Goal: Task Accomplishment & Management: Use online tool/utility

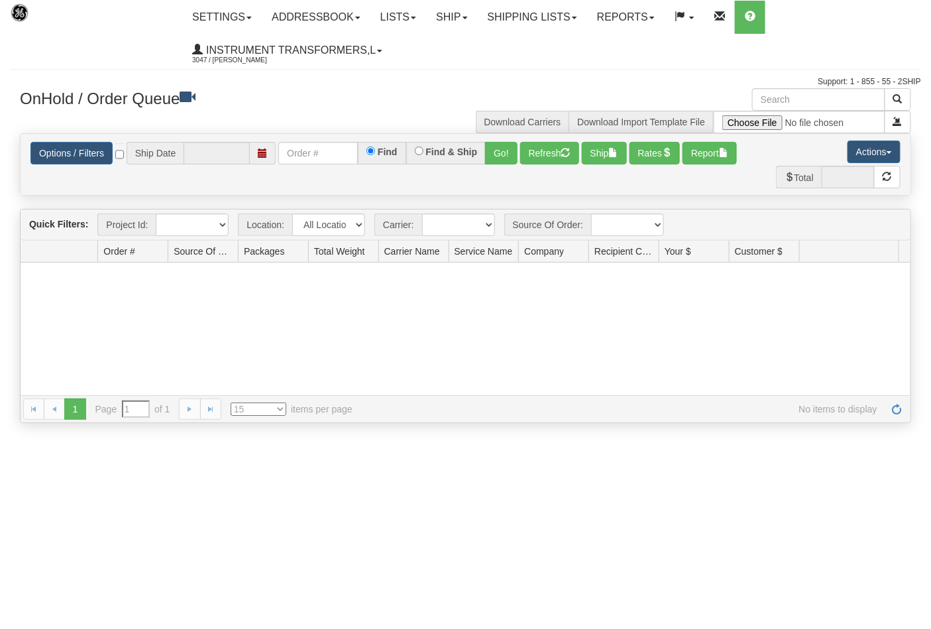
type input "[DATE]"
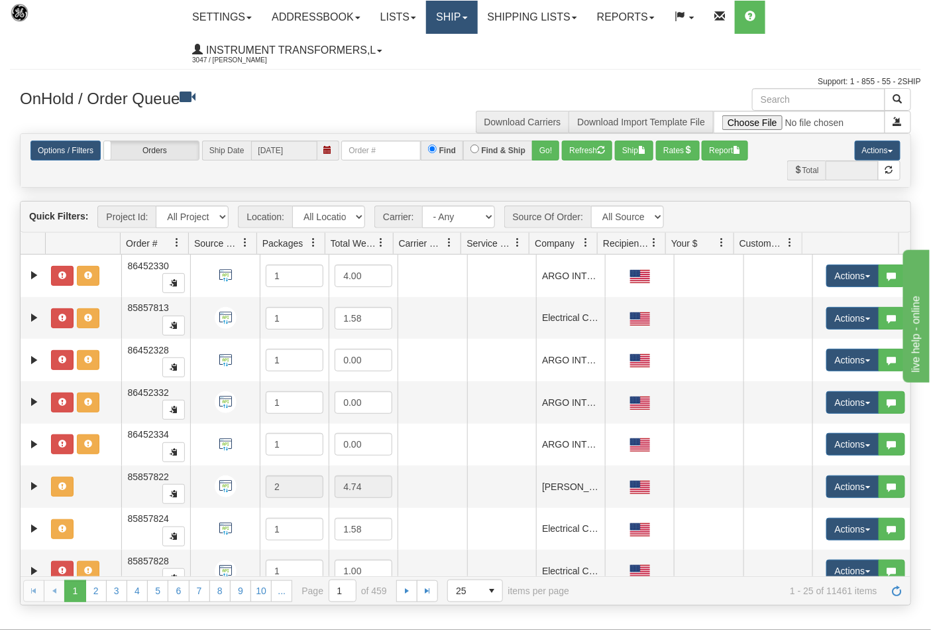
click at [468, 13] on link "Ship" at bounding box center [451, 17] width 51 height 33
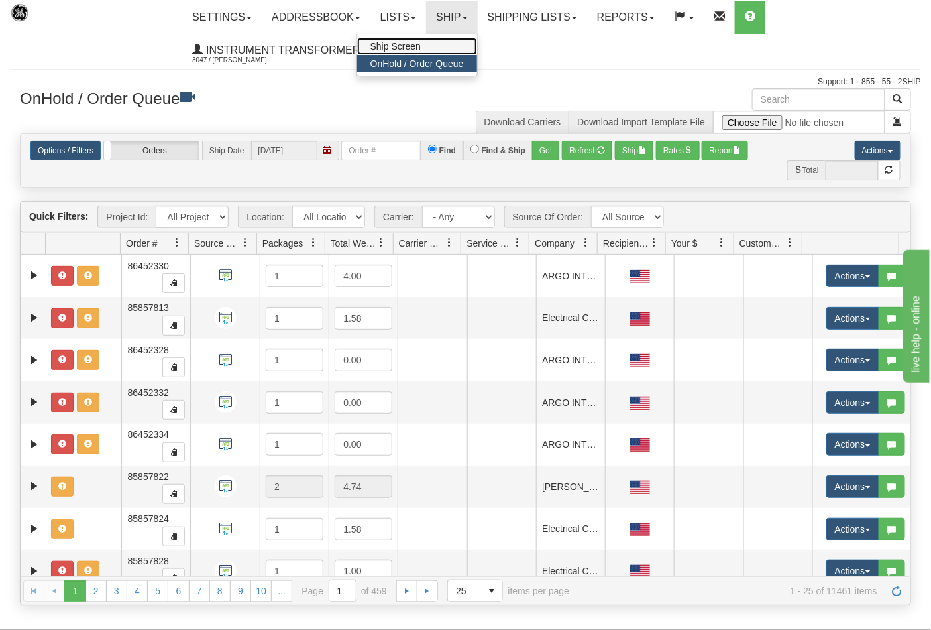
click at [456, 48] on link "Ship Screen" at bounding box center [417, 46] width 120 height 17
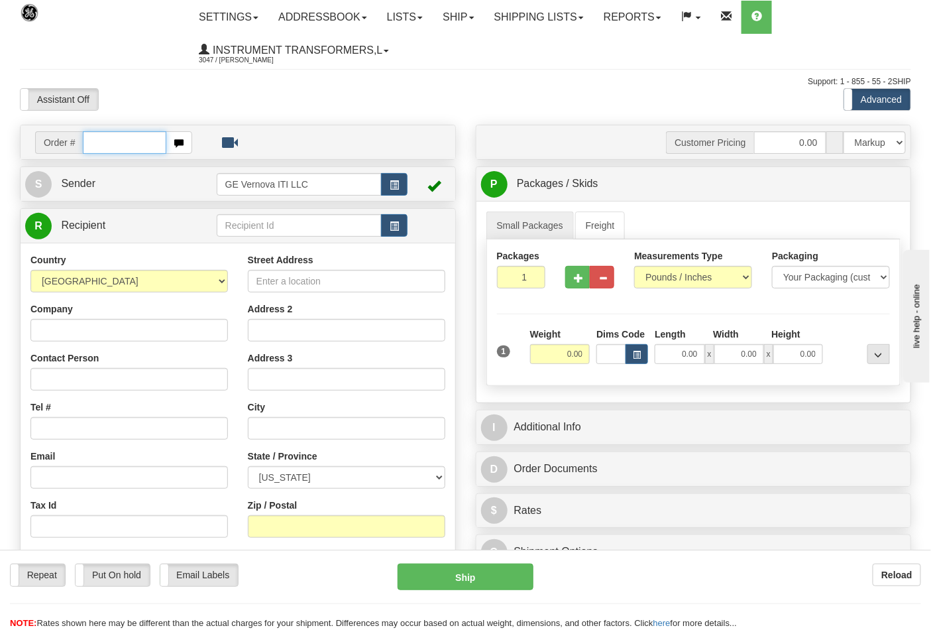
click at [101, 144] on input "text" at bounding box center [125, 142] width 84 height 23
type input "86702795"
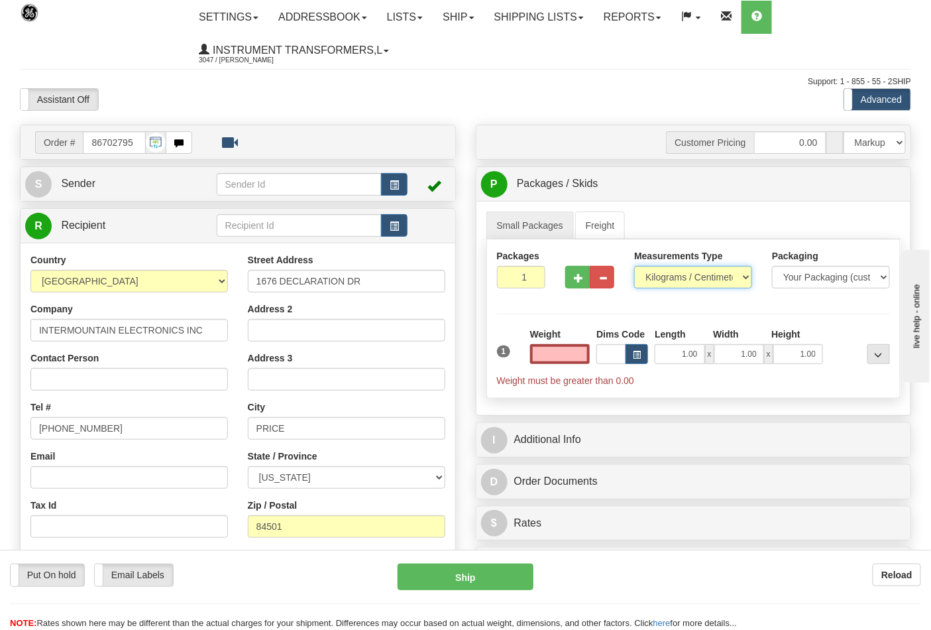
type input "0.00"
click at [680, 280] on select "Pounds / Inches Kilograms / Centimeters" at bounding box center [693, 277] width 118 height 23
select select "0"
click at [634, 266] on select "Pounds / Inches Kilograms / Centimeters" at bounding box center [693, 277] width 118 height 23
drag, startPoint x: 577, startPoint y: 275, endPoint x: 577, endPoint y: 284, distance: 8.6
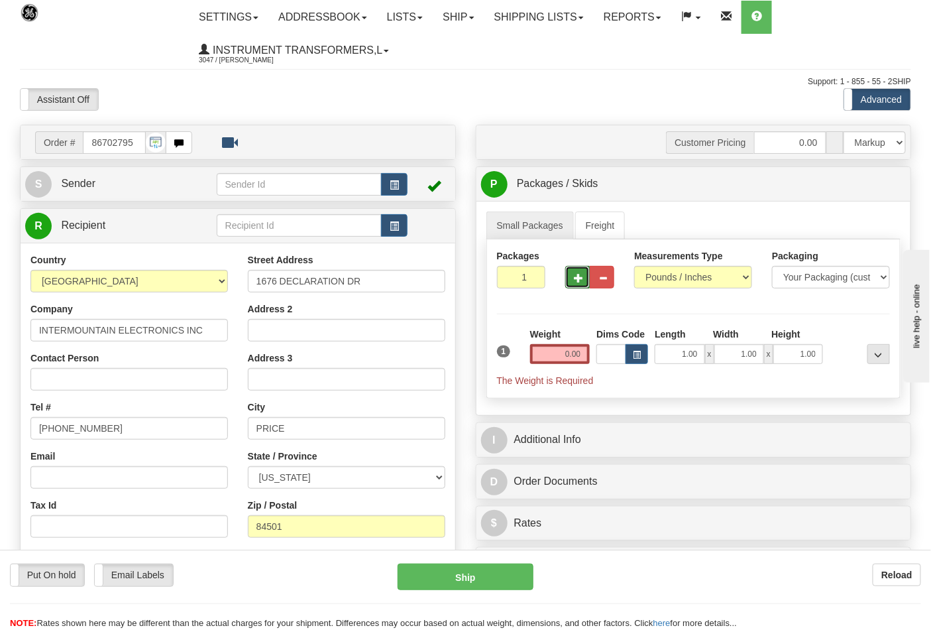
click at [577, 284] on button "button" at bounding box center [577, 277] width 25 height 23
type input "2"
click at [582, 358] on input "0.00" at bounding box center [560, 354] width 60 height 20
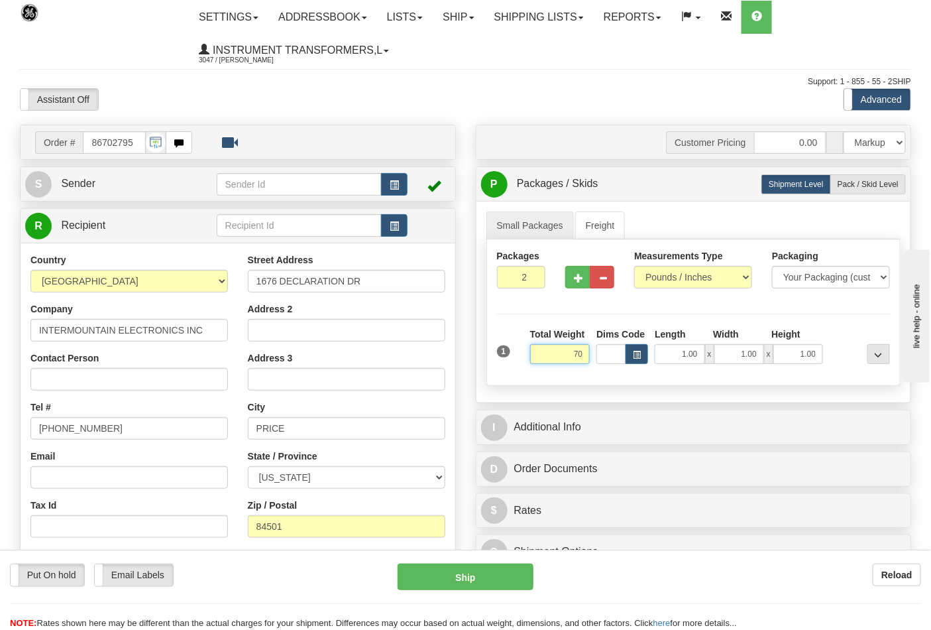
click button "Delete" at bounding box center [0, 0] width 0 height 0
type input "70.00"
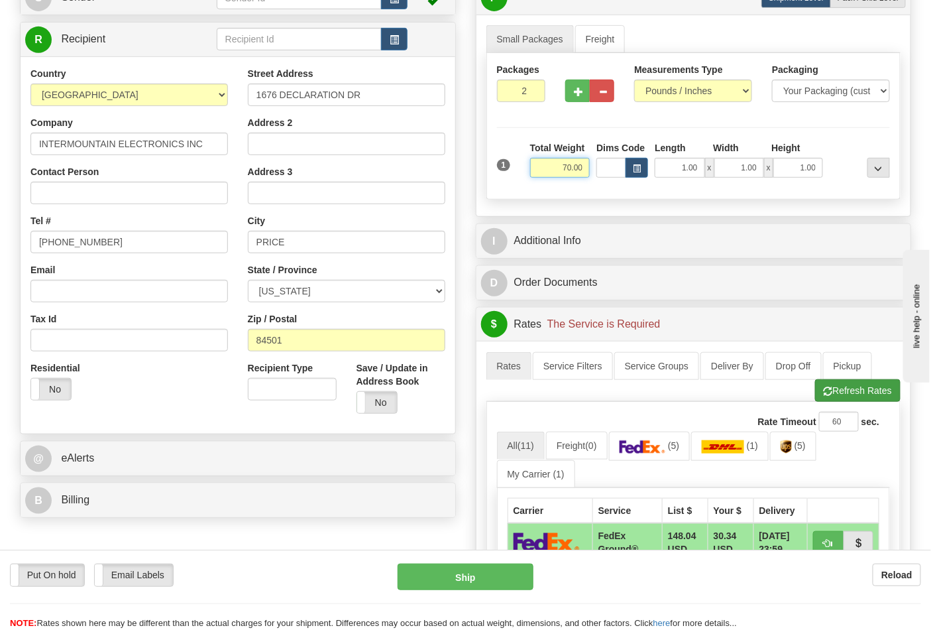
scroll to position [221, 0]
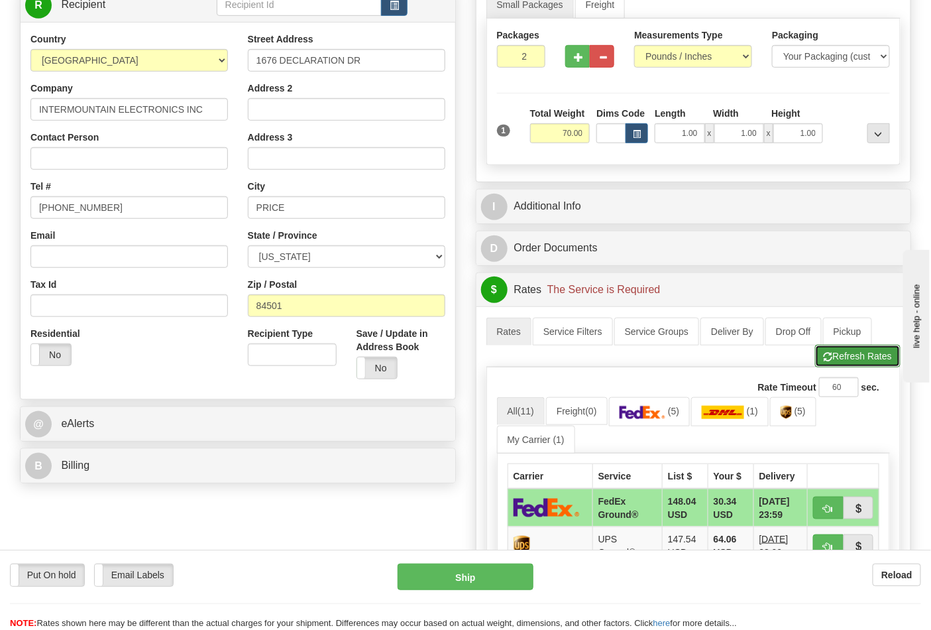
click at [856, 362] on button "Refresh Rates" at bounding box center [858, 356] width 86 height 23
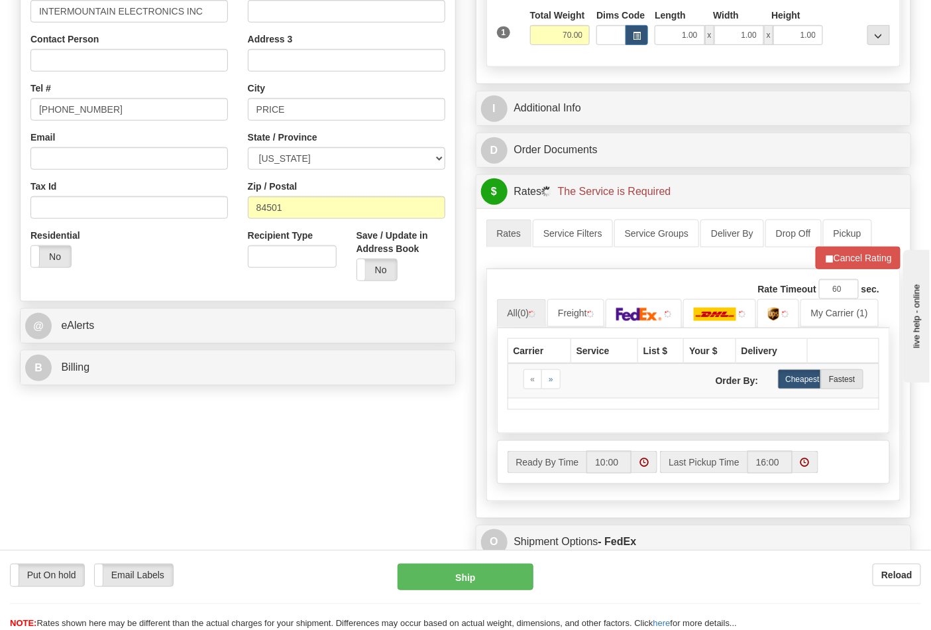
scroll to position [368, 0]
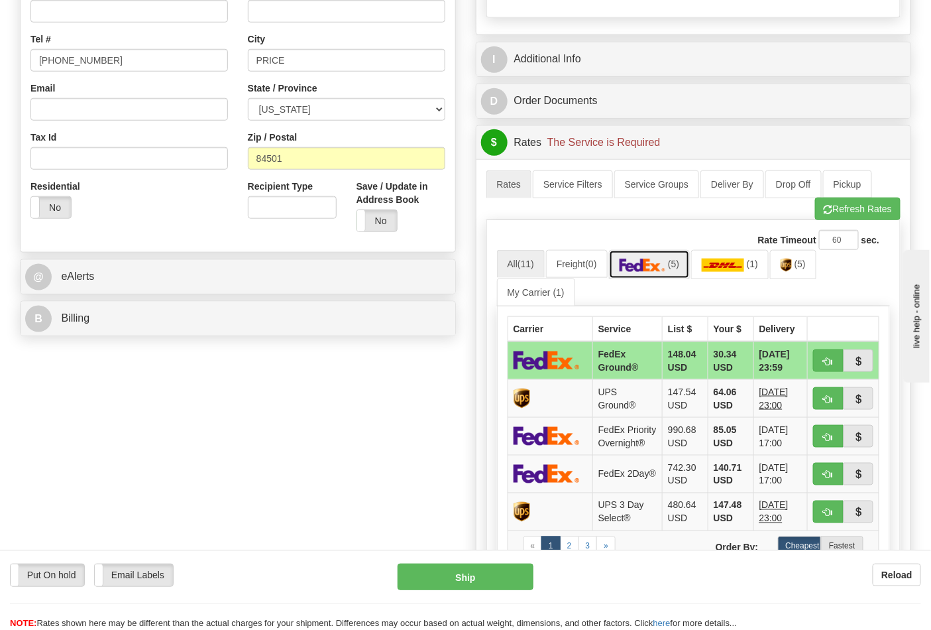
click at [672, 267] on link "(5)" at bounding box center [650, 264] width 82 height 29
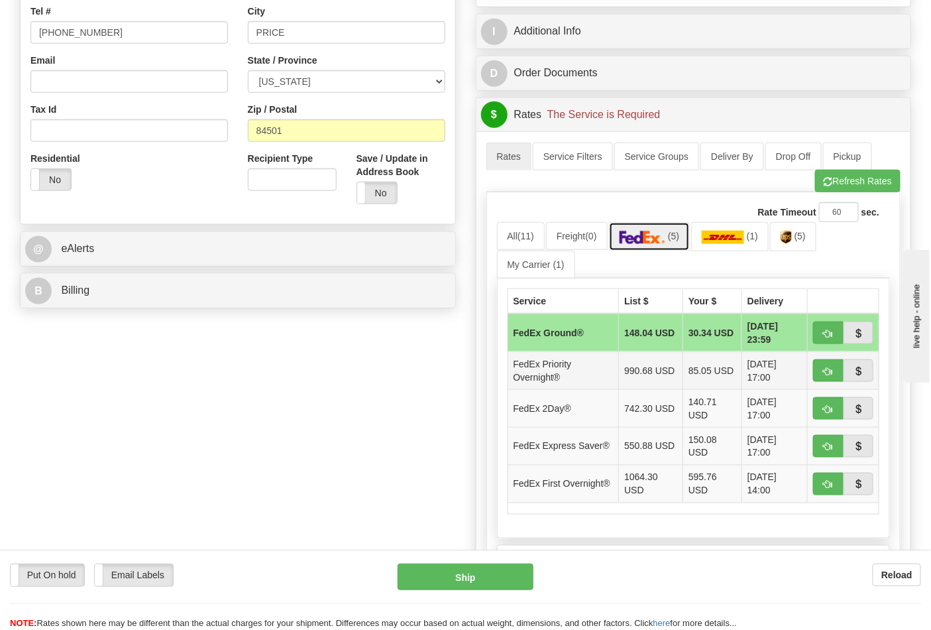
scroll to position [441, 0]
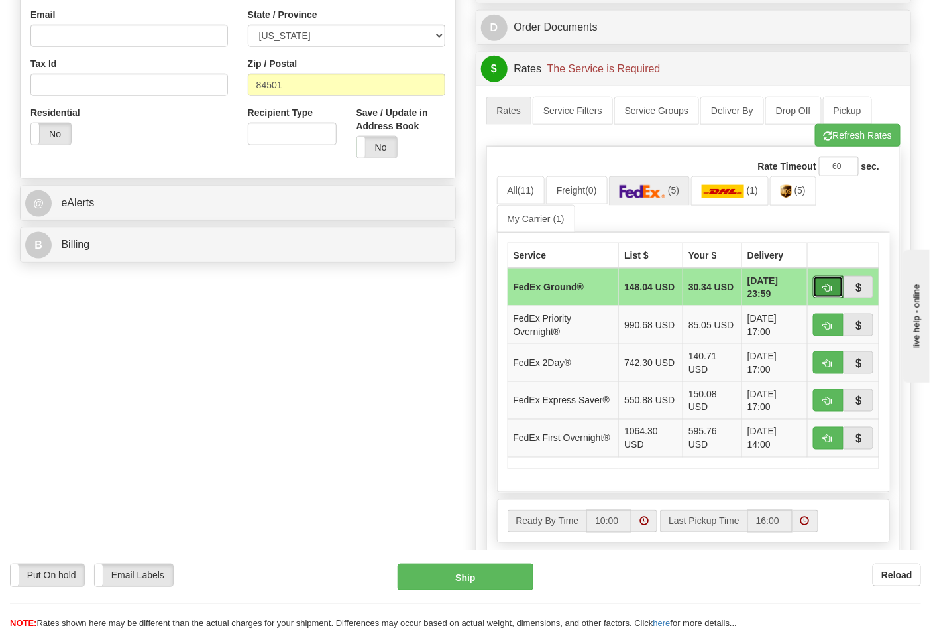
click at [825, 290] on span "button" at bounding box center [828, 288] width 9 height 9
type input "92"
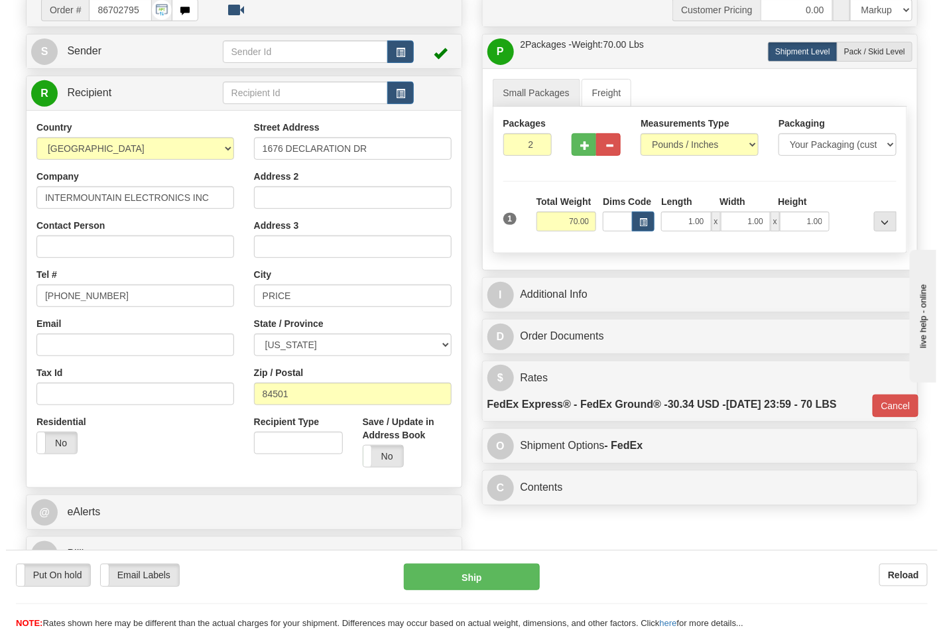
scroll to position [206, 0]
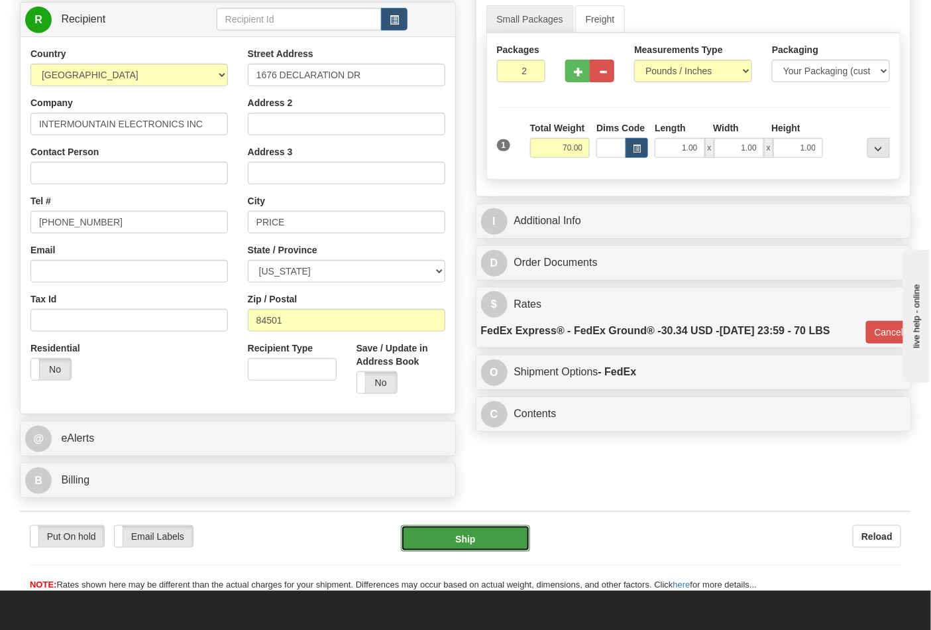
click at [466, 540] on button "Ship" at bounding box center [465, 538] width 129 height 27
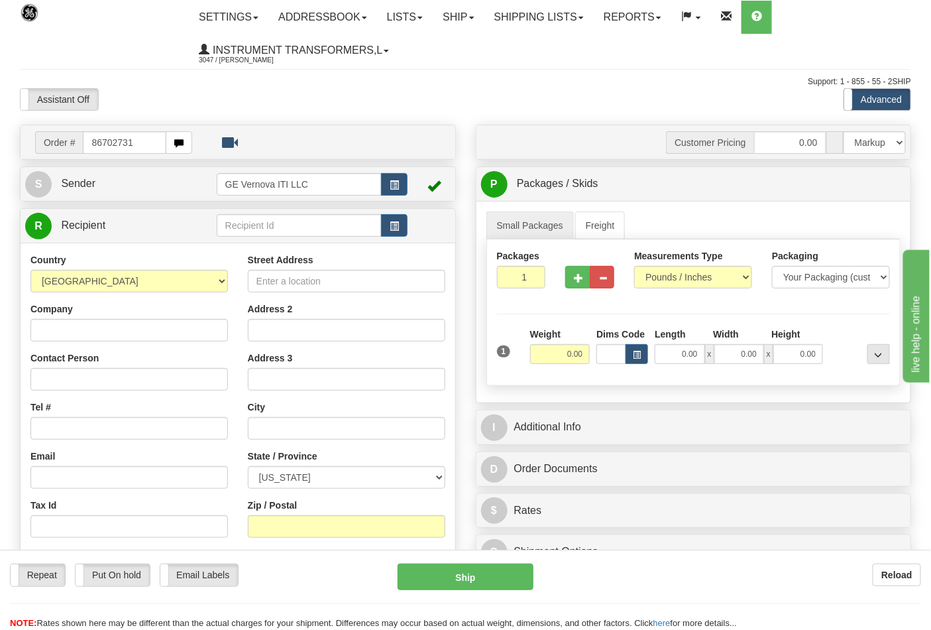
type input "86702731"
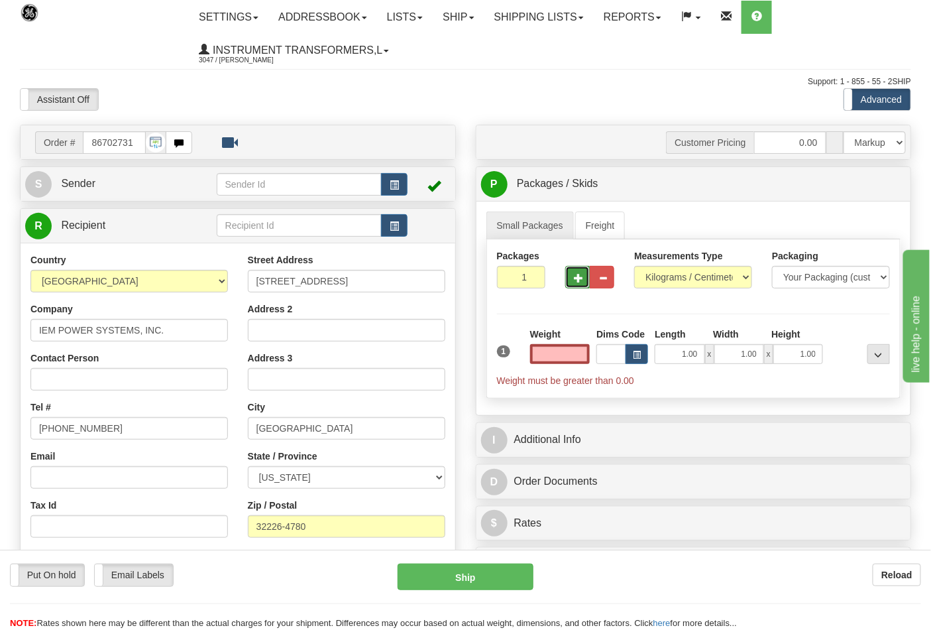
type input "0.00"
click at [580, 280] on span "button" at bounding box center [578, 278] width 9 height 9
type input "2"
click at [659, 275] on select "Pounds / Inches Kilograms / Centimeters" at bounding box center [693, 277] width 118 height 23
select select "0"
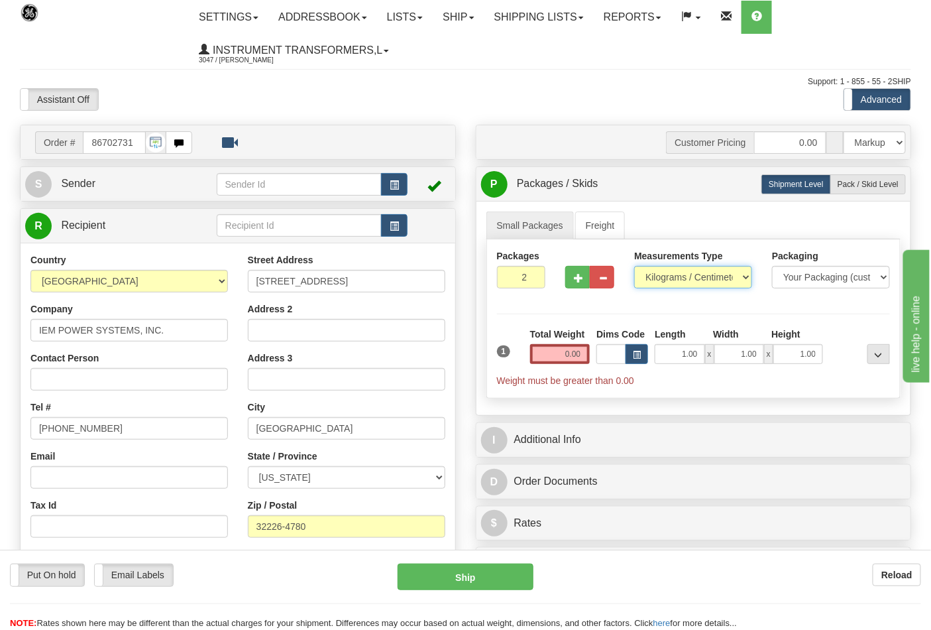
click at [634, 266] on select "Pounds / Inches Kilograms / Centimeters" at bounding box center [693, 277] width 118 height 23
click at [844, 192] on label "Pack / Skid Level Pack.." at bounding box center [868, 184] width 76 height 20
radio input "true"
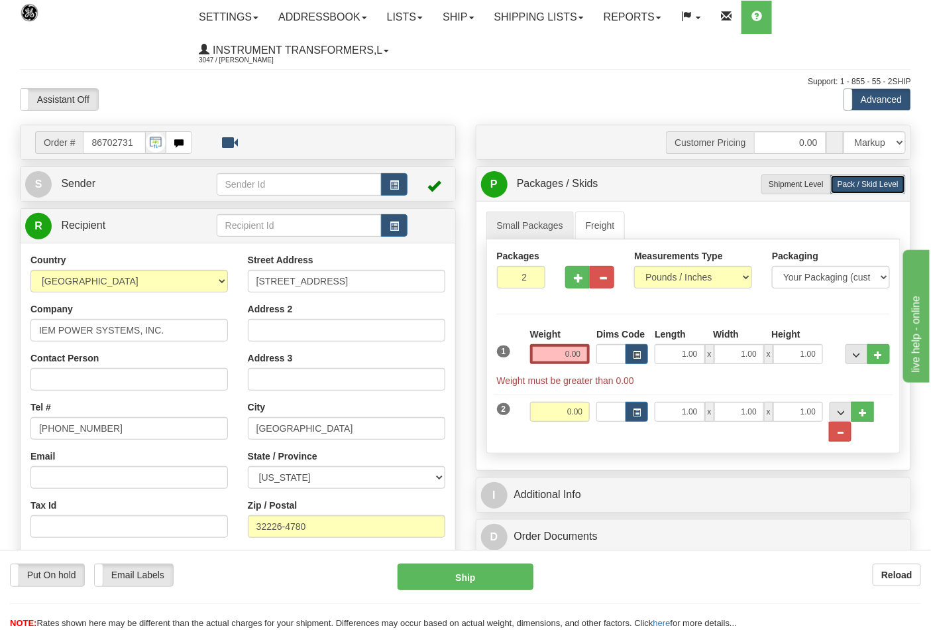
click at [567, 342] on div "Weight 0.00" at bounding box center [560, 345] width 60 height 36
click at [565, 361] on input "0.00" at bounding box center [560, 354] width 60 height 20
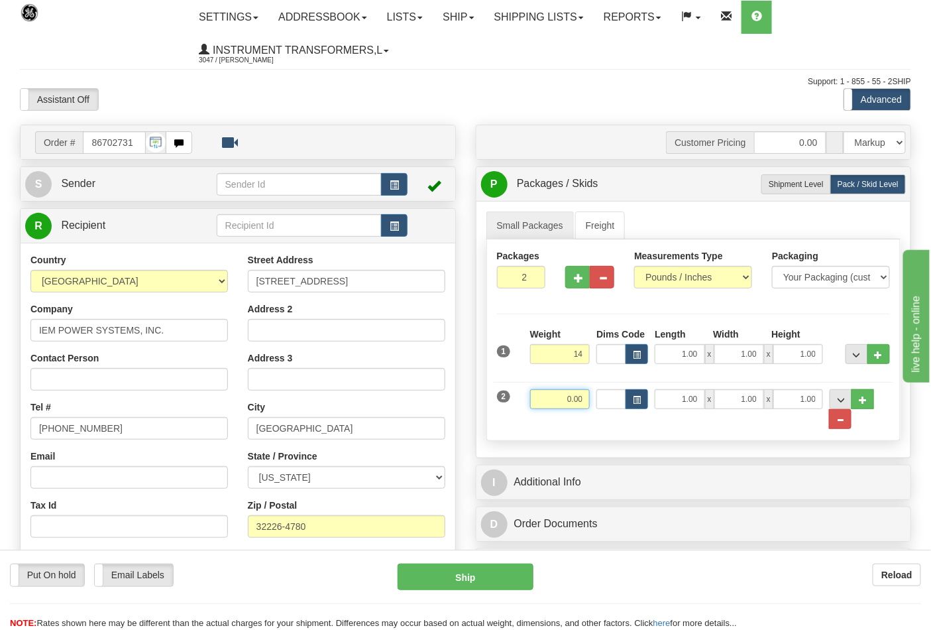
type input "14.00"
click at [585, 395] on input "0.00" at bounding box center [560, 399] width 60 height 20
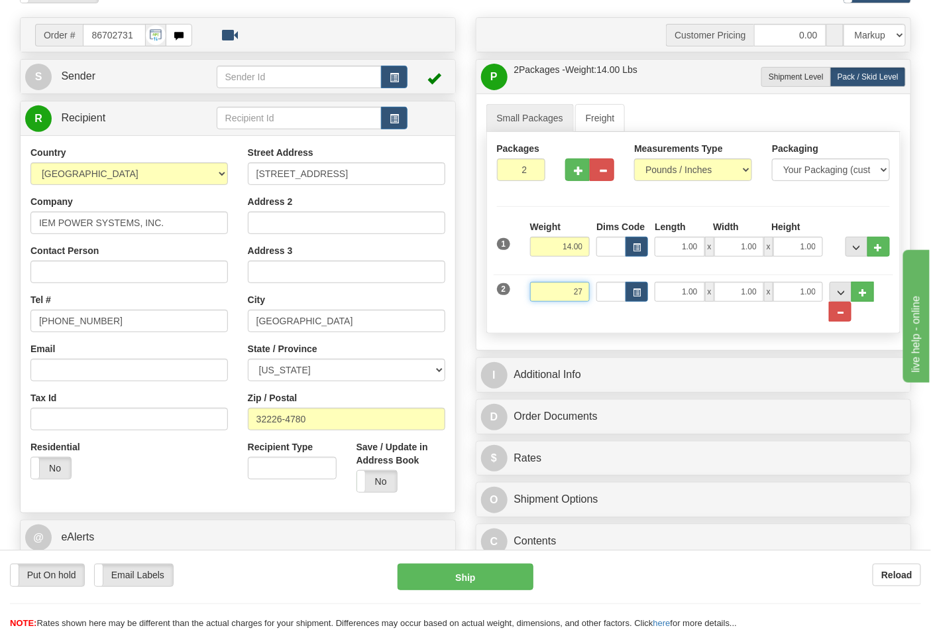
scroll to position [147, 0]
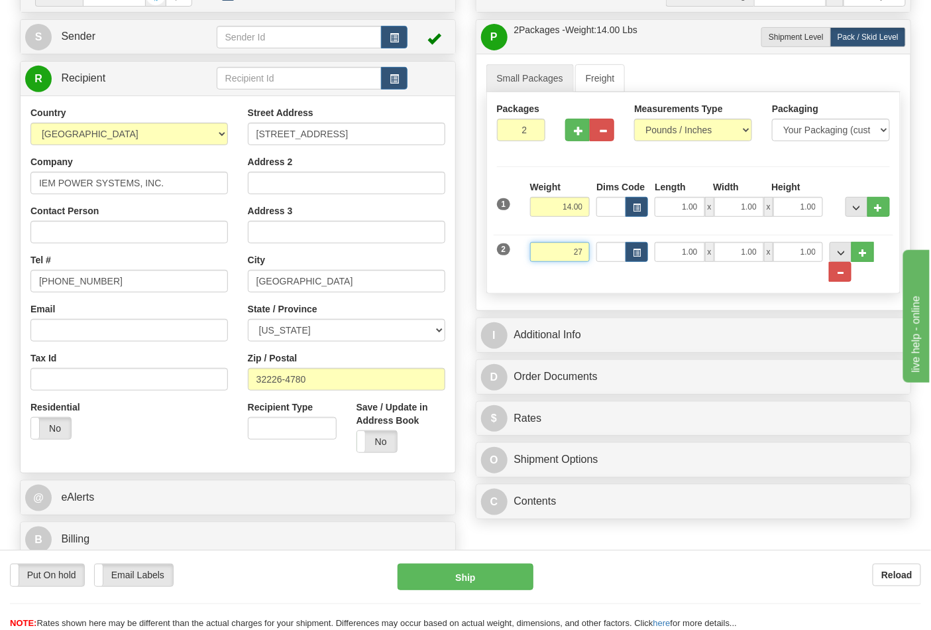
click button "Delete" at bounding box center [0, 0] width 0 height 0
type input "27.00"
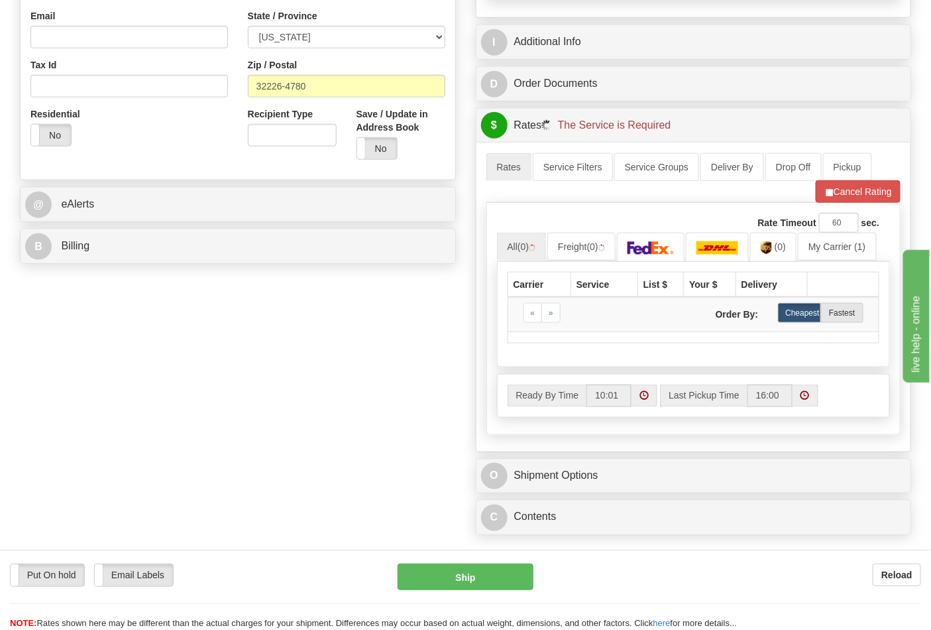
scroll to position [441, 0]
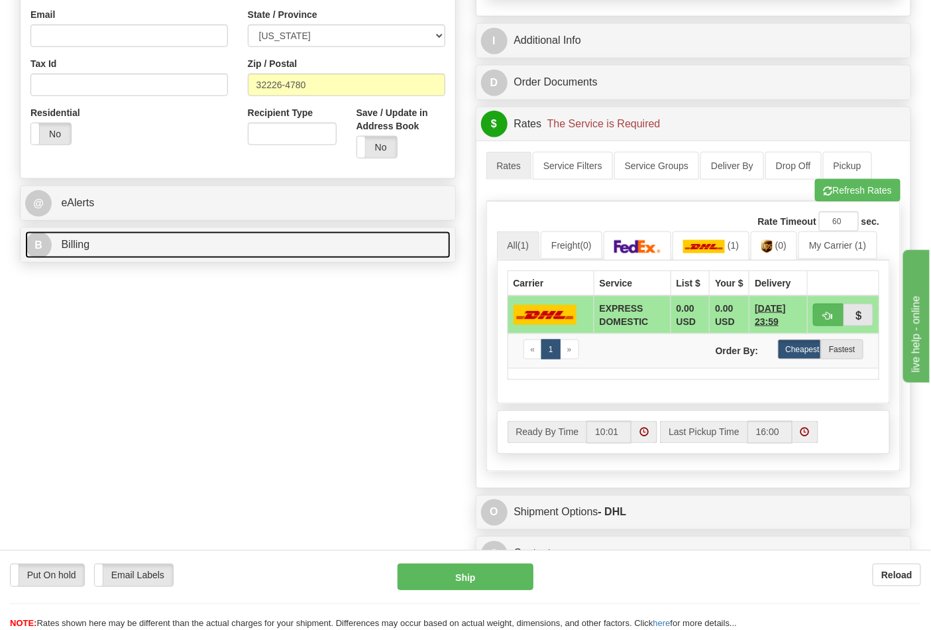
click at [260, 241] on link "B Billing" at bounding box center [238, 244] width 426 height 27
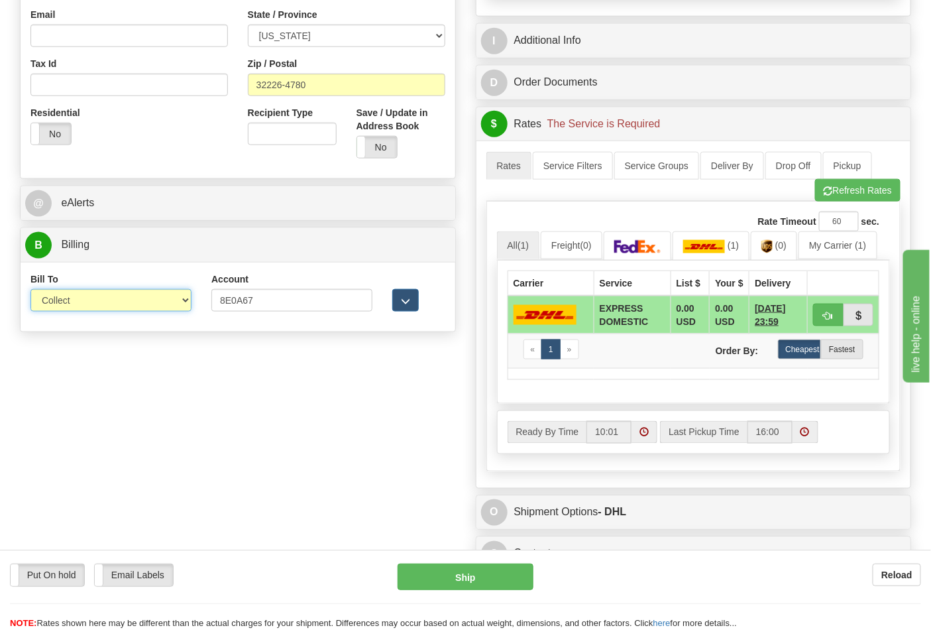
click at [133, 305] on select "Sender Recipient Third Party Collect" at bounding box center [110, 300] width 161 height 23
select select "2"
click at [30, 290] on select "Sender Recipient Third Party Collect" at bounding box center [110, 300] width 161 height 23
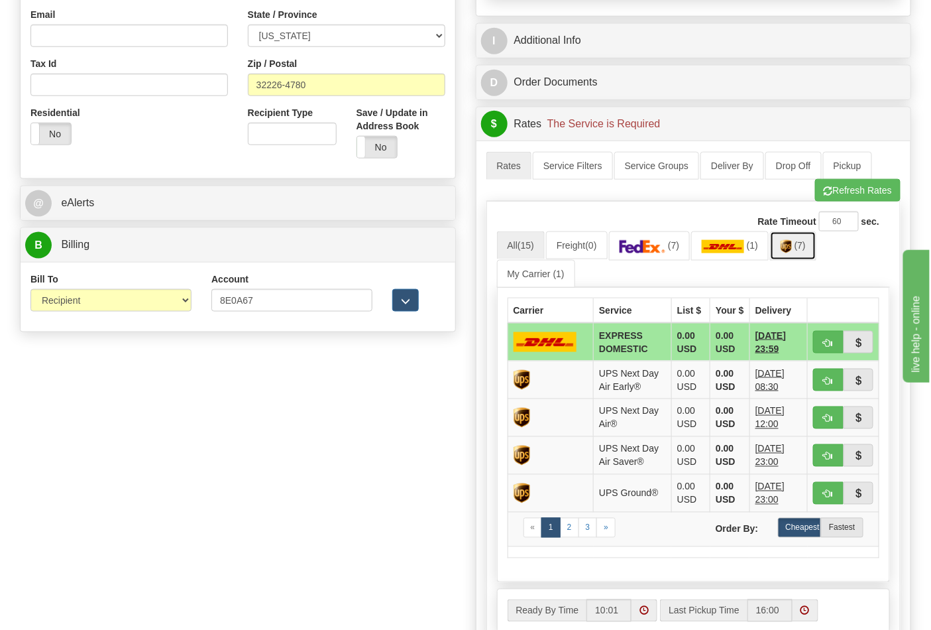
click at [800, 255] on link "(7)" at bounding box center [793, 245] width 46 height 29
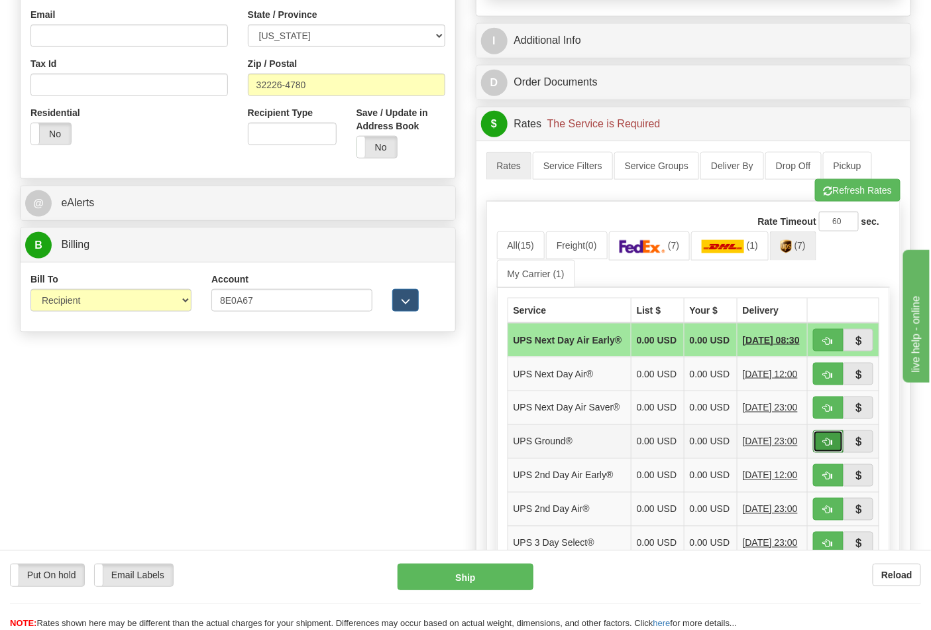
click at [831, 447] on span "button" at bounding box center [828, 442] width 9 height 9
type input "03"
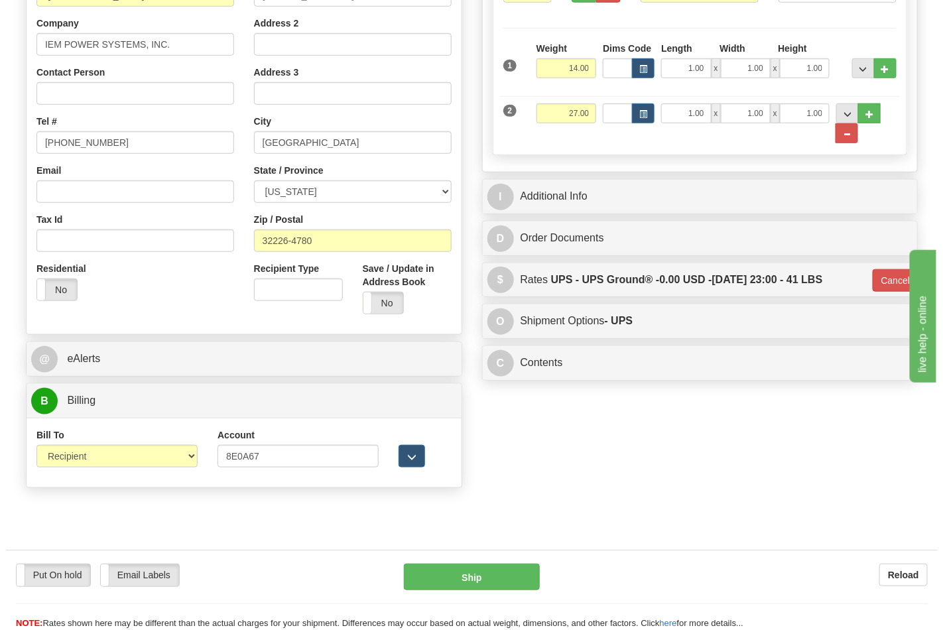
scroll to position [294, 0]
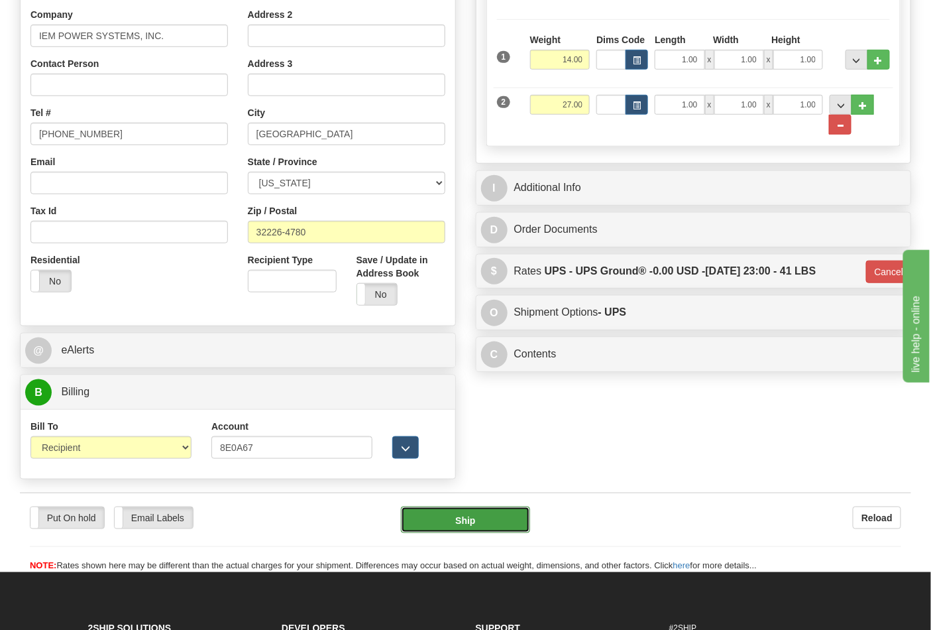
click at [424, 520] on button "Ship" at bounding box center [465, 519] width 129 height 27
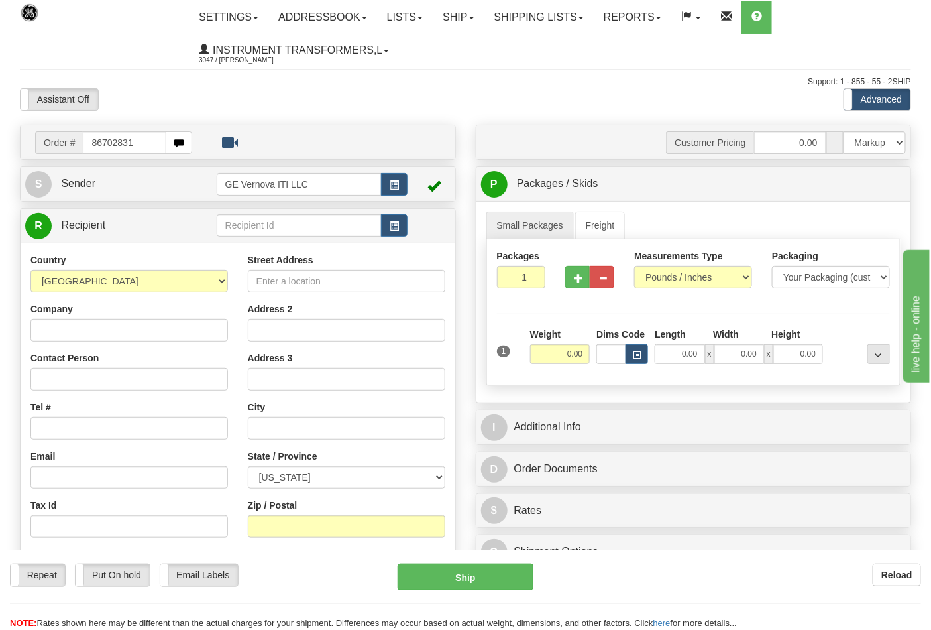
type input "86702831"
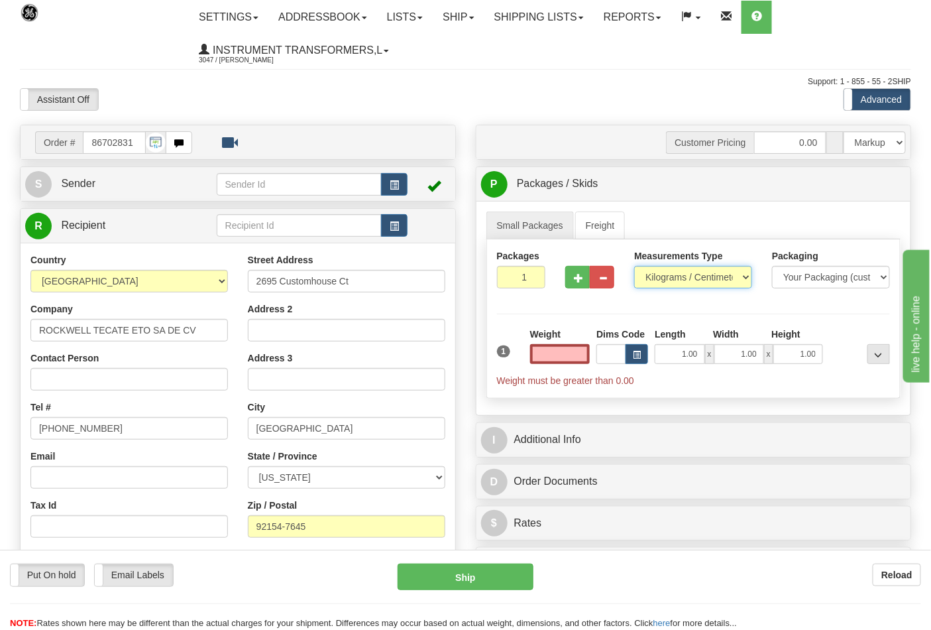
type input "0.00"
click at [693, 273] on select "Pounds / Inches Kilograms / Centimeters" at bounding box center [693, 277] width 118 height 23
select select "0"
click at [634, 266] on select "Pounds / Inches Kilograms / Centimeters" at bounding box center [693, 277] width 118 height 23
click at [582, 358] on input "0.00" at bounding box center [560, 354] width 60 height 20
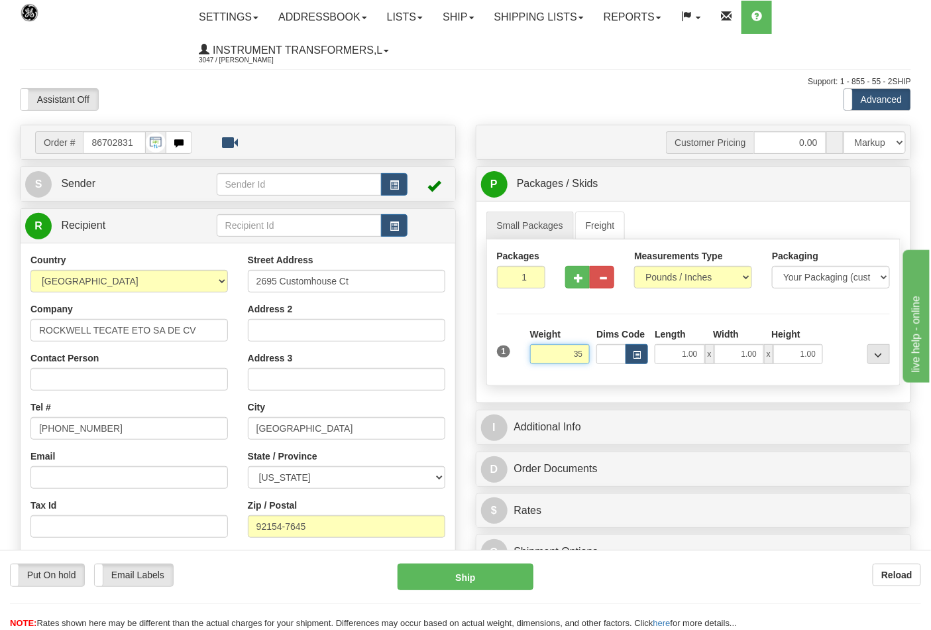
click button "Delete" at bounding box center [0, 0] width 0 height 0
type input "35.00"
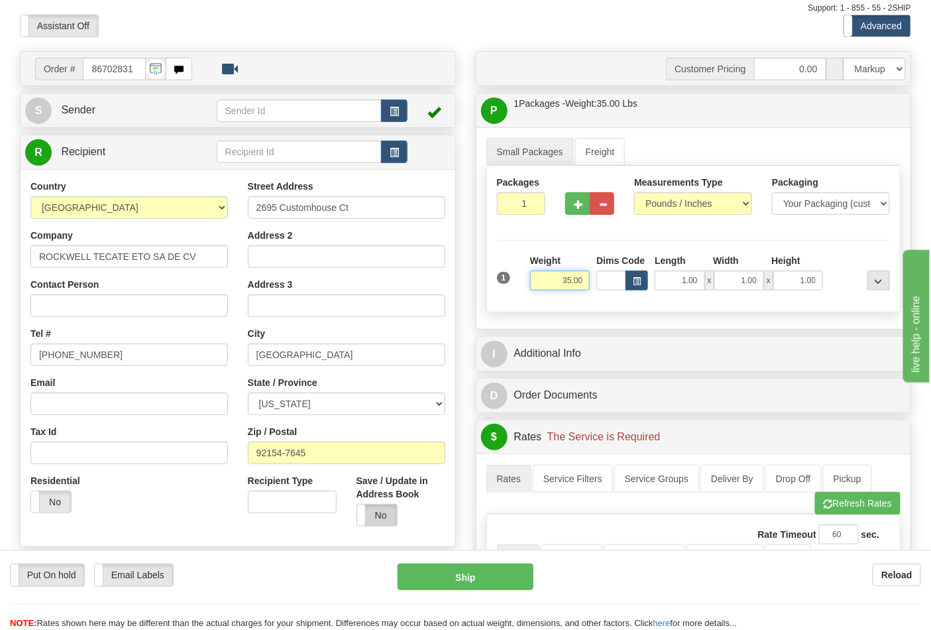
scroll to position [294, 0]
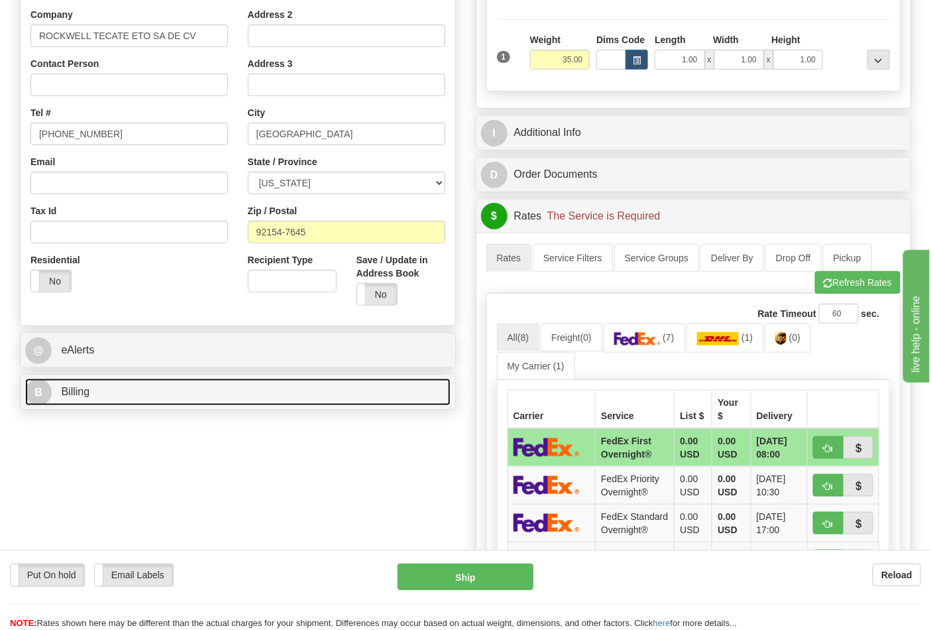
click at [268, 398] on link "B Billing" at bounding box center [238, 391] width 426 height 27
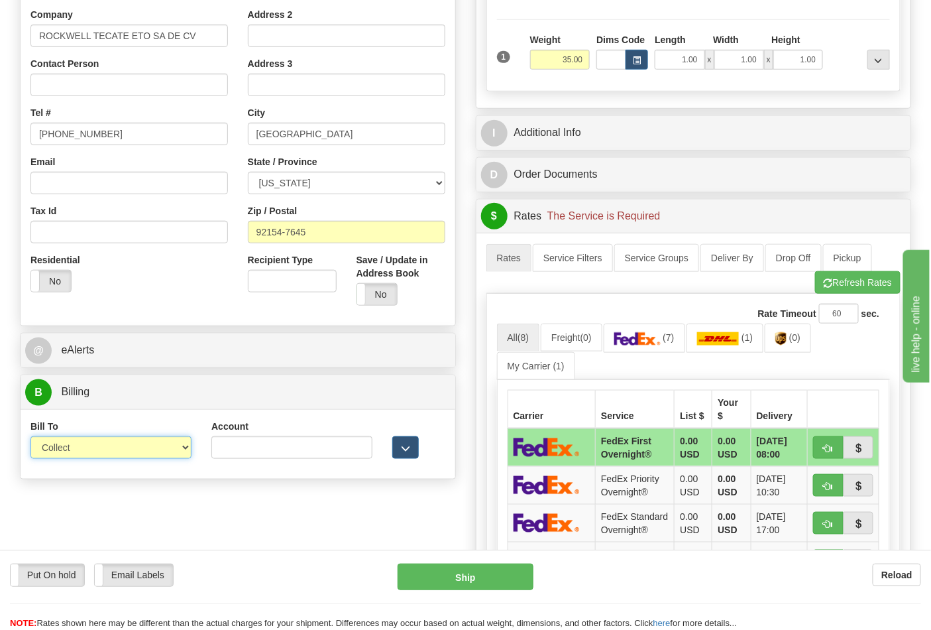
click at [113, 455] on select "Sender Recipient Third Party Collect" at bounding box center [110, 447] width 161 height 23
select select "2"
click at [30, 437] on select "Sender Recipient Third Party Collect" at bounding box center [110, 447] width 161 height 23
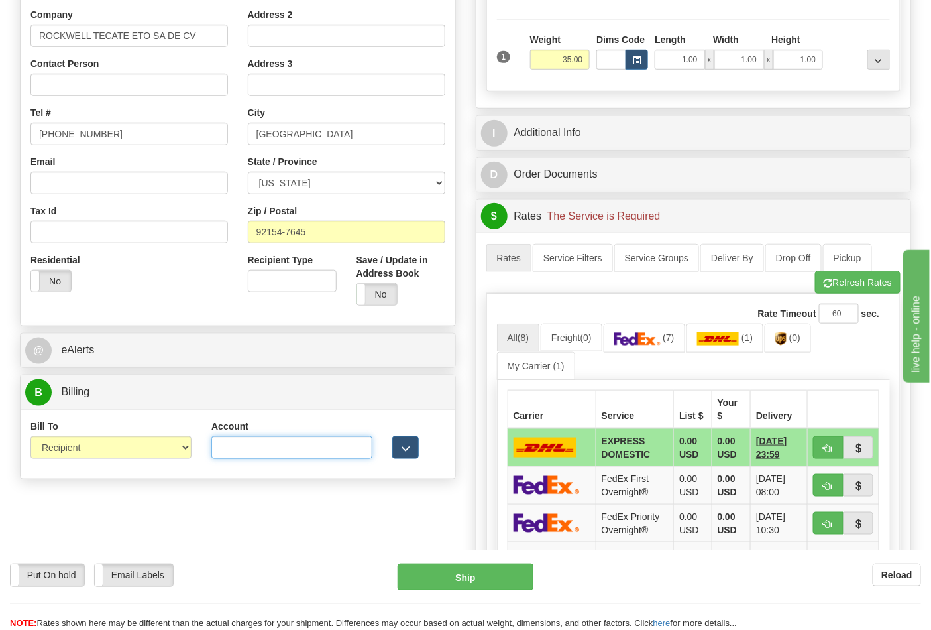
click at [307, 445] on input "Account" at bounding box center [291, 447] width 161 height 23
paste input "587102"
type input "587102"
click at [811, 343] on link "(0)" at bounding box center [788, 337] width 46 height 29
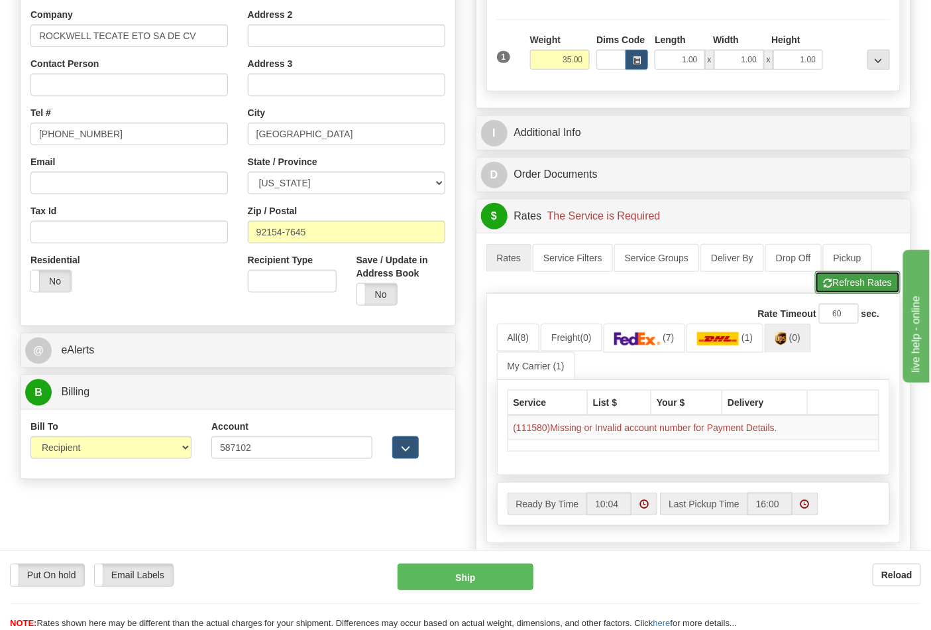
click at [840, 280] on button "Refresh Rates" at bounding box center [858, 282] width 86 height 23
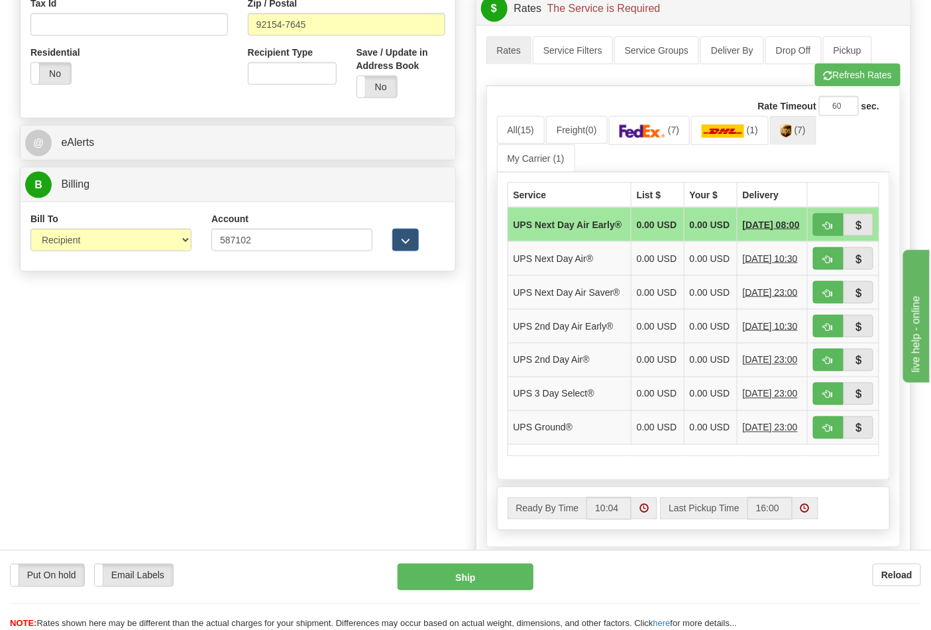
scroll to position [515, 0]
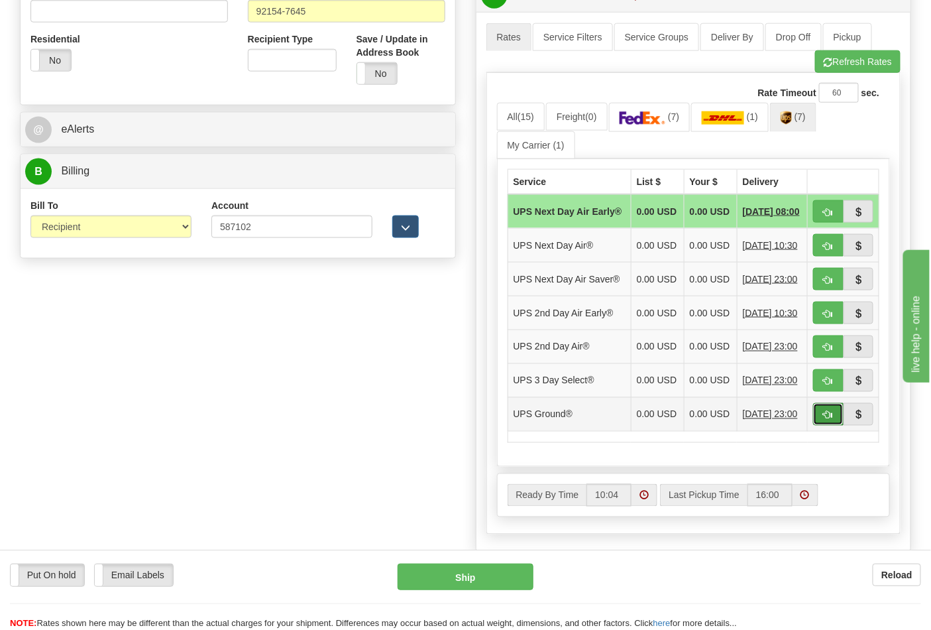
click at [827, 420] on span "button" at bounding box center [828, 415] width 9 height 9
type input "03"
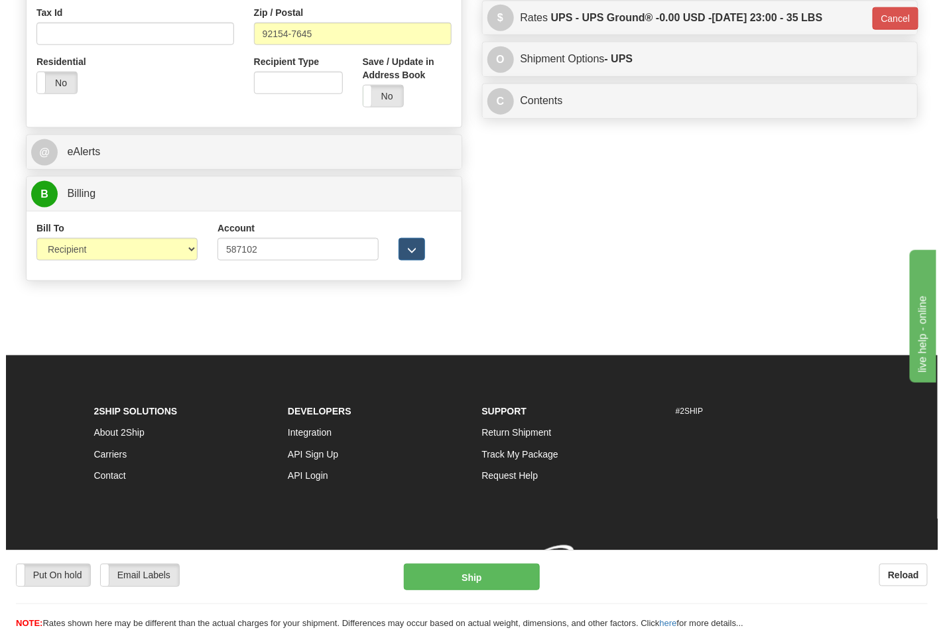
scroll to position [494, 0]
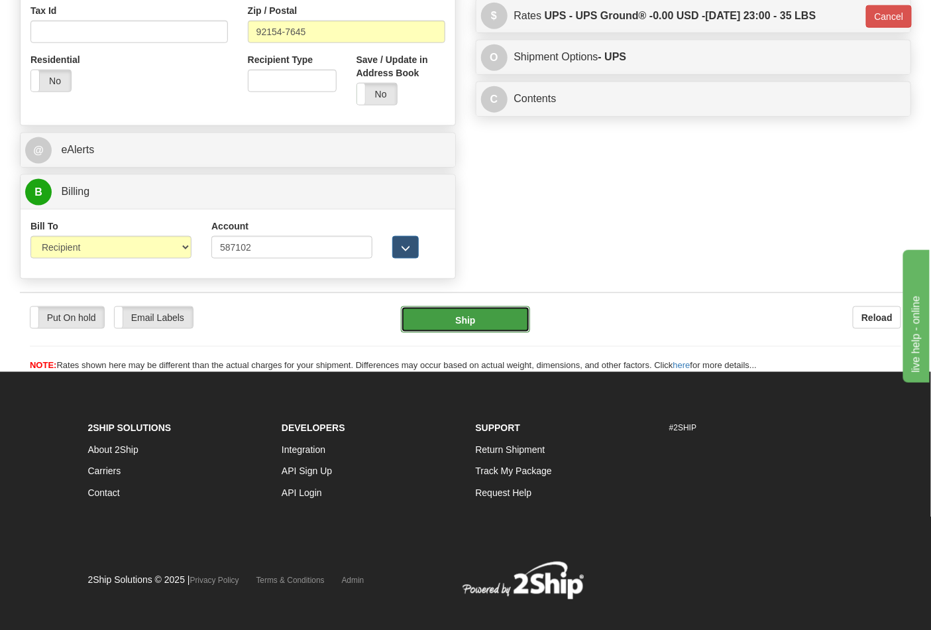
click at [514, 325] on button "Ship" at bounding box center [465, 319] width 129 height 27
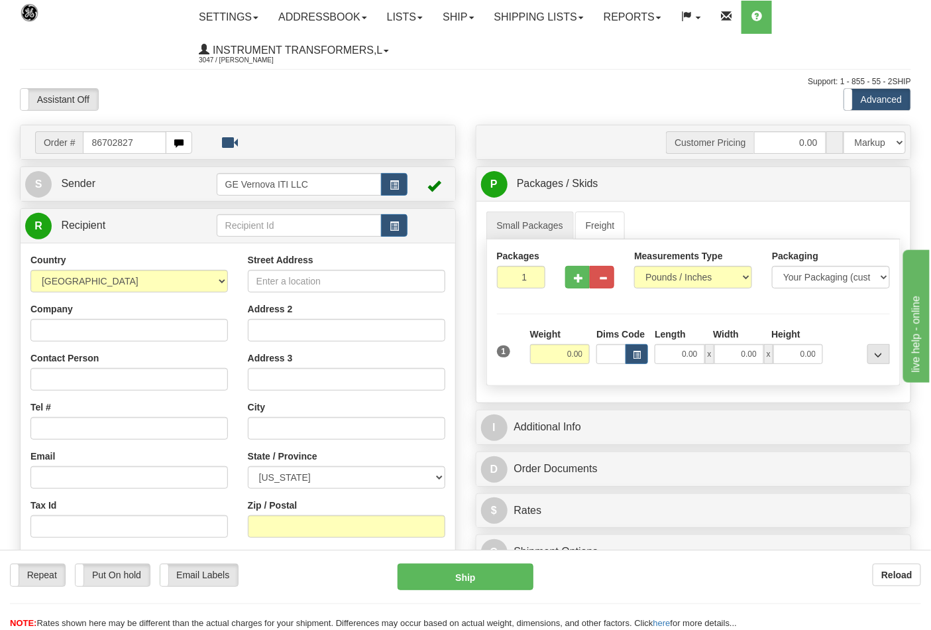
type input "86702827"
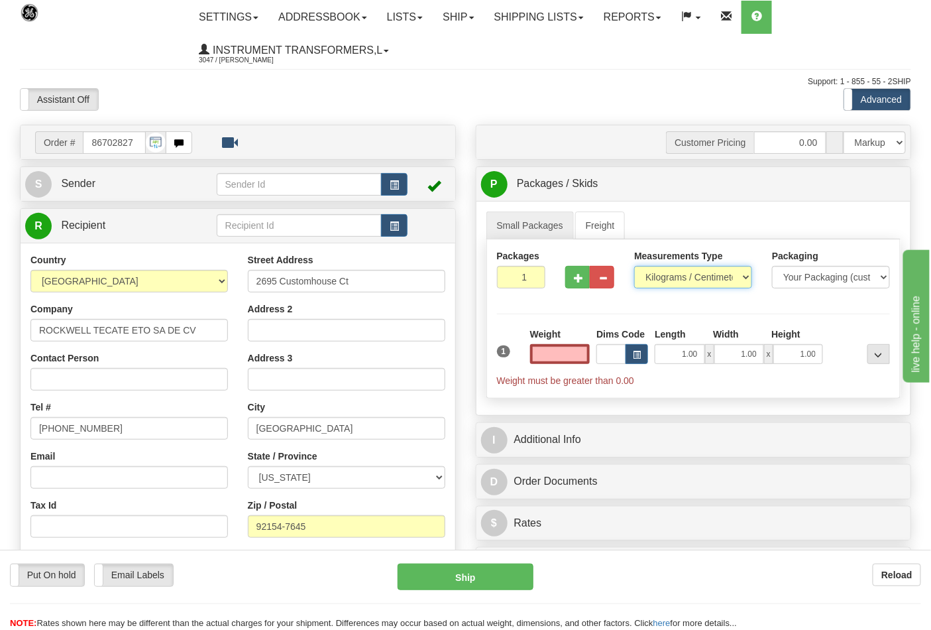
type input "0.00"
click at [744, 274] on select "Pounds / Inches Kilograms / Centimeters" at bounding box center [693, 277] width 118 height 23
select select "0"
click at [634, 266] on select "Pounds / Inches Kilograms / Centimeters" at bounding box center [693, 277] width 118 height 23
drag, startPoint x: 557, startPoint y: 353, endPoint x: 568, endPoint y: 350, distance: 10.9
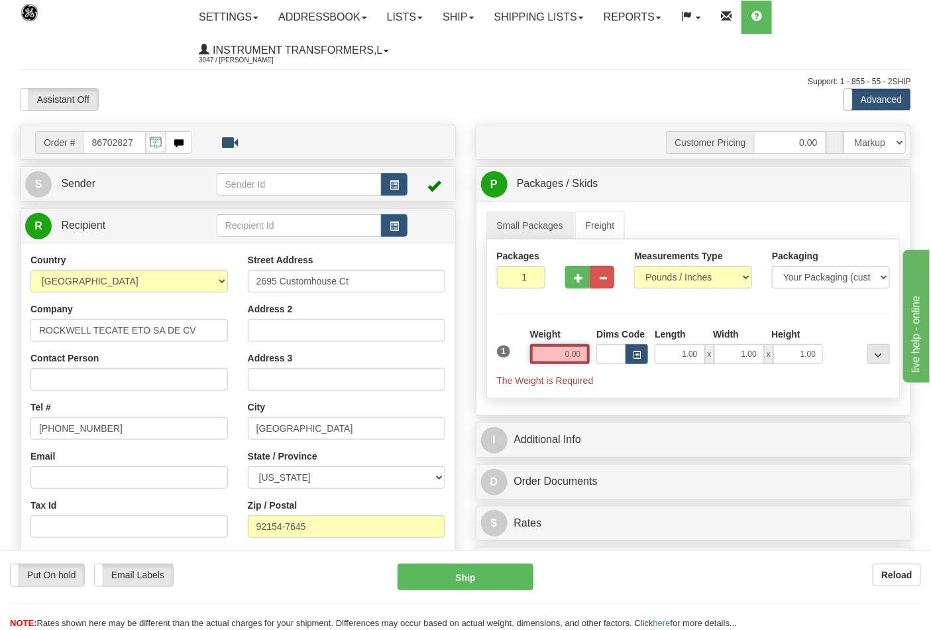
click at [566, 353] on input "0.00" at bounding box center [560, 354] width 60 height 20
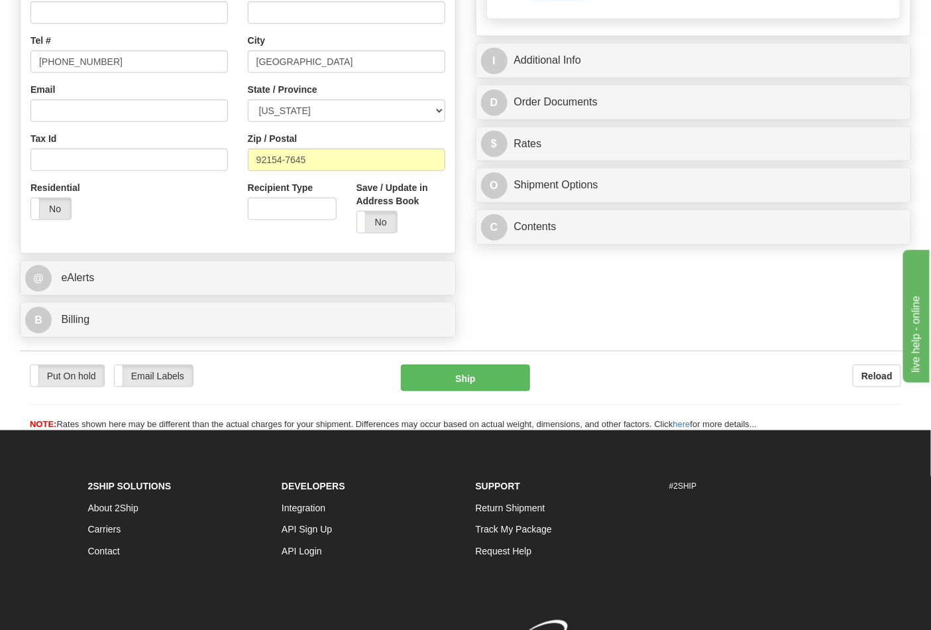
scroll to position [368, 0]
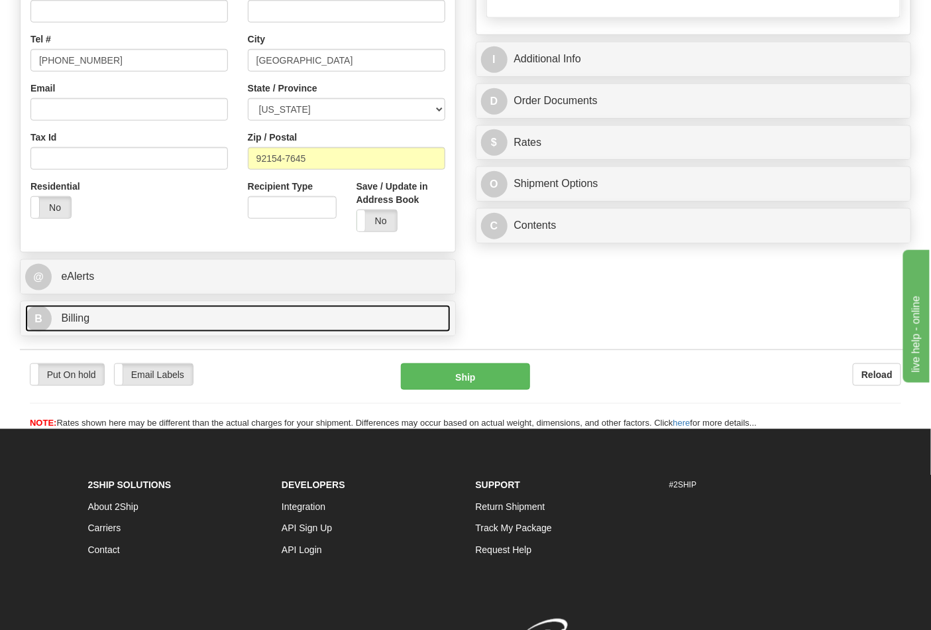
type input "31.00"
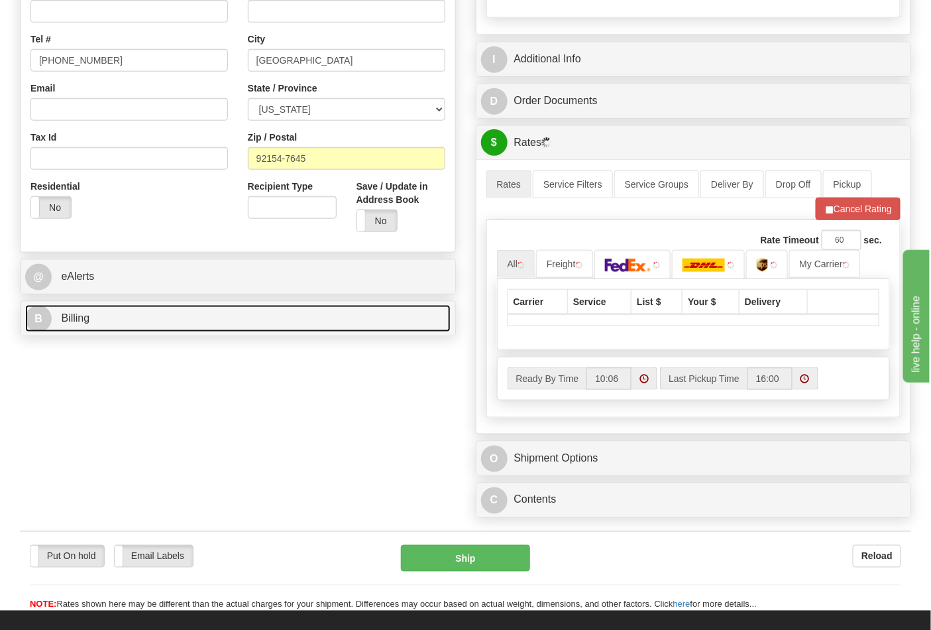
click at [329, 326] on link "B Billing" at bounding box center [238, 318] width 426 height 27
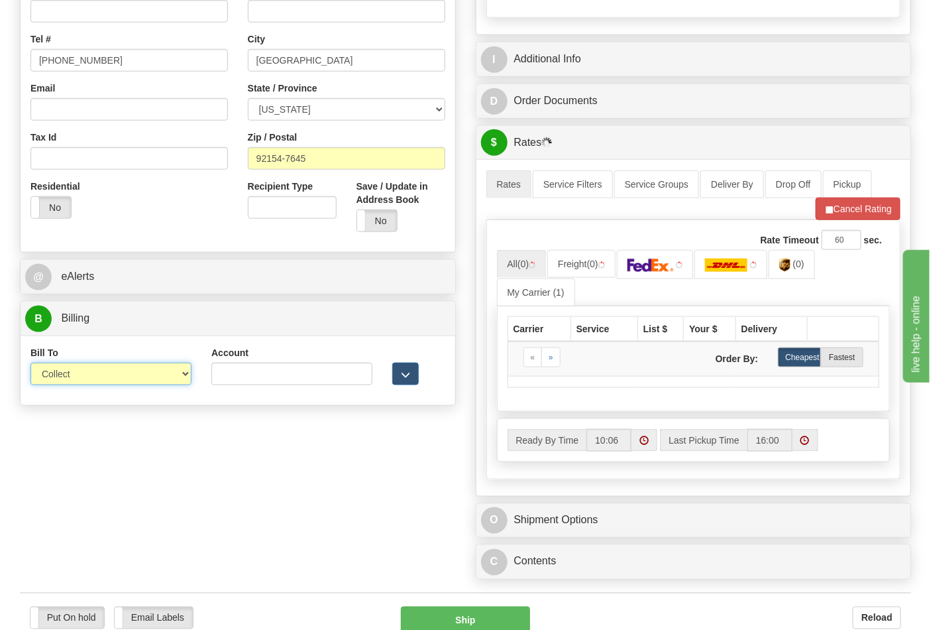
click at [113, 368] on select "Sender Recipient Third Party Collect" at bounding box center [110, 374] width 161 height 23
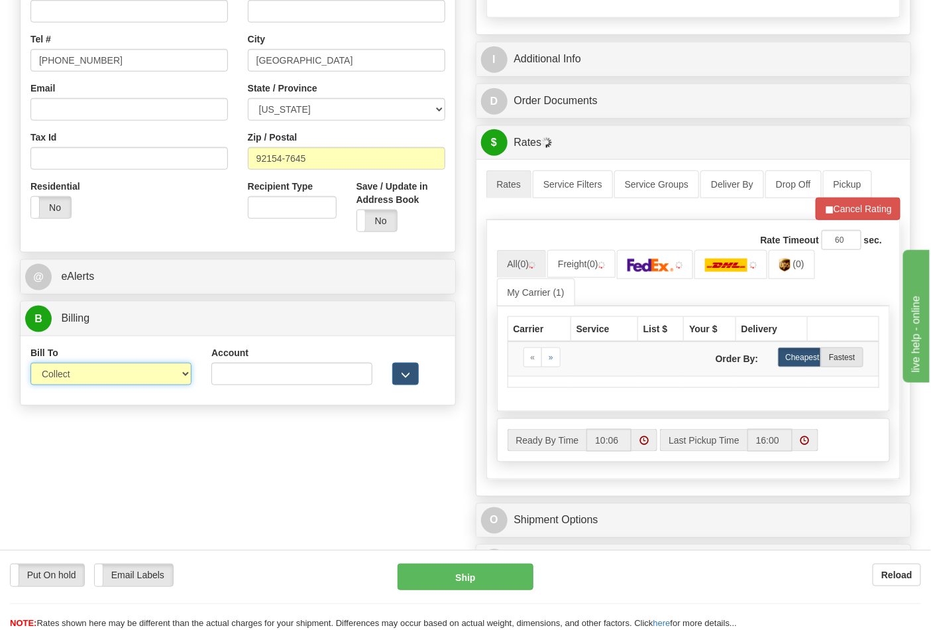
select select "2"
click at [30, 364] on select "Sender Recipient Third Party Collect" at bounding box center [110, 374] width 161 height 23
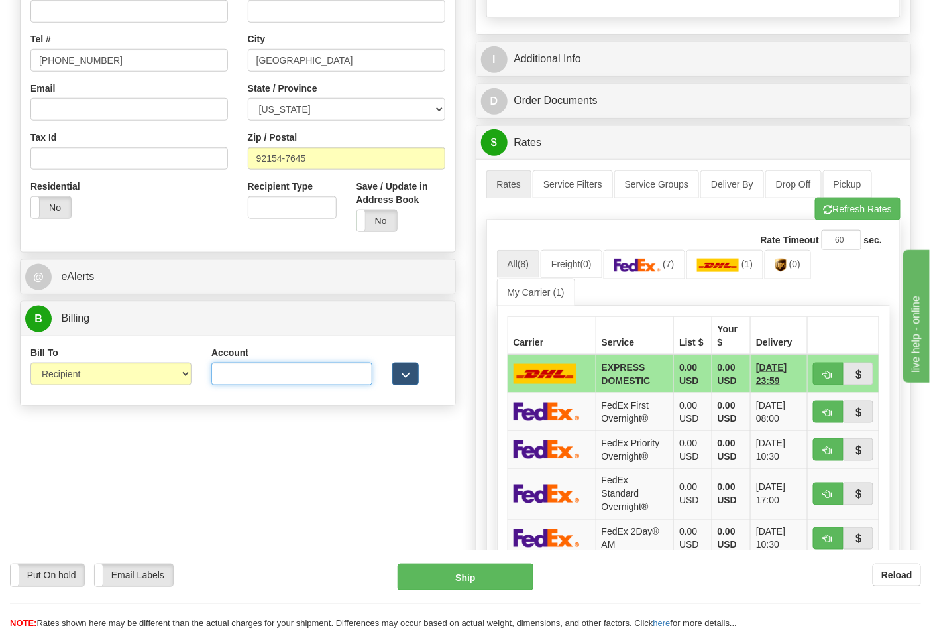
click at [351, 376] on input "Account" at bounding box center [291, 374] width 161 height 23
paste input "688W15"
type input "688W15"
click at [811, 272] on link "(0)" at bounding box center [788, 264] width 46 height 29
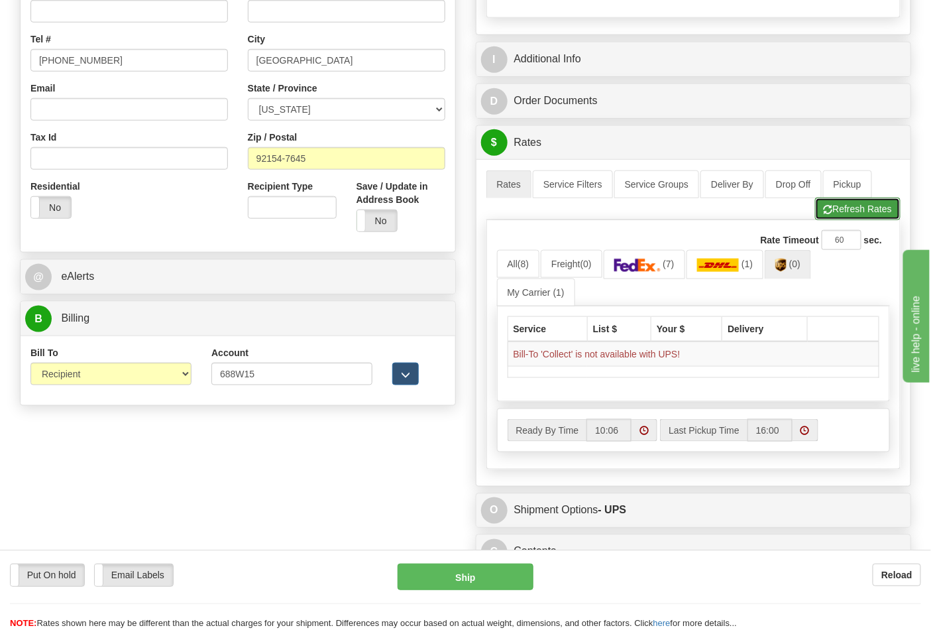
click at [832, 211] on button "Refresh Rates" at bounding box center [858, 209] width 86 height 23
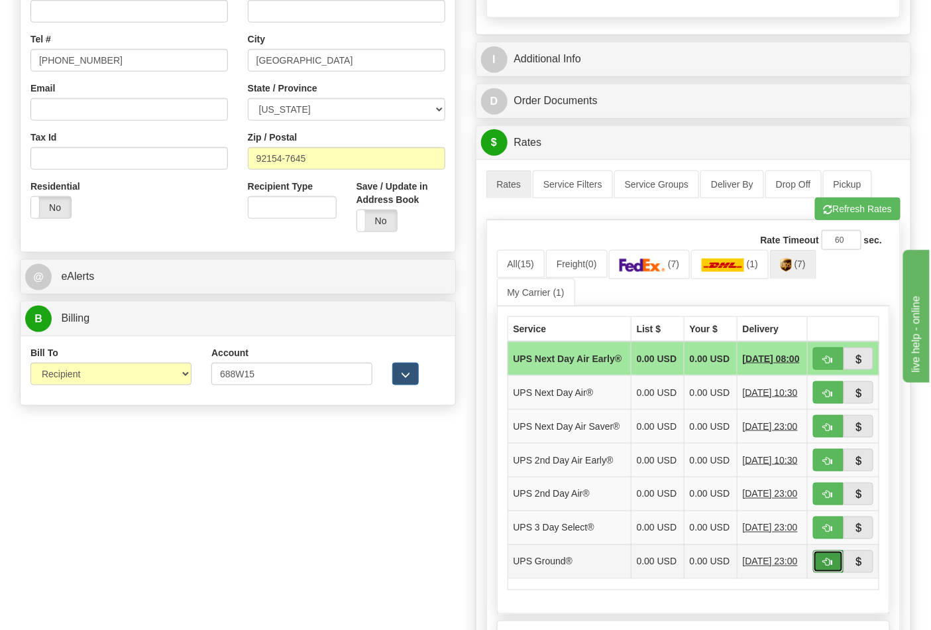
click at [829, 573] on button "button" at bounding box center [828, 561] width 30 height 23
type input "03"
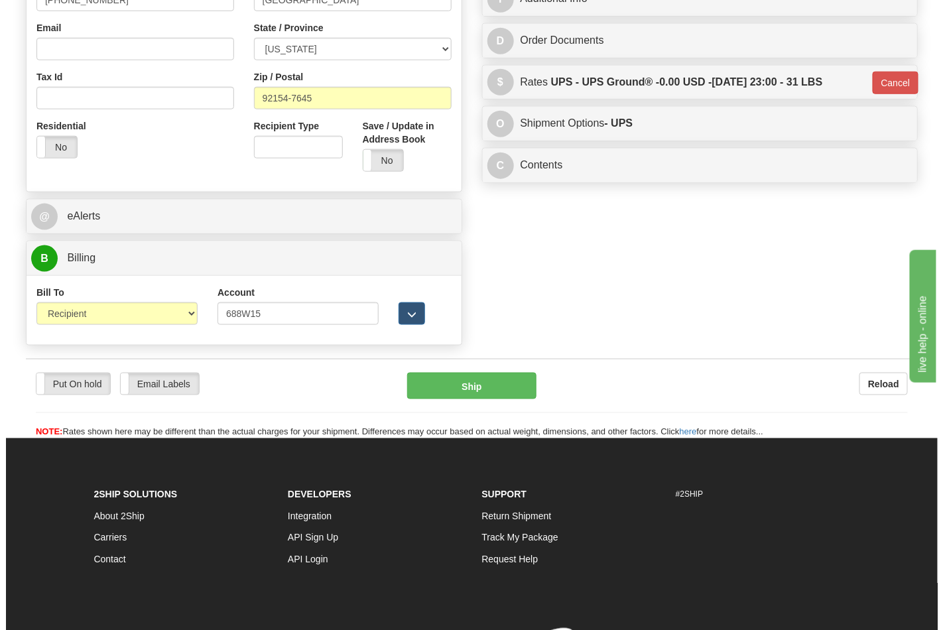
scroll to position [441, 0]
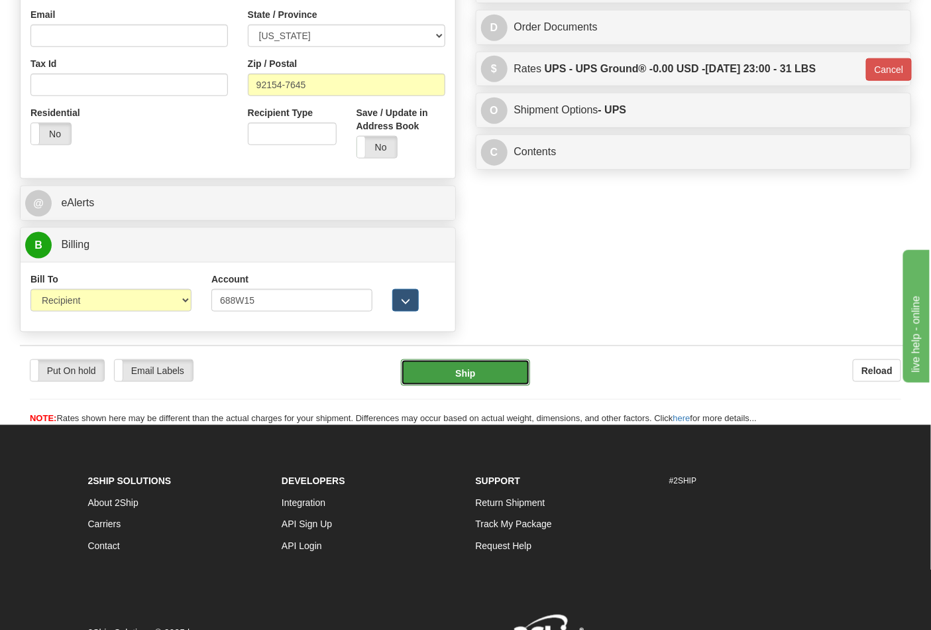
click at [516, 376] on button "Ship" at bounding box center [465, 372] width 129 height 27
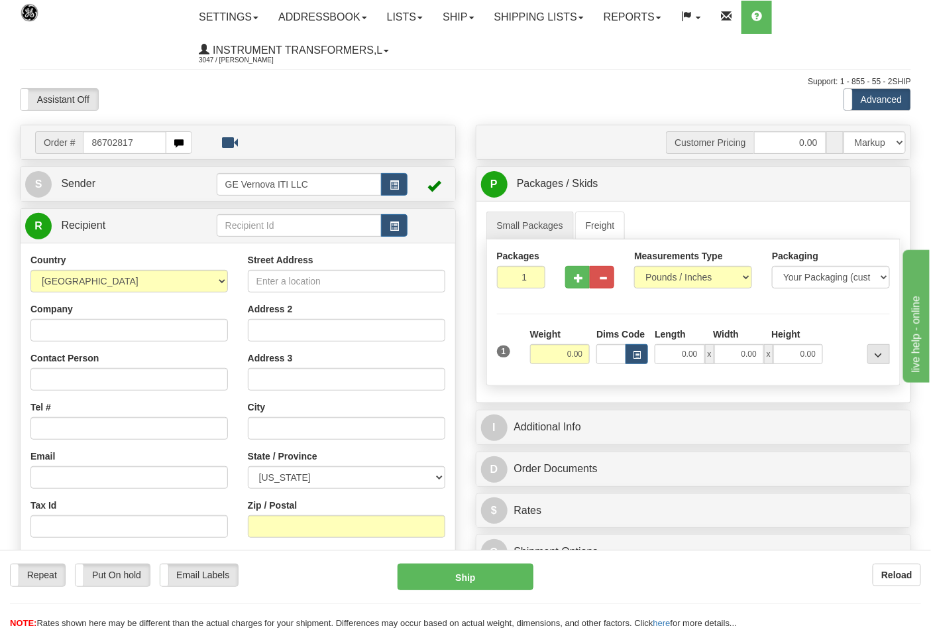
type input "86702817"
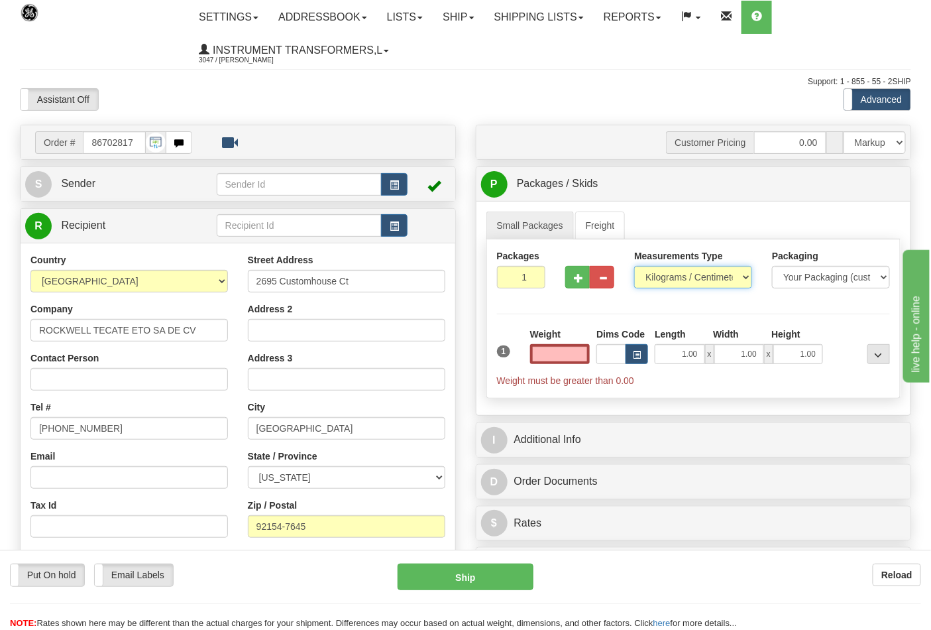
type input "0.00"
click at [647, 276] on select "Pounds / Inches Kilograms / Centimeters" at bounding box center [693, 277] width 118 height 23
select select "0"
click at [634, 266] on select "Pounds / Inches Kilograms / Centimeters" at bounding box center [693, 277] width 118 height 23
click at [542, 355] on input "0.00" at bounding box center [560, 354] width 60 height 20
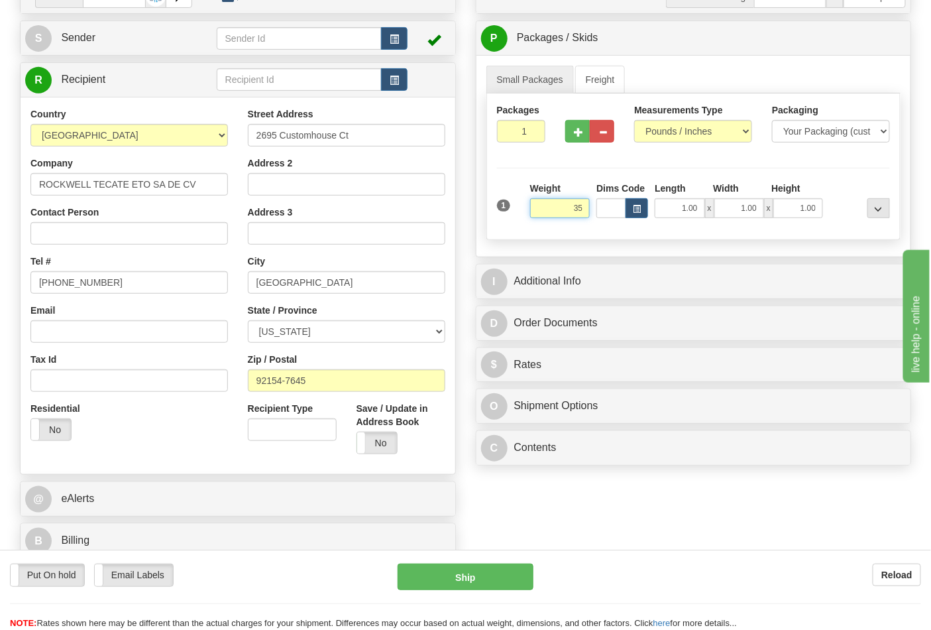
scroll to position [147, 0]
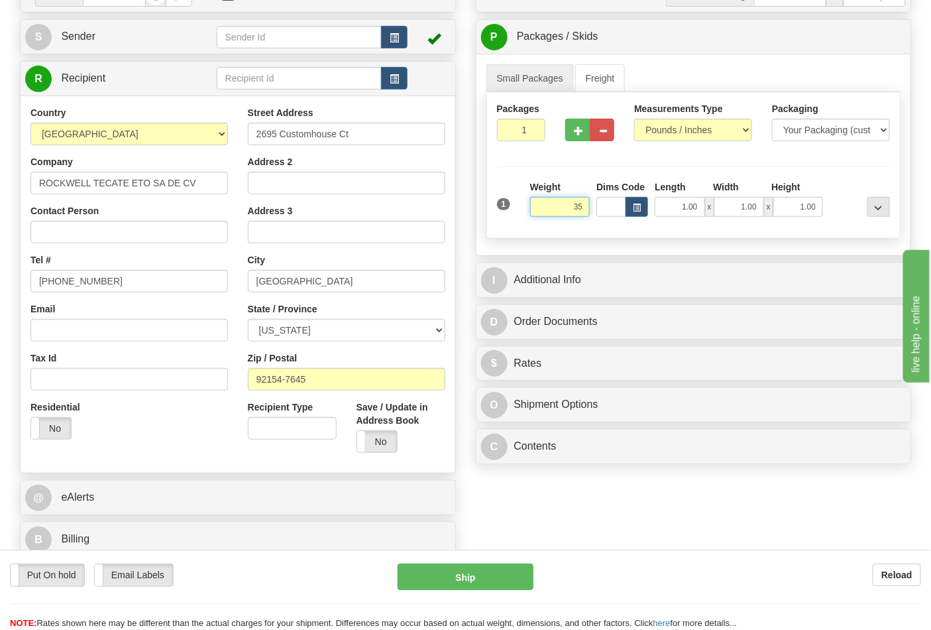
click button "Delete" at bounding box center [0, 0] width 0 height 0
type input "35.00"
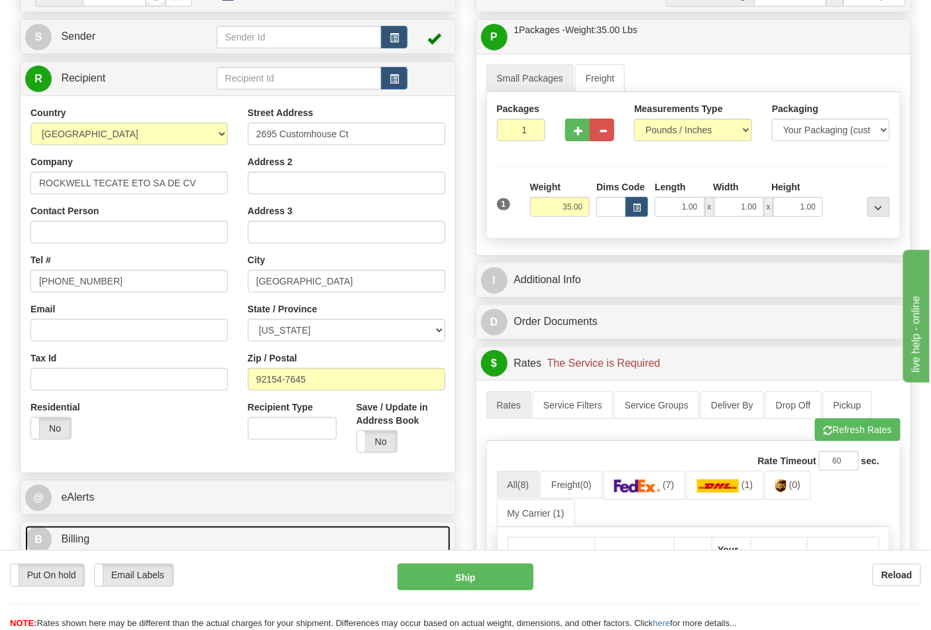
click at [162, 534] on link "B Billing" at bounding box center [238, 539] width 426 height 27
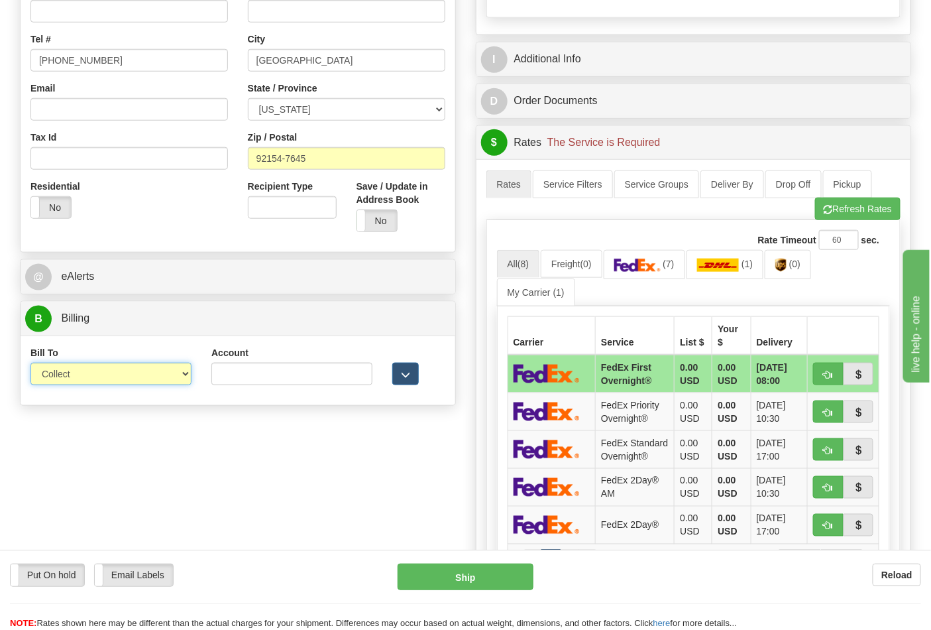
click at [170, 385] on select "Sender Recipient Third Party Collect" at bounding box center [110, 374] width 161 height 23
select select "2"
click at [30, 364] on select "Sender Recipient Third Party Collect" at bounding box center [110, 374] width 161 height 23
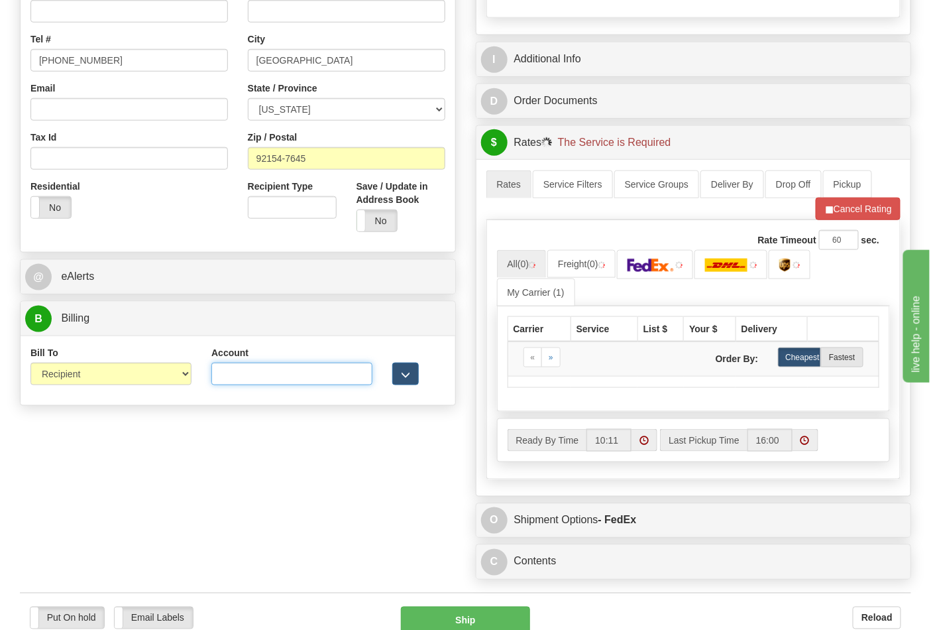
click at [262, 371] on input "Account" at bounding box center [291, 374] width 161 height 23
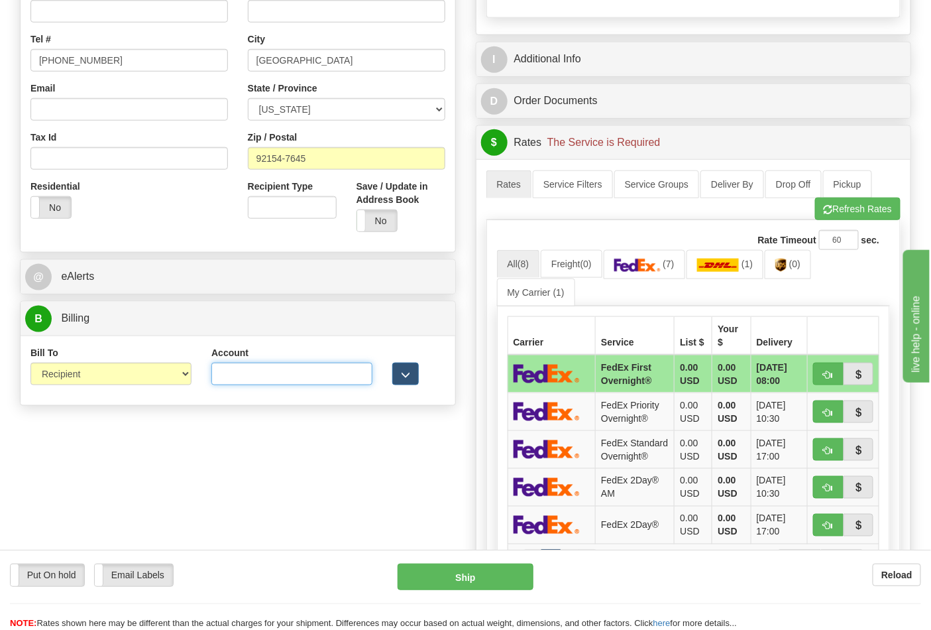
paste input "688W15"
type input "688W15"
click at [384, 479] on div "Order # 86702817 S Sender" at bounding box center [465, 272] width 911 height 1031
click at [797, 263] on span "(0)" at bounding box center [794, 263] width 11 height 11
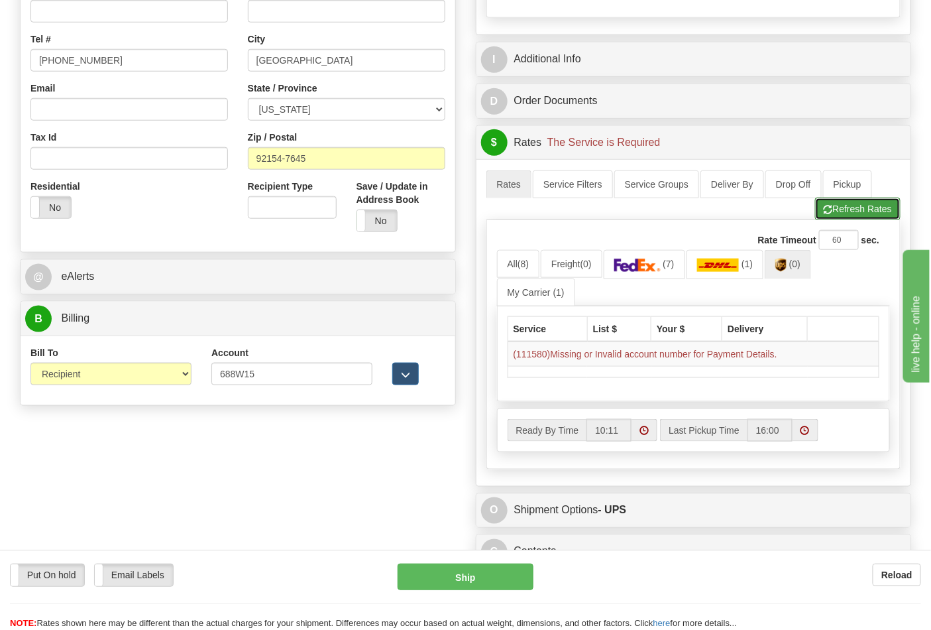
click at [860, 203] on button "Refresh Rates" at bounding box center [858, 209] width 86 height 23
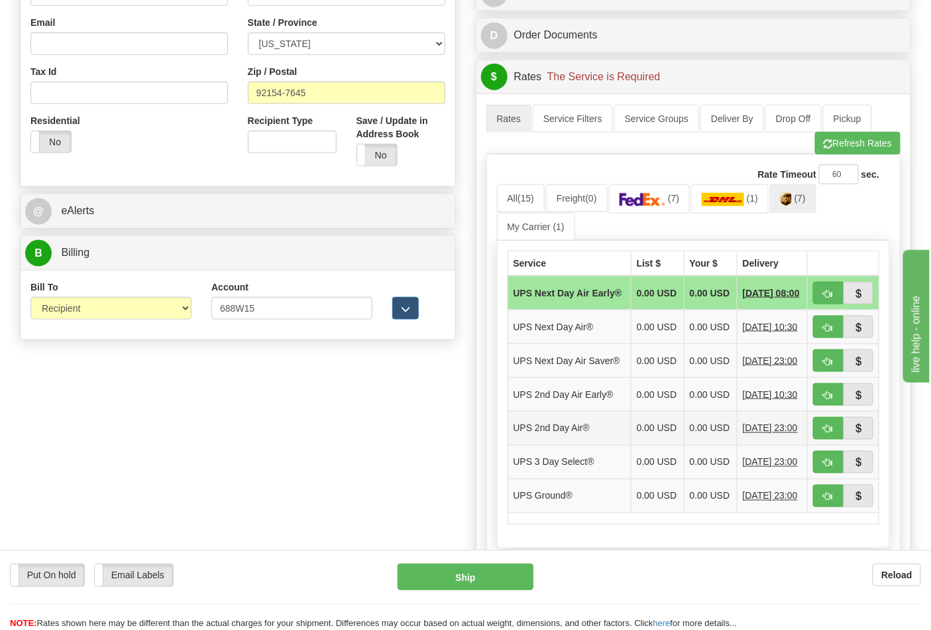
scroll to position [441, 0]
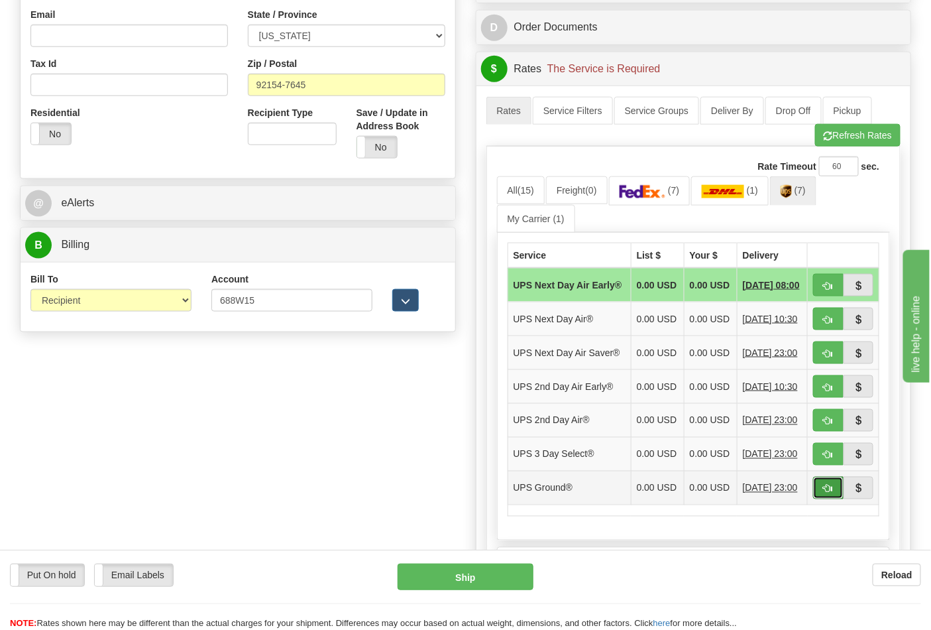
click at [827, 493] on span "button" at bounding box center [828, 489] width 9 height 9
type input "03"
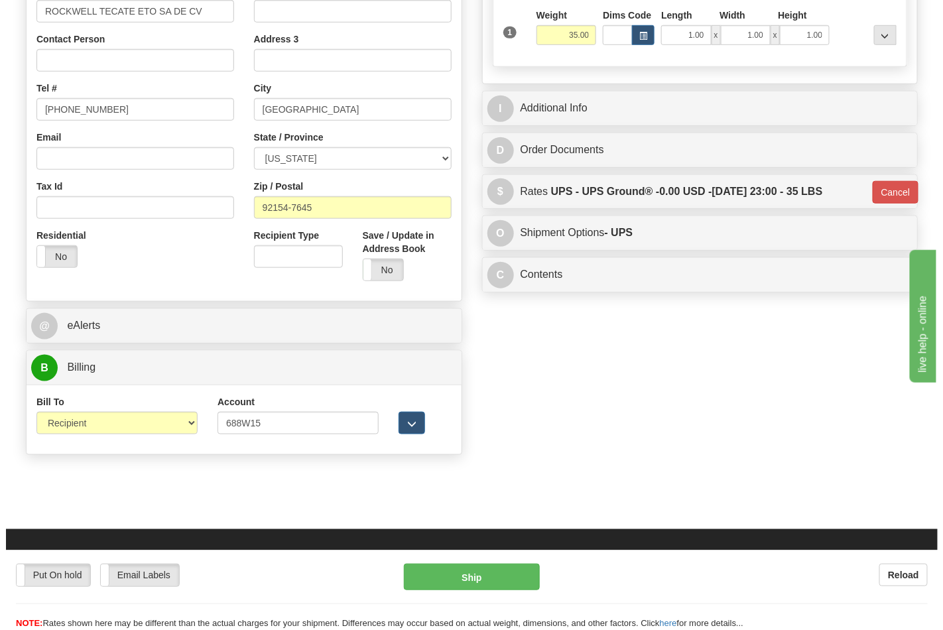
scroll to position [514, 0]
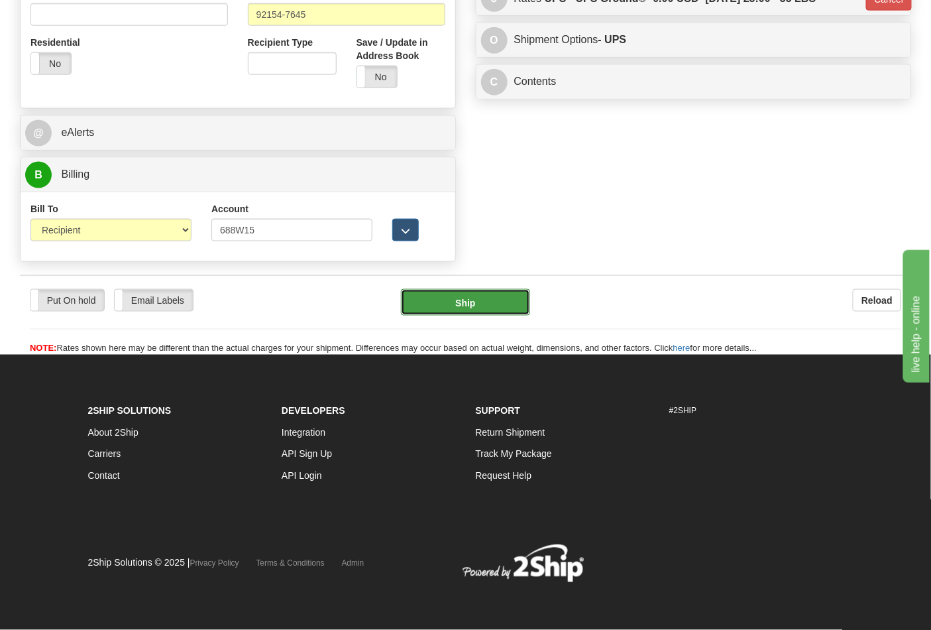
click at [478, 301] on button "Ship" at bounding box center [465, 302] width 129 height 27
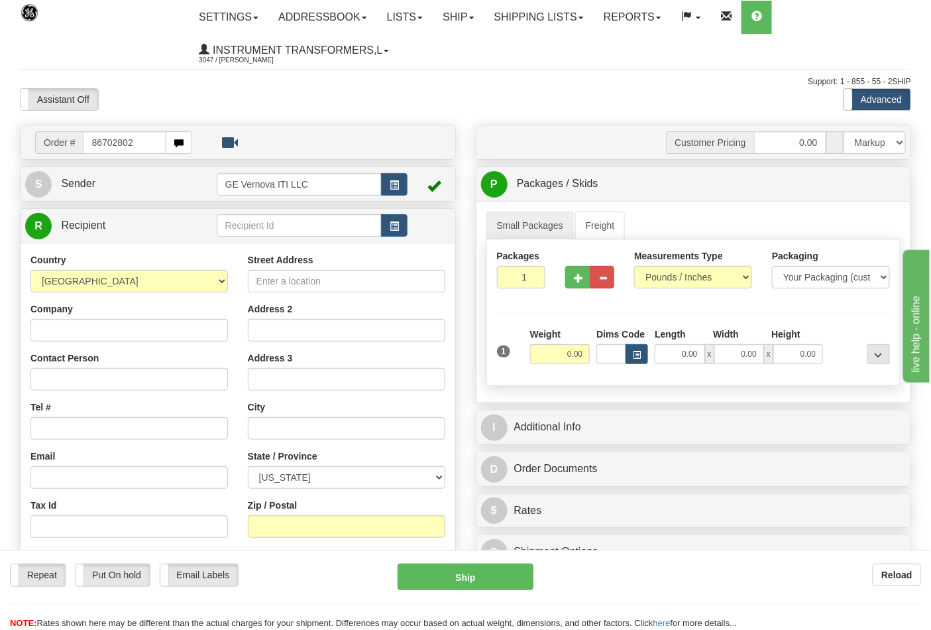
type input "86702802"
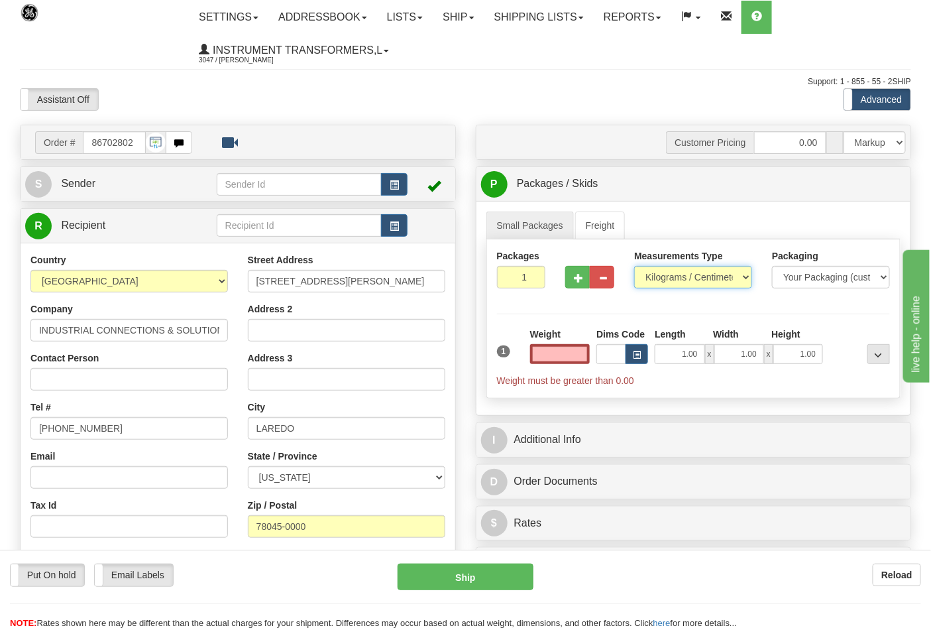
type input "0.00"
click at [677, 277] on select "Pounds / Inches Kilograms / Centimeters" at bounding box center [693, 277] width 118 height 23
select select "0"
click at [634, 266] on select "Pounds / Inches Kilograms / Centimeters" at bounding box center [693, 277] width 118 height 23
click at [577, 359] on input "0.00" at bounding box center [560, 354] width 60 height 20
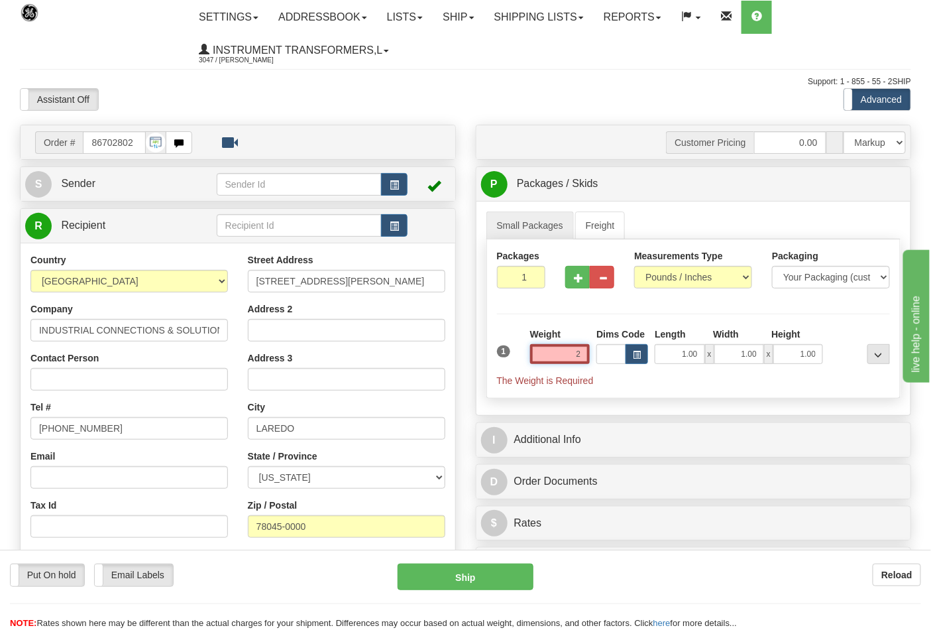
click button "Delete" at bounding box center [0, 0] width 0 height 0
type input "2.00"
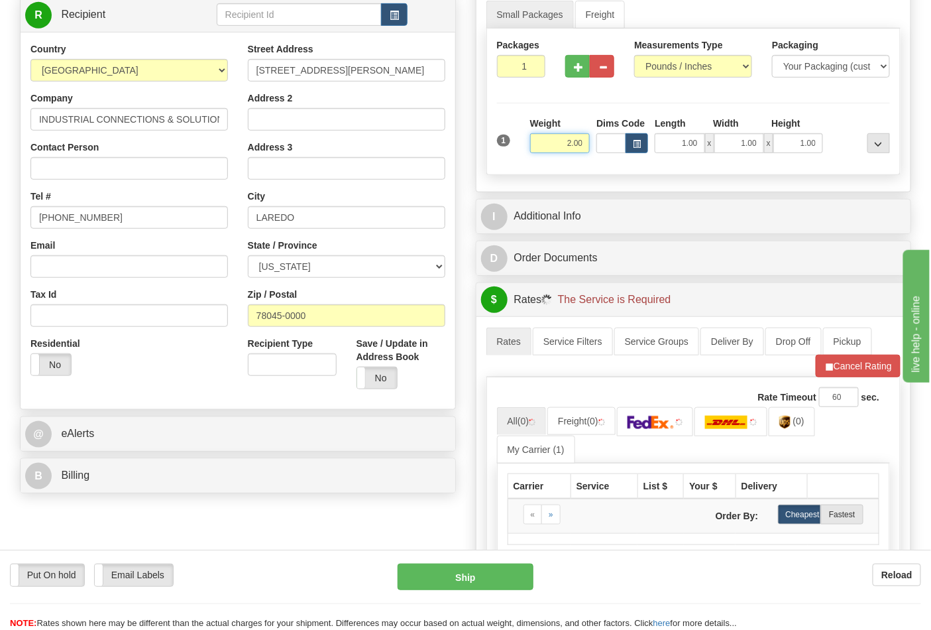
scroll to position [221, 0]
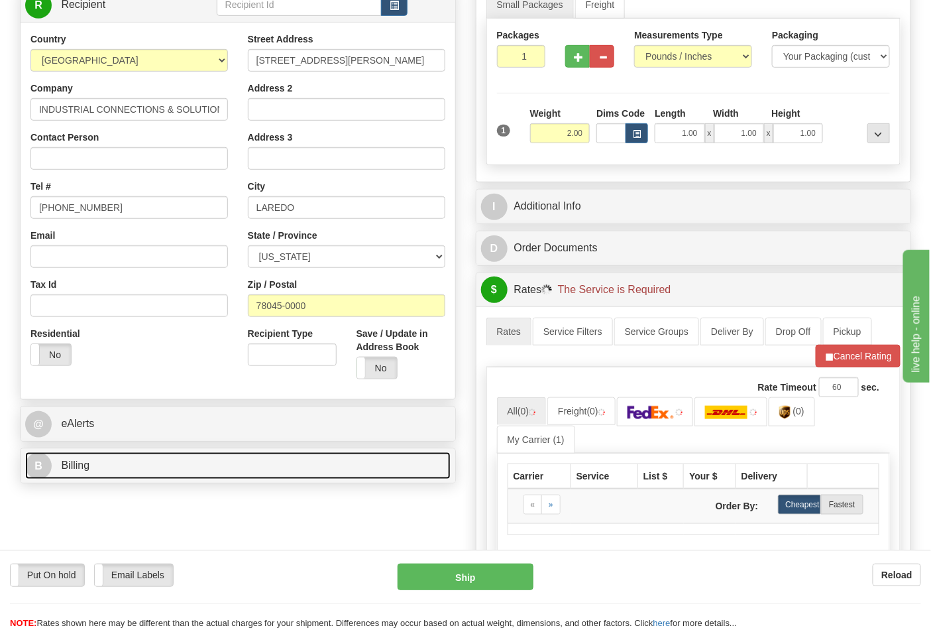
click at [262, 469] on link "B Billing" at bounding box center [238, 465] width 426 height 27
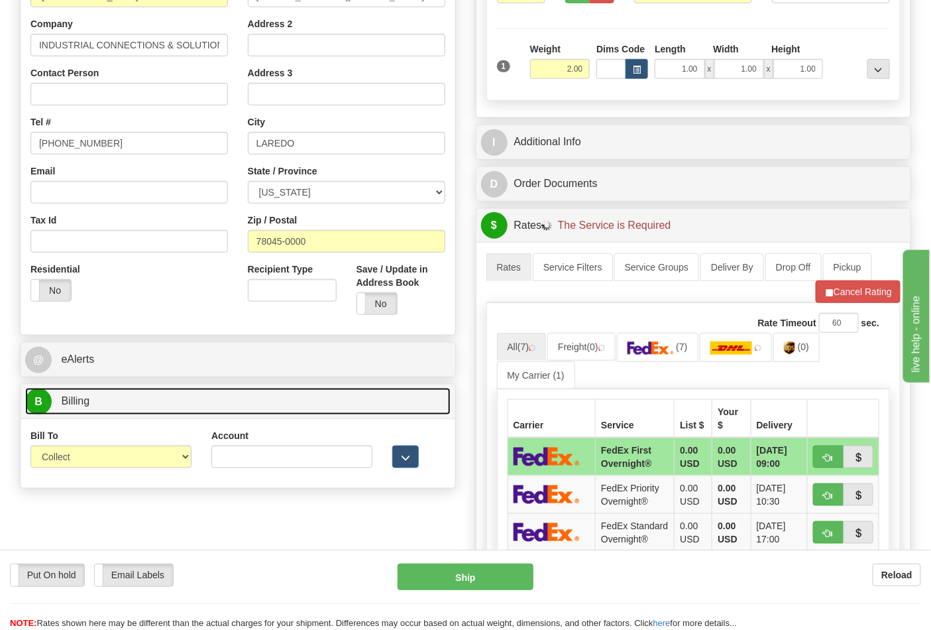
scroll to position [368, 0]
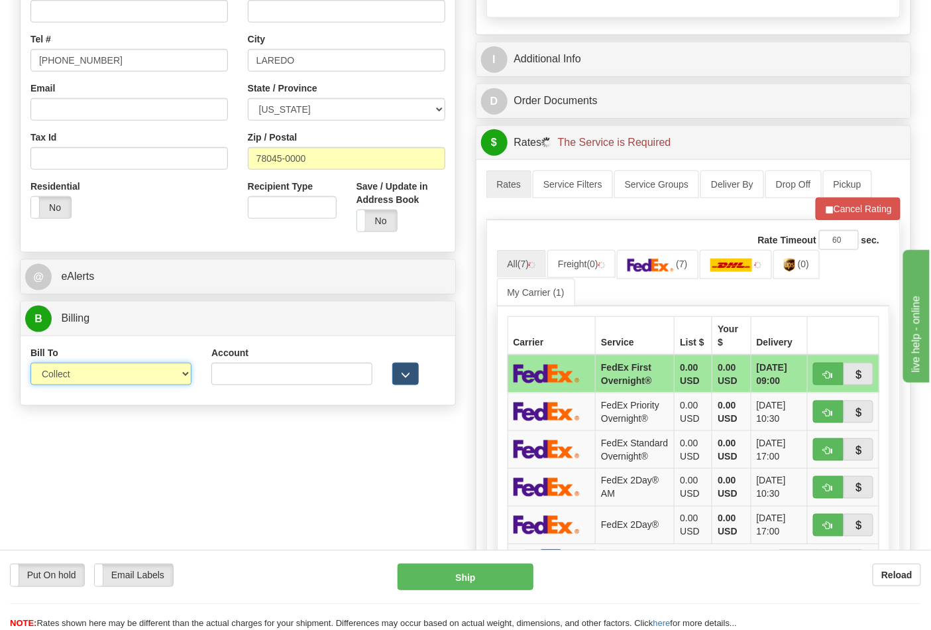
click at [188, 371] on select "Sender Recipient Third Party Collect" at bounding box center [110, 374] width 161 height 23
select select "2"
click at [30, 364] on select "Sender Recipient Third Party Collect" at bounding box center [110, 374] width 161 height 23
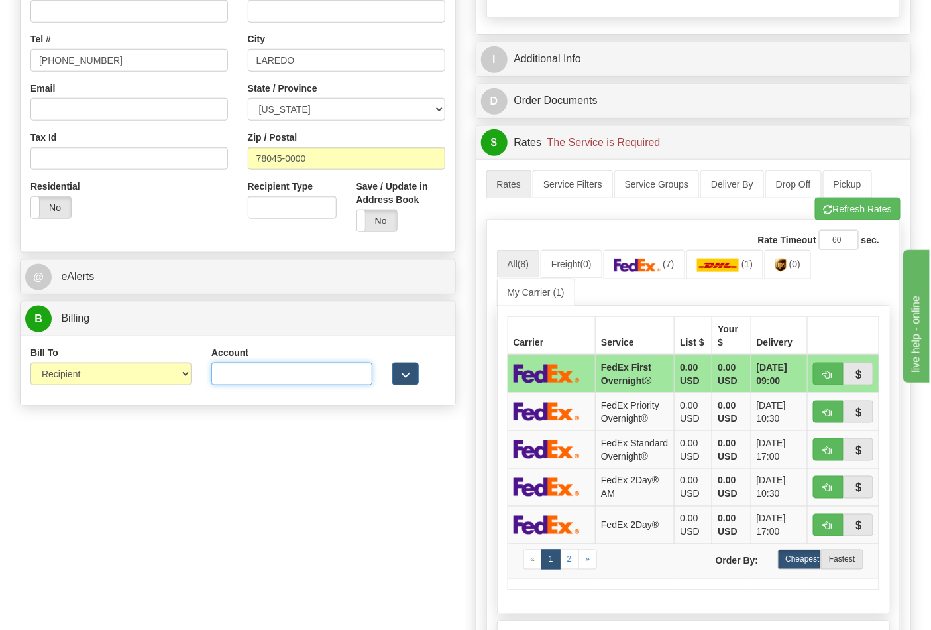
click at [241, 378] on input "Account" at bounding box center [291, 374] width 161 height 23
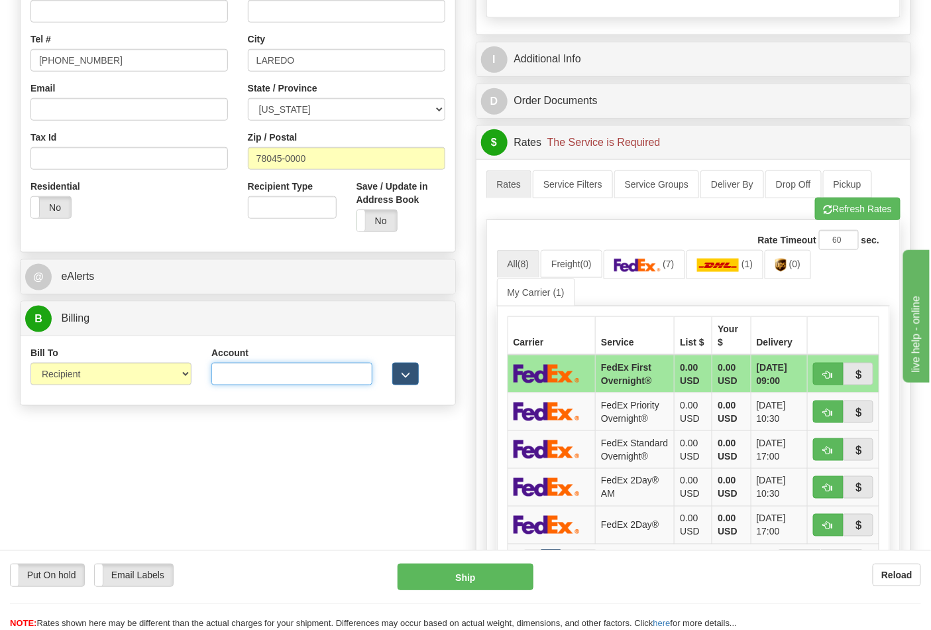
paste input "844904193"
type input "844904193"
click at [643, 253] on link "(7)" at bounding box center [645, 264] width 82 height 29
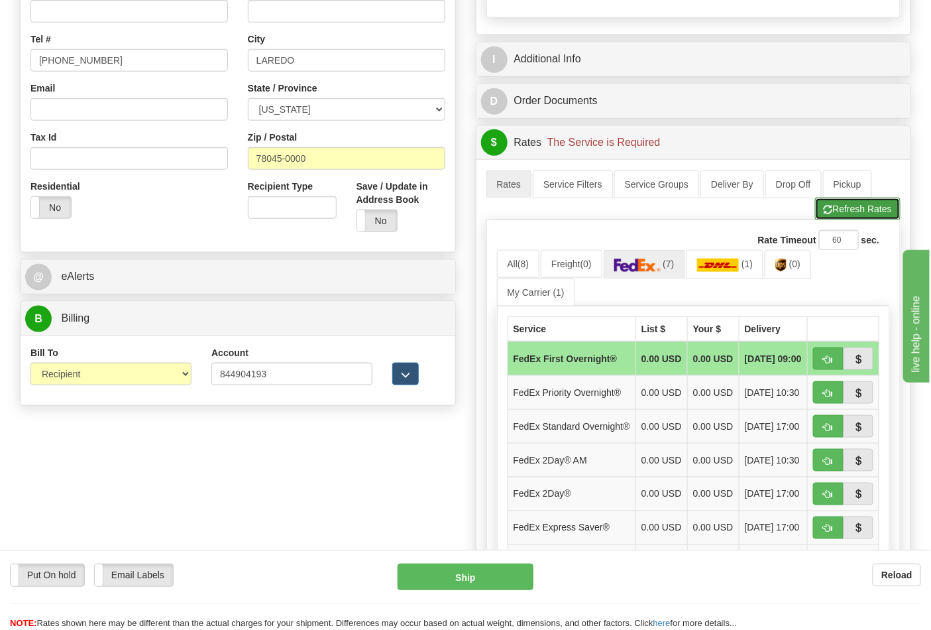
click at [842, 202] on button "Refresh Rates" at bounding box center [858, 209] width 86 height 23
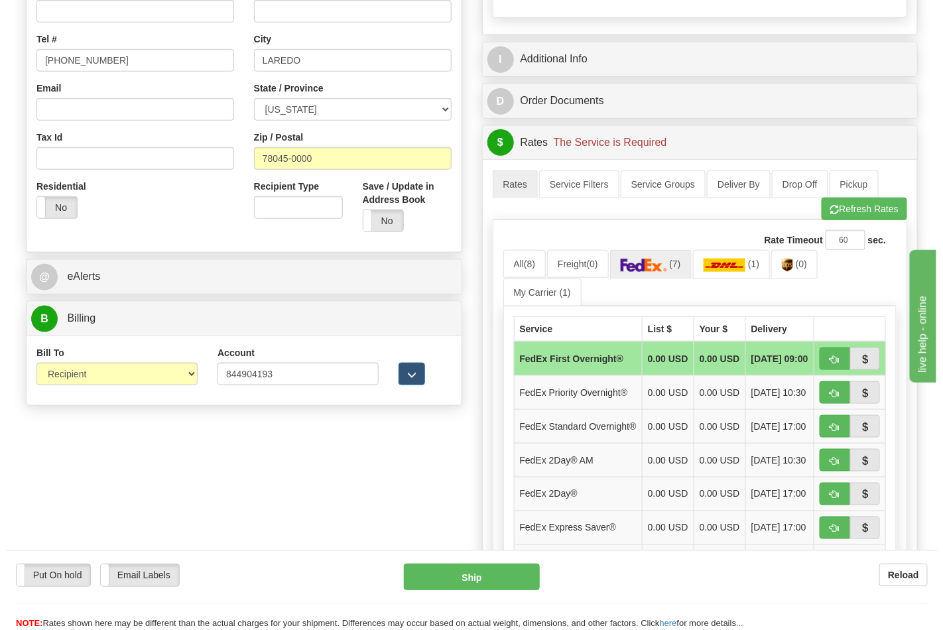
scroll to position [441, 0]
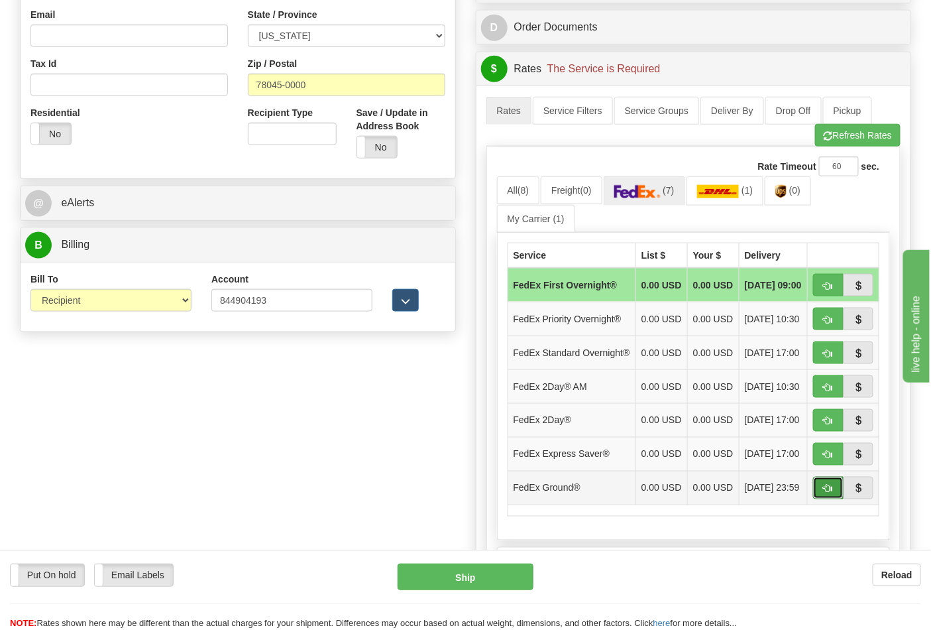
click at [831, 493] on span "button" at bounding box center [828, 489] width 9 height 9
type input "92"
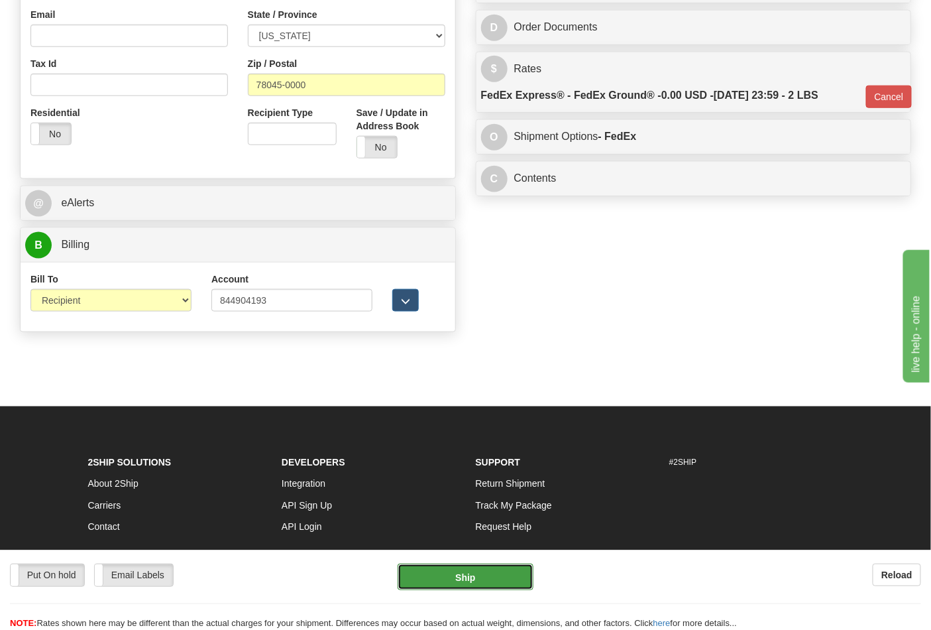
click at [484, 581] on button "Ship" at bounding box center [465, 576] width 135 height 27
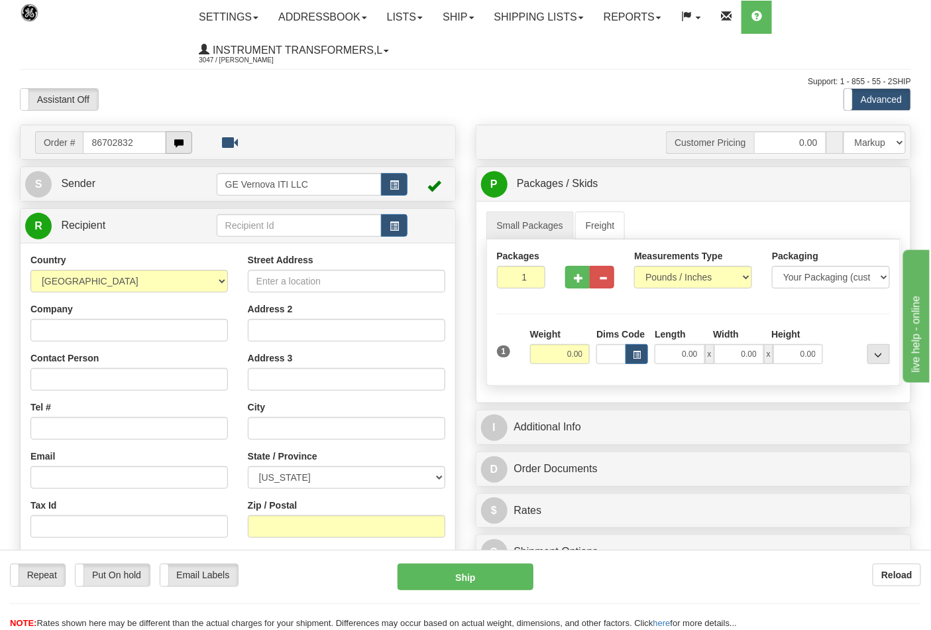
type input "86702832"
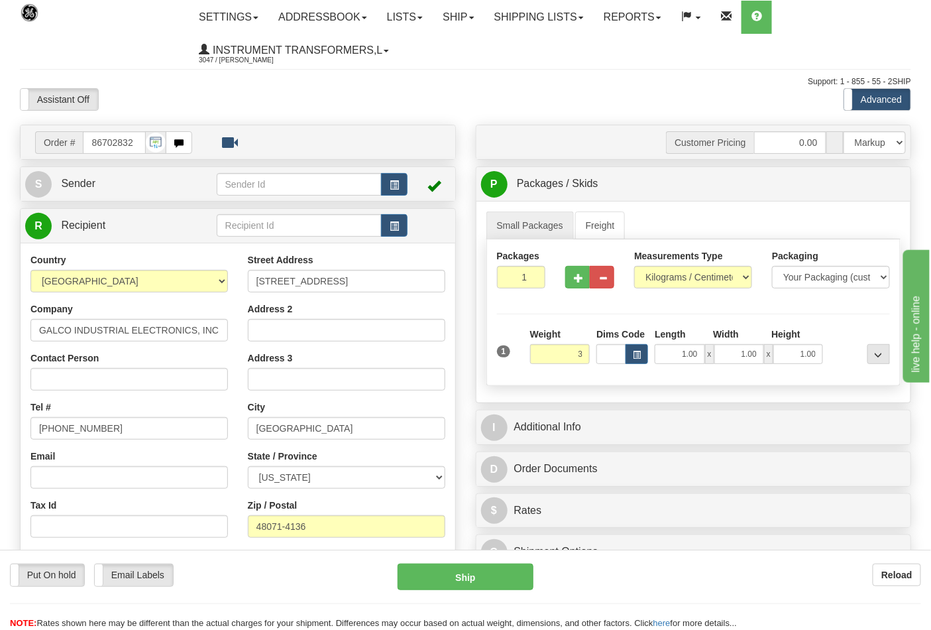
click button "Delete" at bounding box center [0, 0] width 0 height 0
type input "3.00"
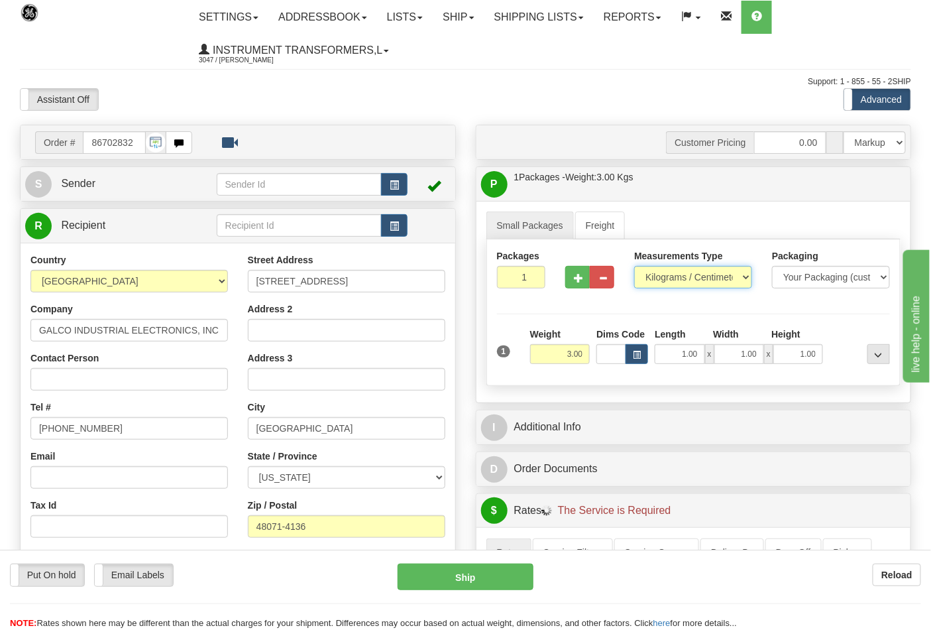
click at [673, 281] on select "Pounds / Inches Kilograms / Centimeters" at bounding box center [693, 277] width 118 height 23
select select "0"
click at [634, 266] on select "Pounds / Inches Kilograms / Centimeters" at bounding box center [693, 277] width 118 height 23
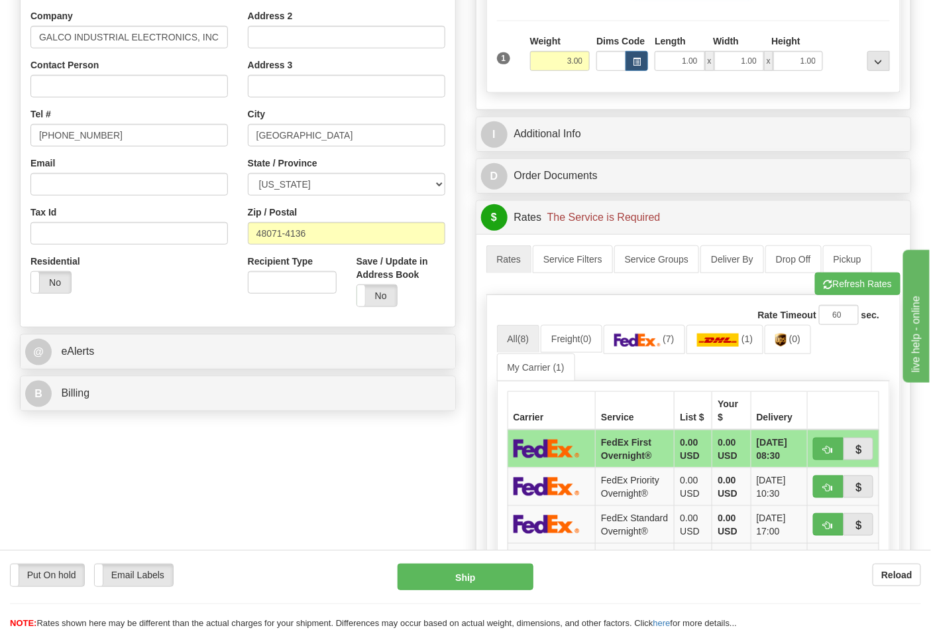
scroll to position [294, 0]
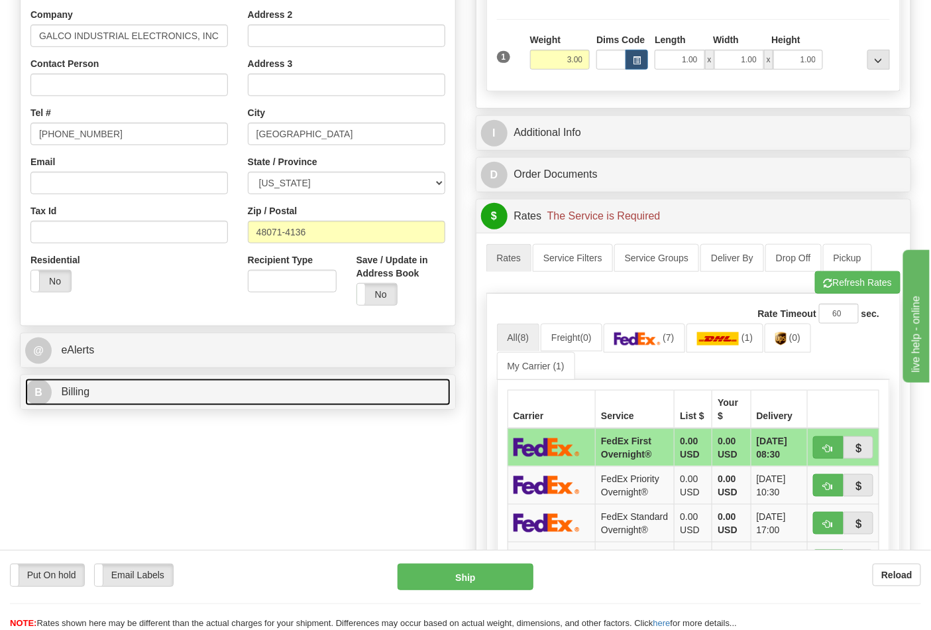
click at [233, 399] on link "B Billing" at bounding box center [238, 391] width 426 height 27
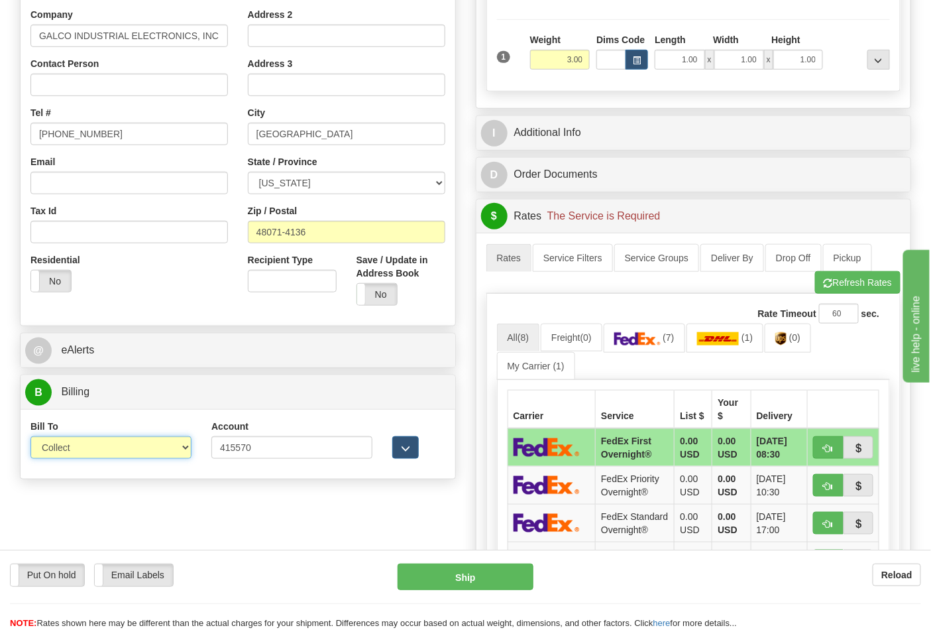
click at [129, 455] on select "Sender Recipient Third Party Collect" at bounding box center [110, 447] width 161 height 23
select select "2"
click at [30, 437] on select "Sender Recipient Third Party Collect" at bounding box center [110, 447] width 161 height 23
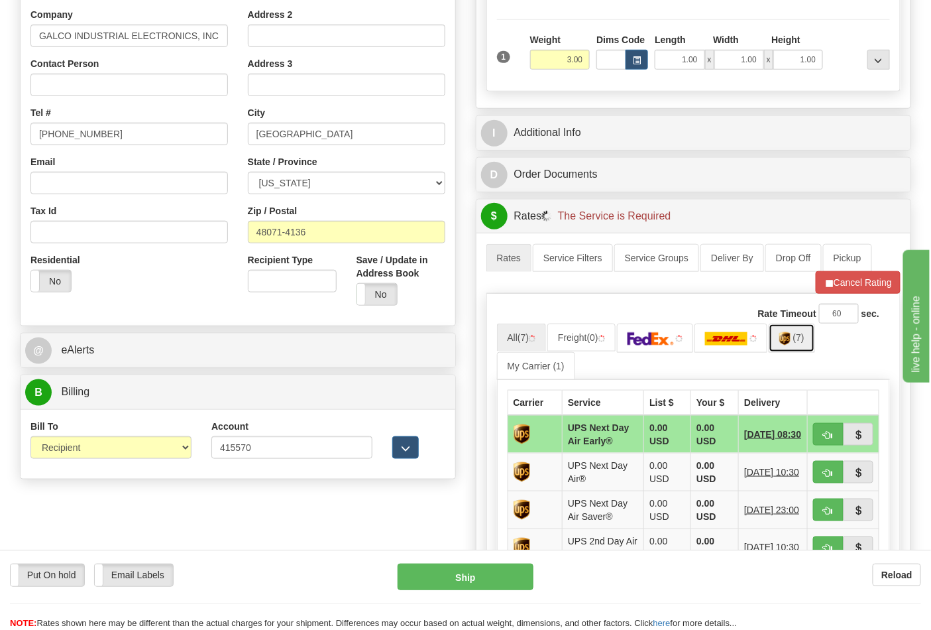
click at [791, 341] on img at bounding box center [784, 338] width 11 height 13
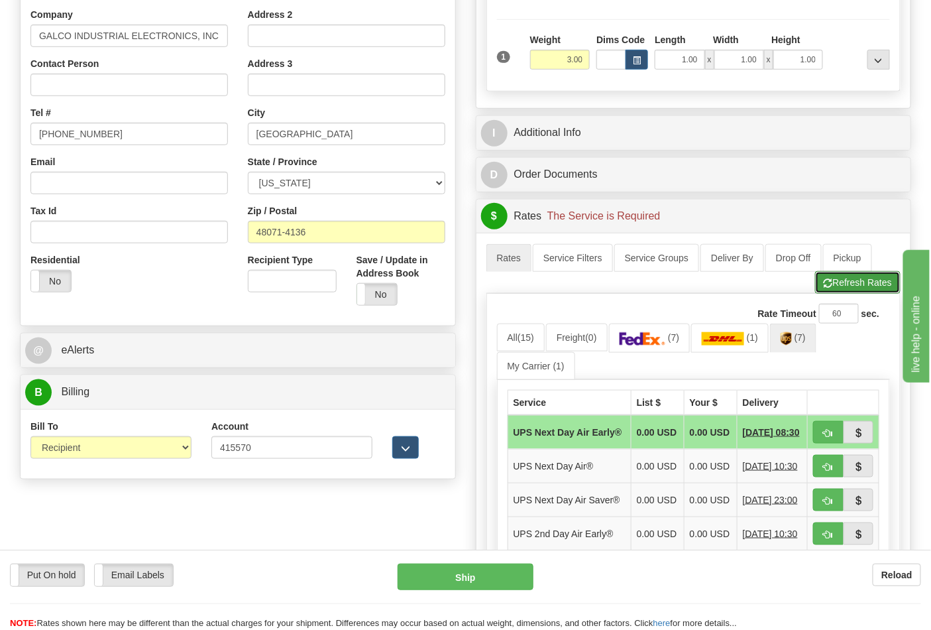
click at [834, 286] on button "Refresh Rates" at bounding box center [858, 282] width 86 height 23
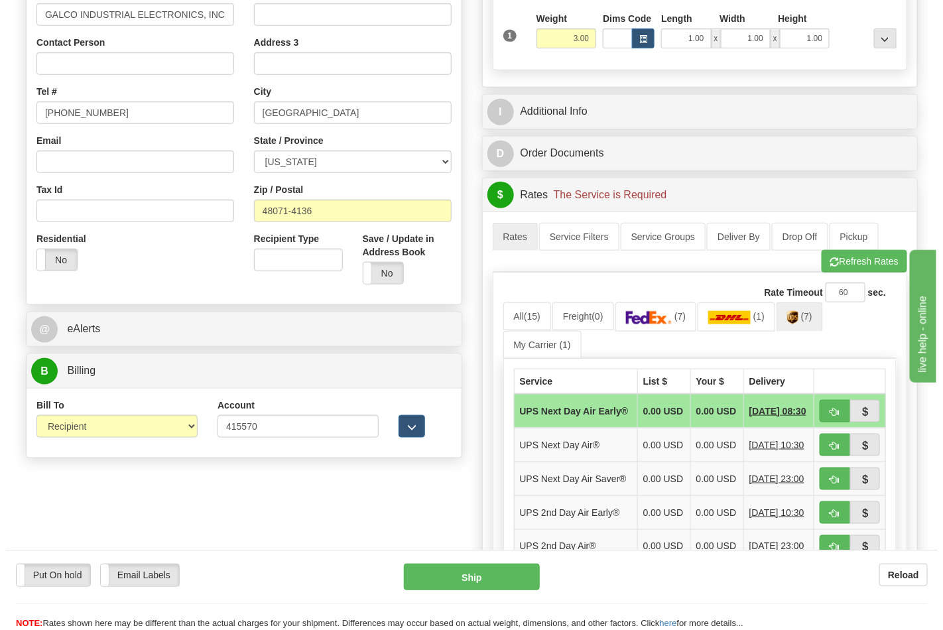
scroll to position [441, 0]
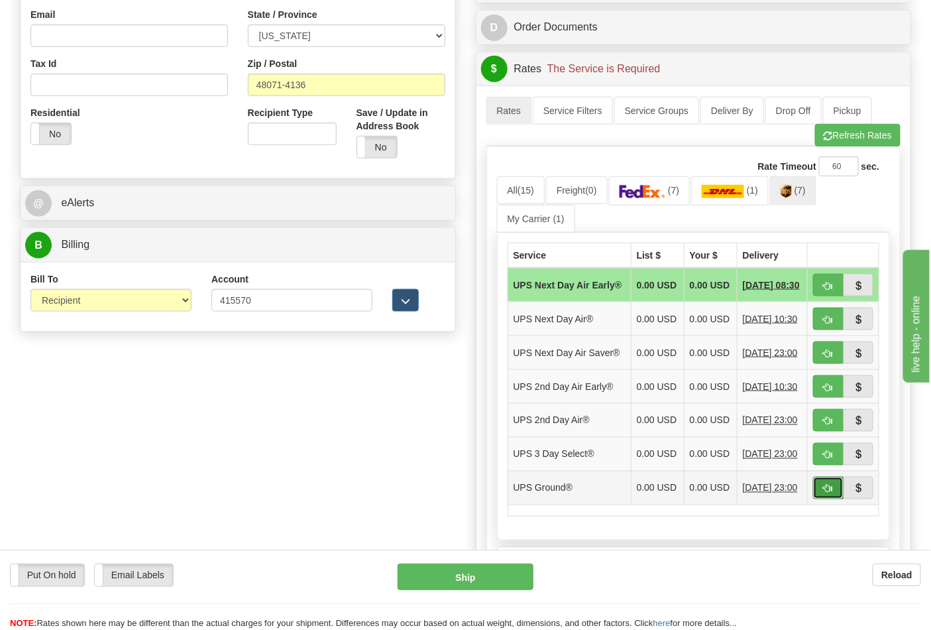
click at [816, 499] on button "button" at bounding box center [828, 488] width 30 height 23
type input "03"
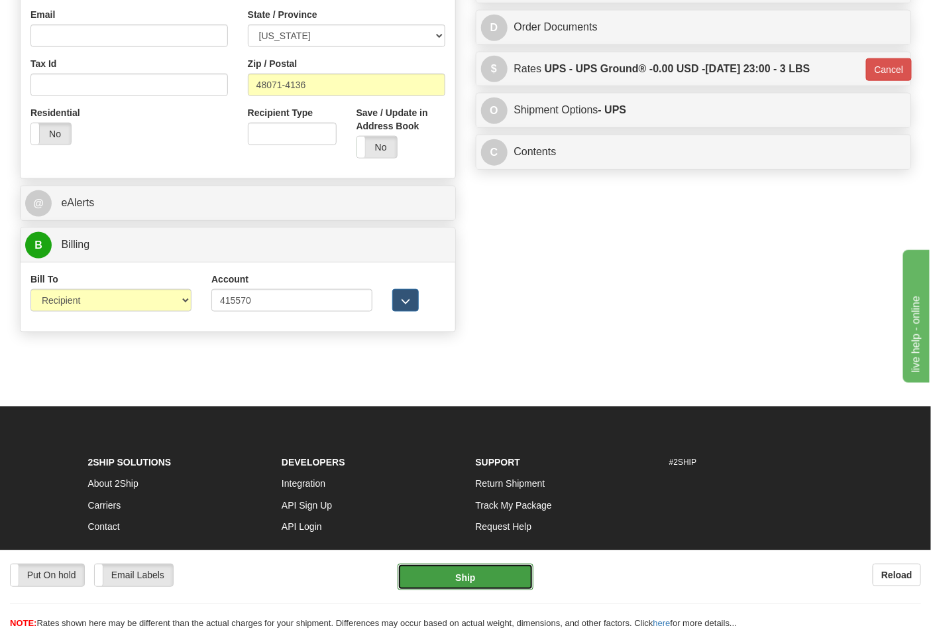
click at [522, 582] on button "Ship" at bounding box center [465, 576] width 135 height 27
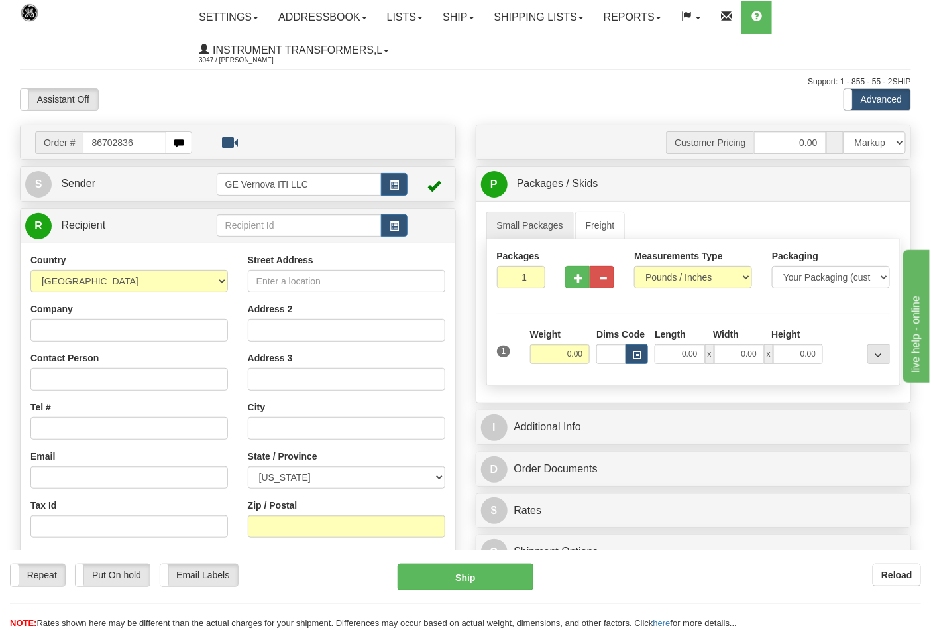
type input "86702836"
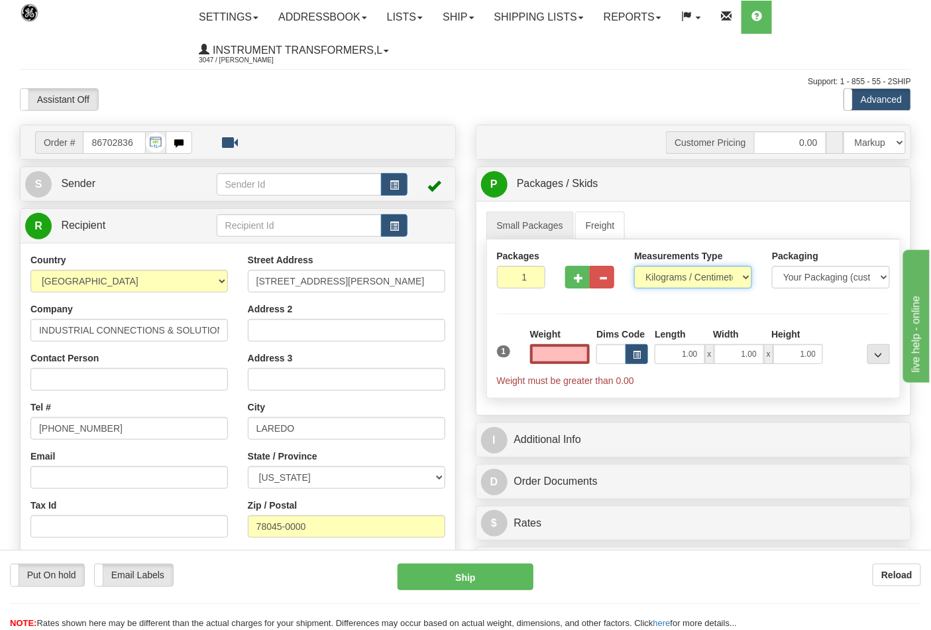
type input "0.00"
click at [691, 267] on select "Pounds / Inches Kilograms / Centimeters" at bounding box center [693, 277] width 118 height 23
select select "0"
click at [634, 266] on select "Pounds / Inches Kilograms / Centimeters" at bounding box center [693, 277] width 118 height 23
click at [670, 273] on select "Pounds / Inches Kilograms / Centimeters" at bounding box center [693, 277] width 118 height 23
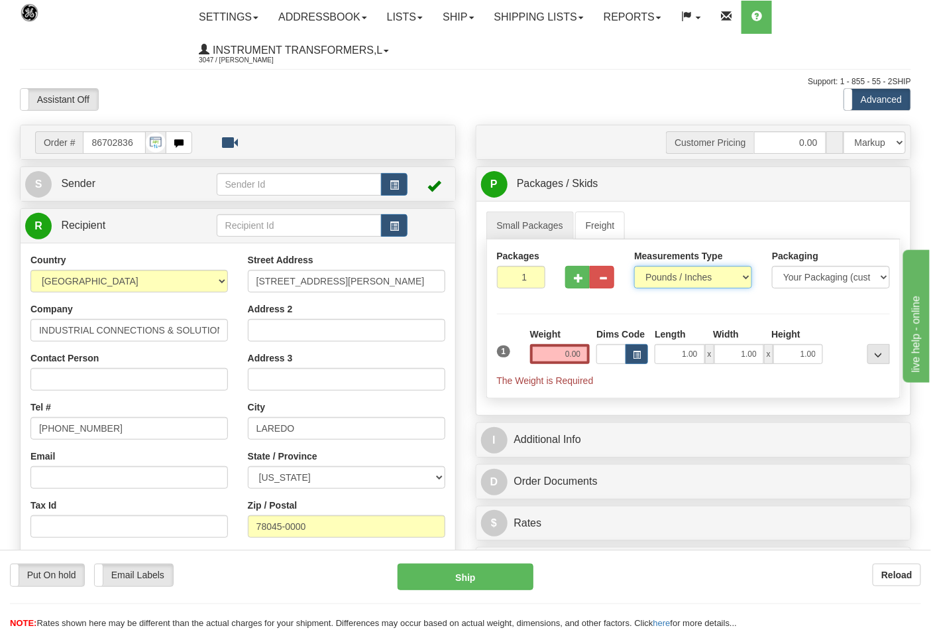
click at [634, 266] on select "Pounds / Inches Kilograms / Centimeters" at bounding box center [693, 277] width 118 height 23
click at [563, 354] on input "0.00" at bounding box center [560, 354] width 60 height 20
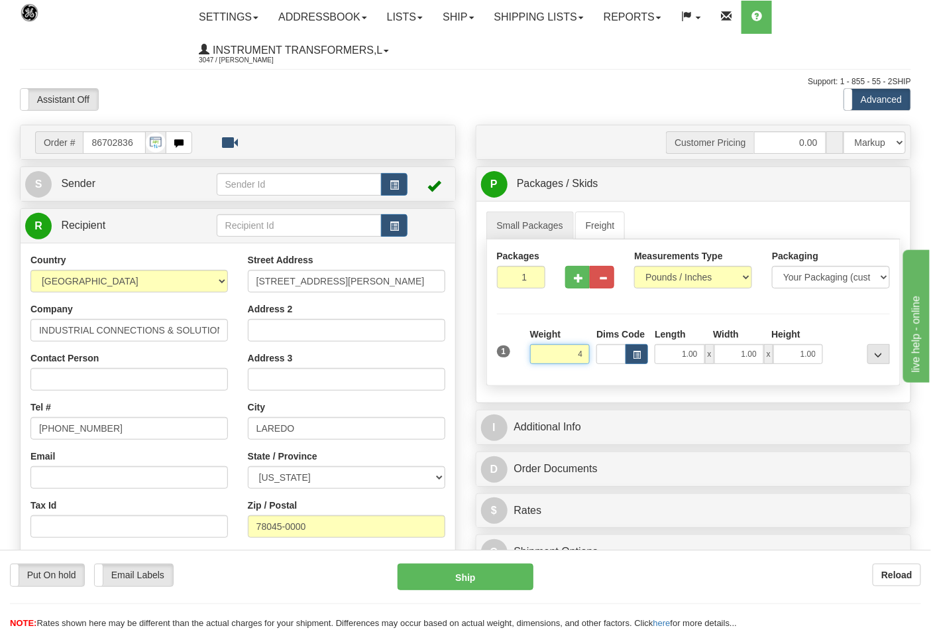
click button "Delete" at bounding box center [0, 0] width 0 height 0
type input "4.00"
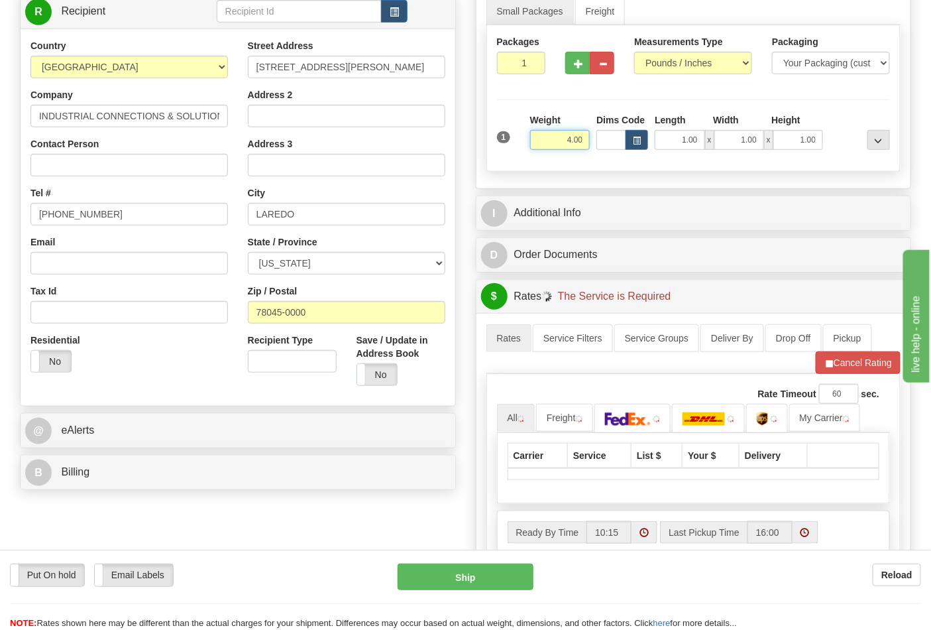
scroll to position [294, 0]
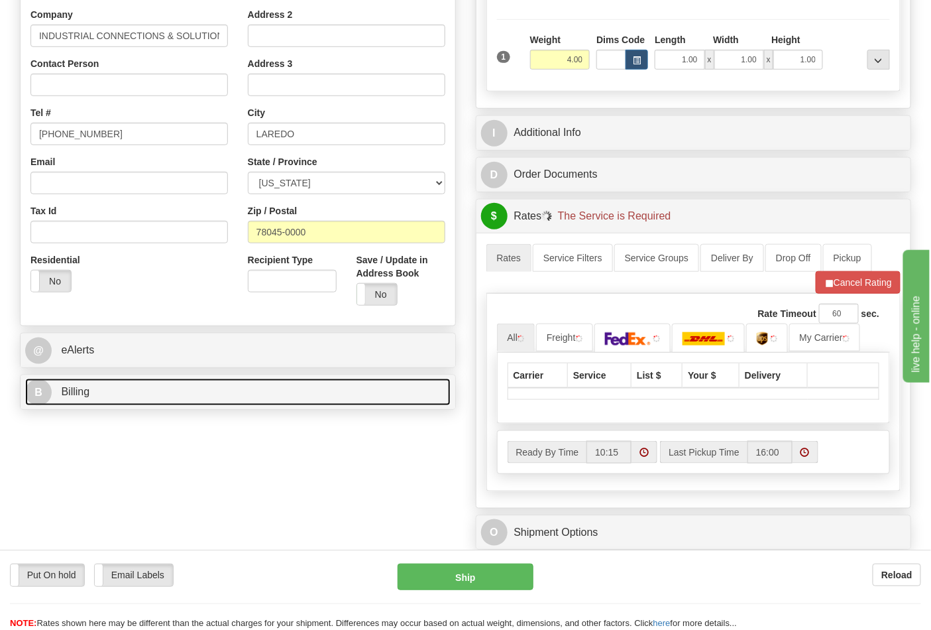
click at [242, 394] on link "B Billing" at bounding box center [238, 391] width 426 height 27
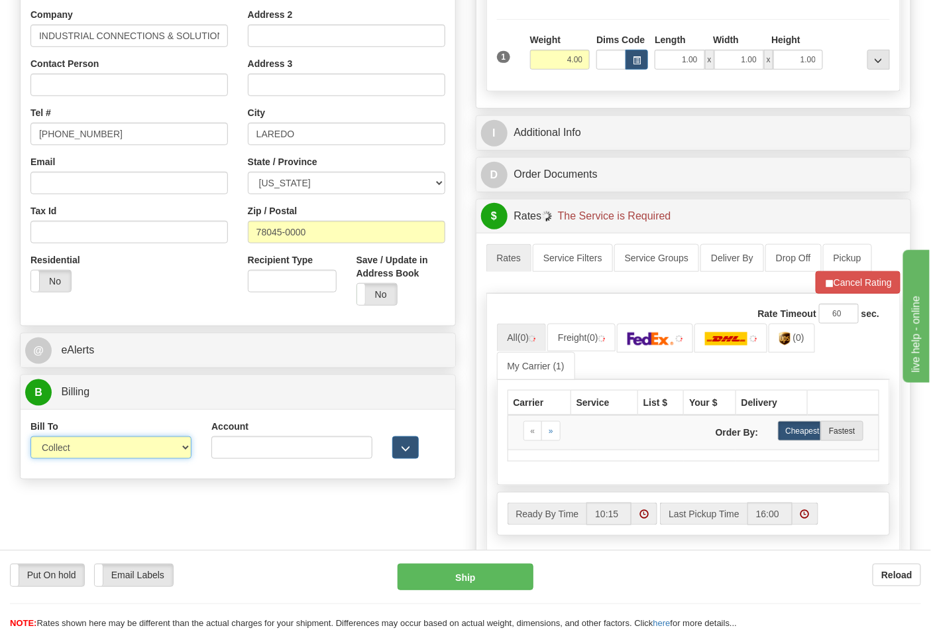
click at [181, 451] on select "Sender Recipient Third Party Collect" at bounding box center [110, 447] width 161 height 23
select select "2"
click at [30, 437] on select "Sender Recipient Third Party Collect" at bounding box center [110, 447] width 161 height 23
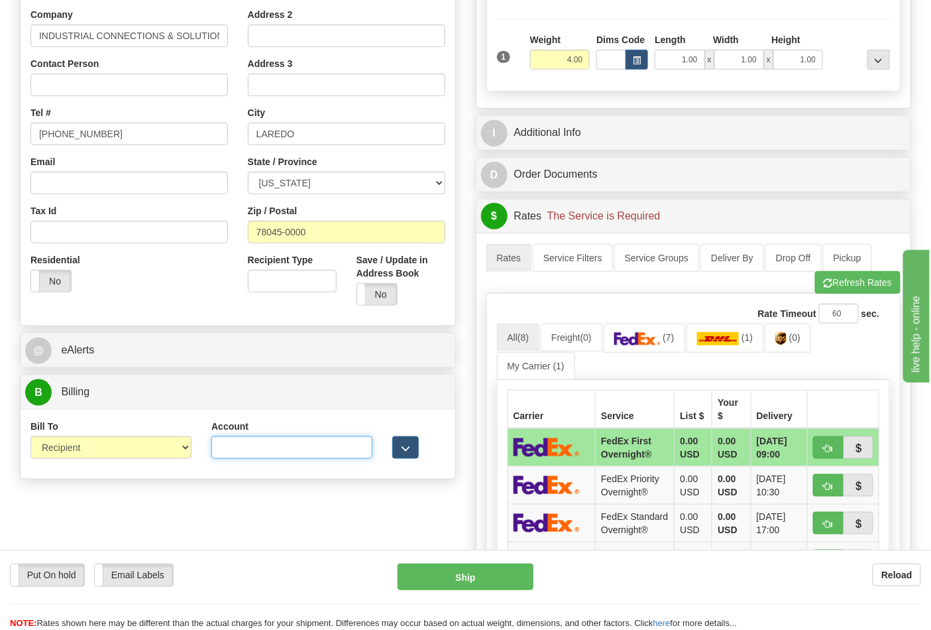
click at [225, 446] on input "Account" at bounding box center [291, 447] width 161 height 23
paste input "844904193"
type input "844904193"
click at [652, 347] on link "(7)" at bounding box center [645, 337] width 82 height 29
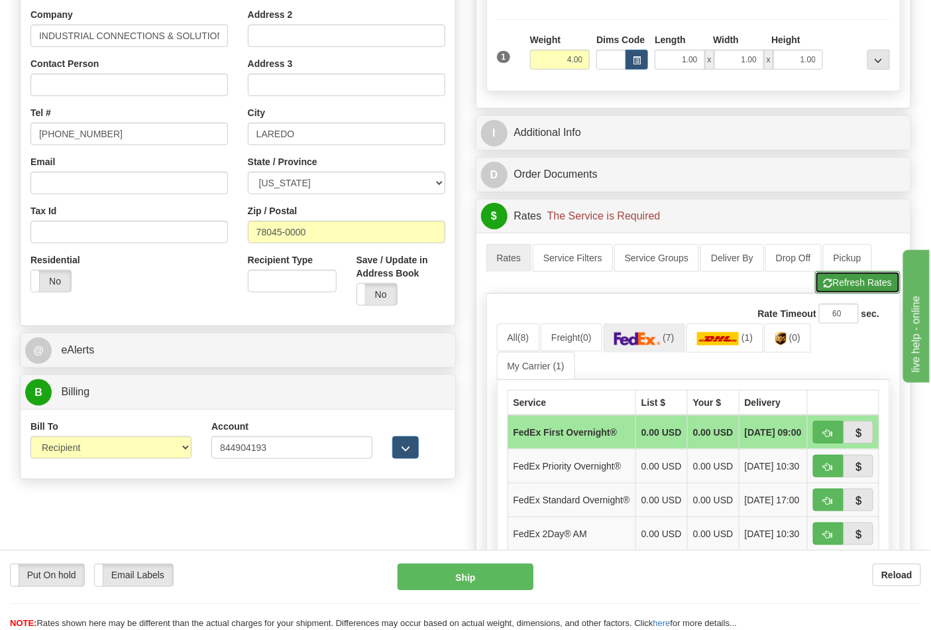
click at [853, 284] on button "Refresh Rates" at bounding box center [858, 282] width 86 height 23
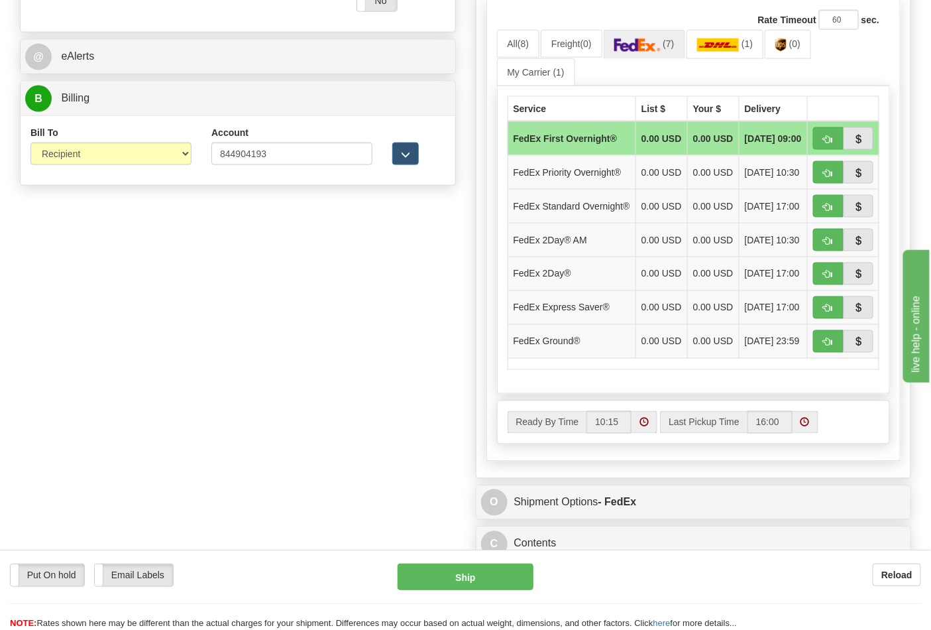
scroll to position [589, 0]
click at [834, 352] on button "button" at bounding box center [828, 340] width 30 height 23
type input "92"
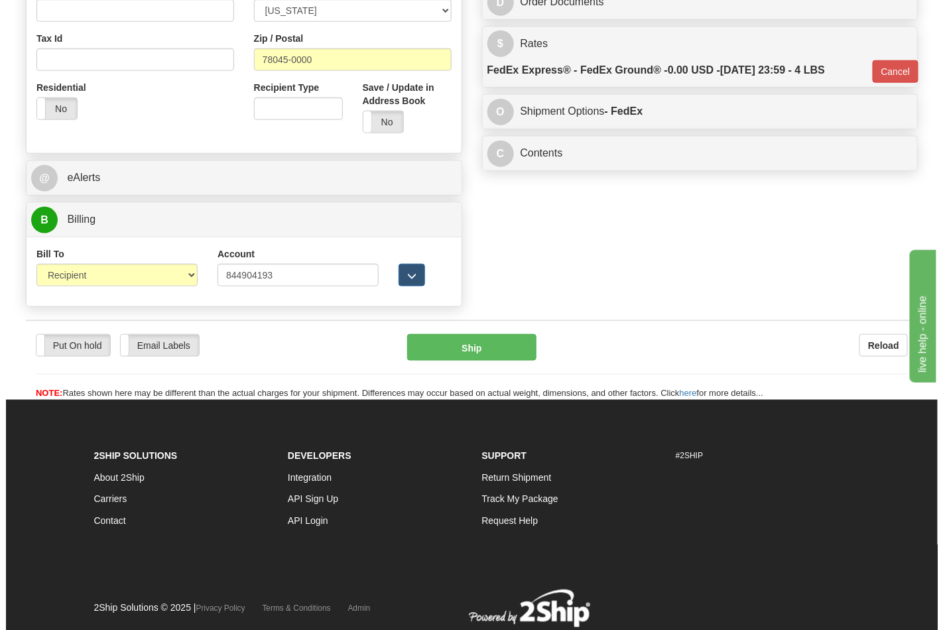
scroll to position [440, 0]
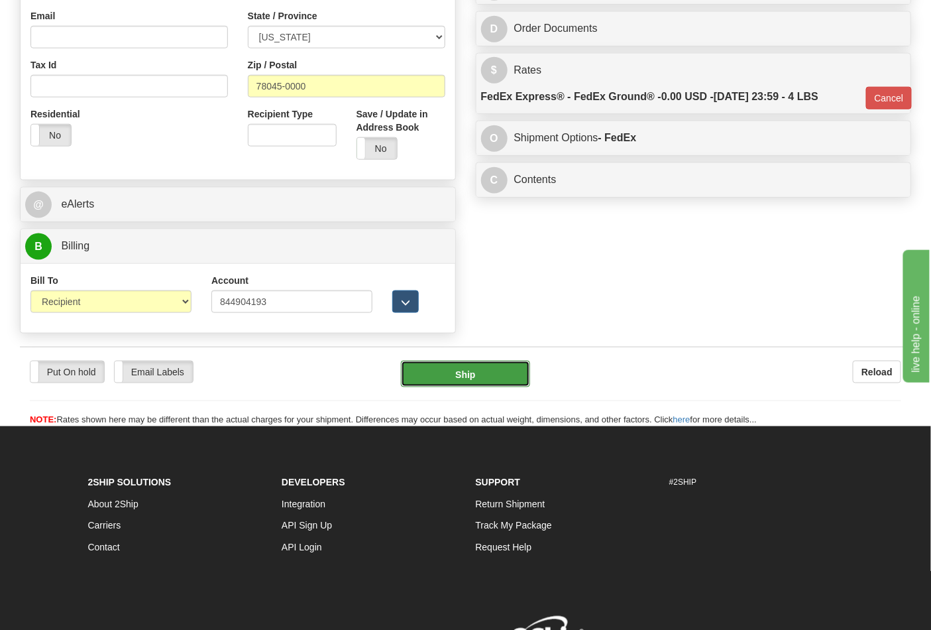
click at [509, 372] on button "Ship" at bounding box center [465, 374] width 129 height 27
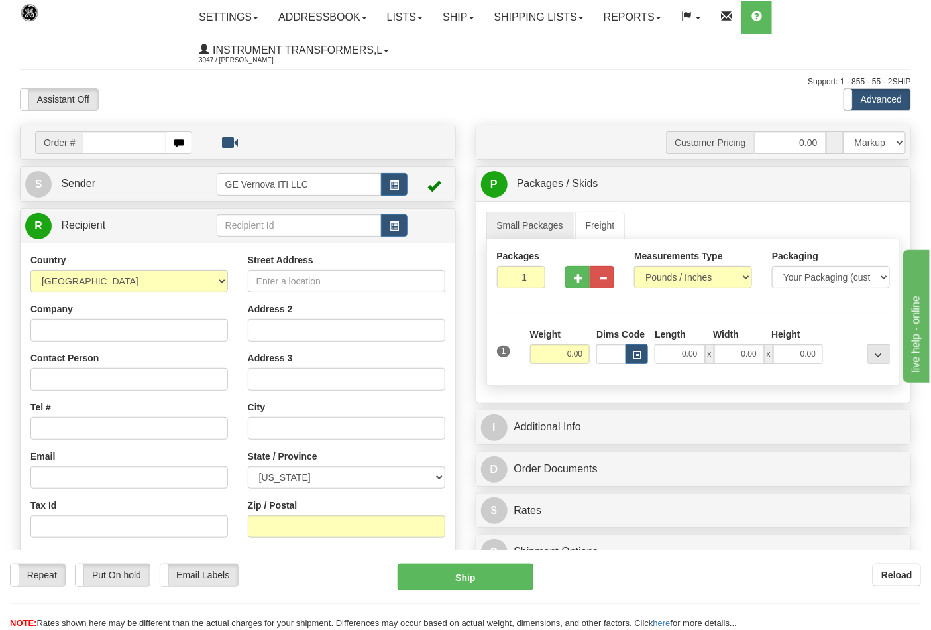
click at [107, 141] on input "text" at bounding box center [125, 142] width 84 height 23
type input "86702838"
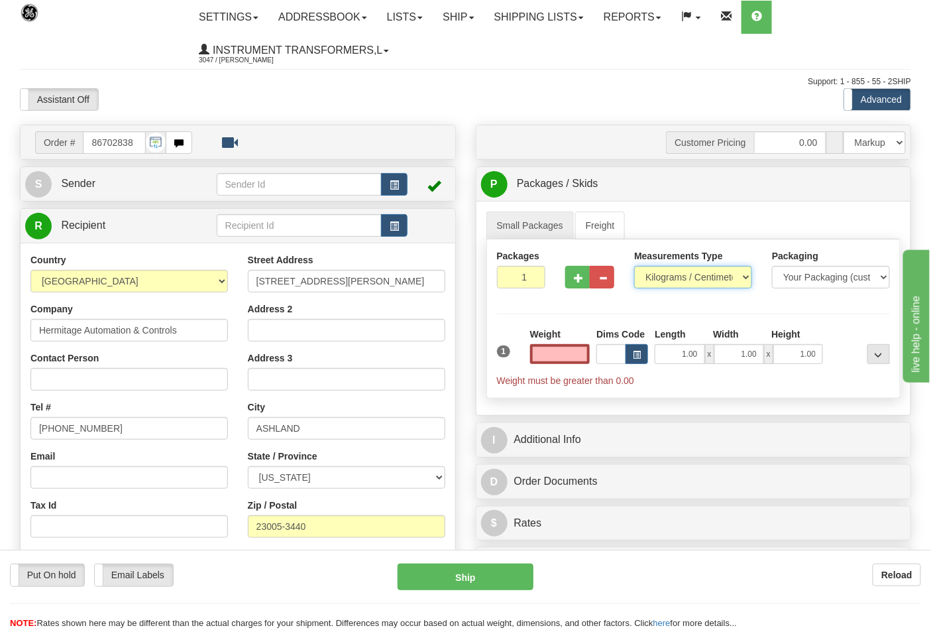
type input "0.00"
click at [648, 272] on select "Pounds / Inches Kilograms / Centimeters" at bounding box center [693, 277] width 118 height 23
select select "0"
click at [634, 266] on select "Pounds / Inches Kilograms / Centimeters" at bounding box center [693, 277] width 118 height 23
click at [561, 359] on input "0.00" at bounding box center [560, 354] width 60 height 20
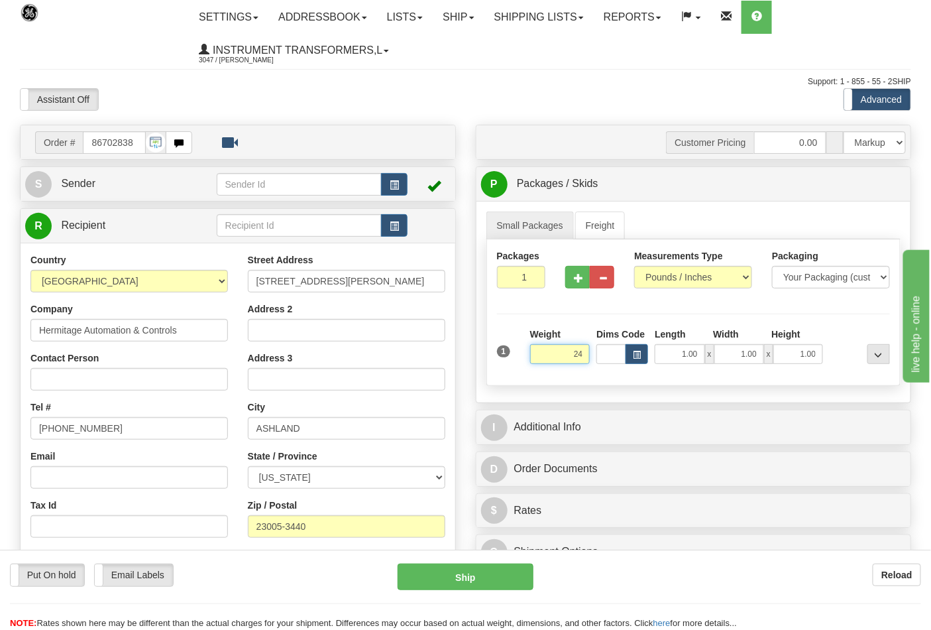
click button "Delete" at bounding box center [0, 0] width 0 height 0
type input "24.00"
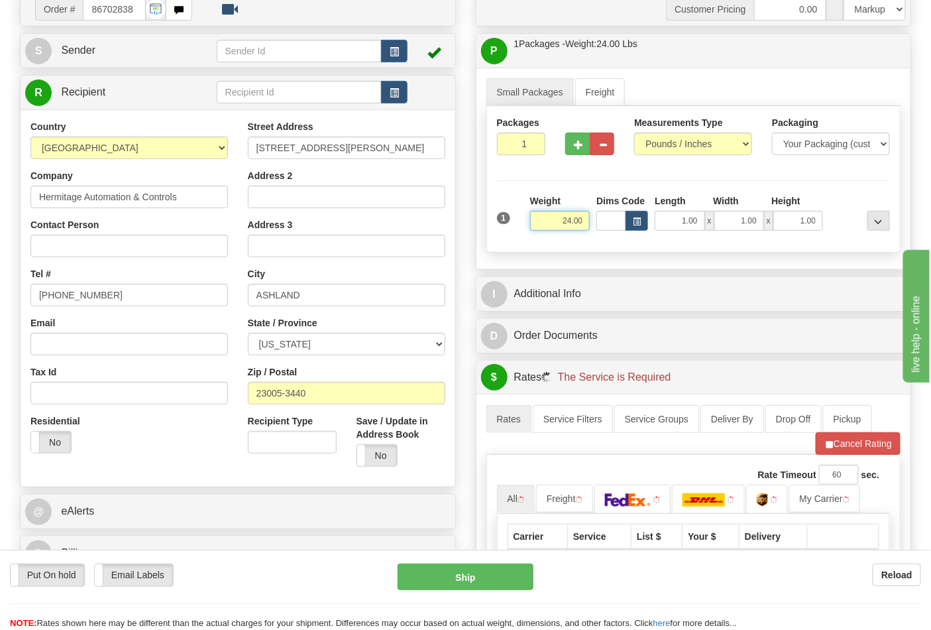
scroll to position [221, 0]
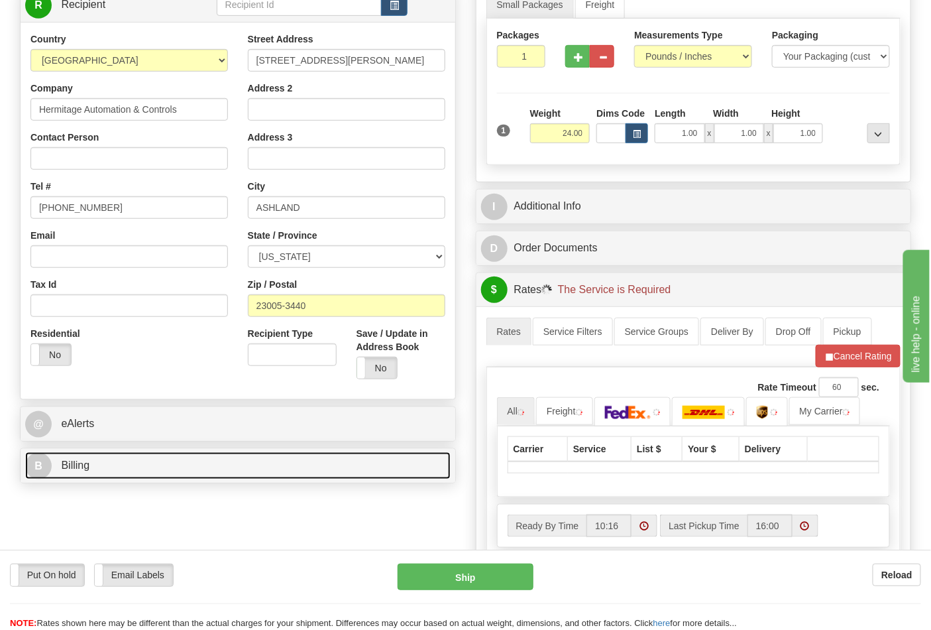
click at [310, 473] on link "B Billing" at bounding box center [238, 465] width 426 height 27
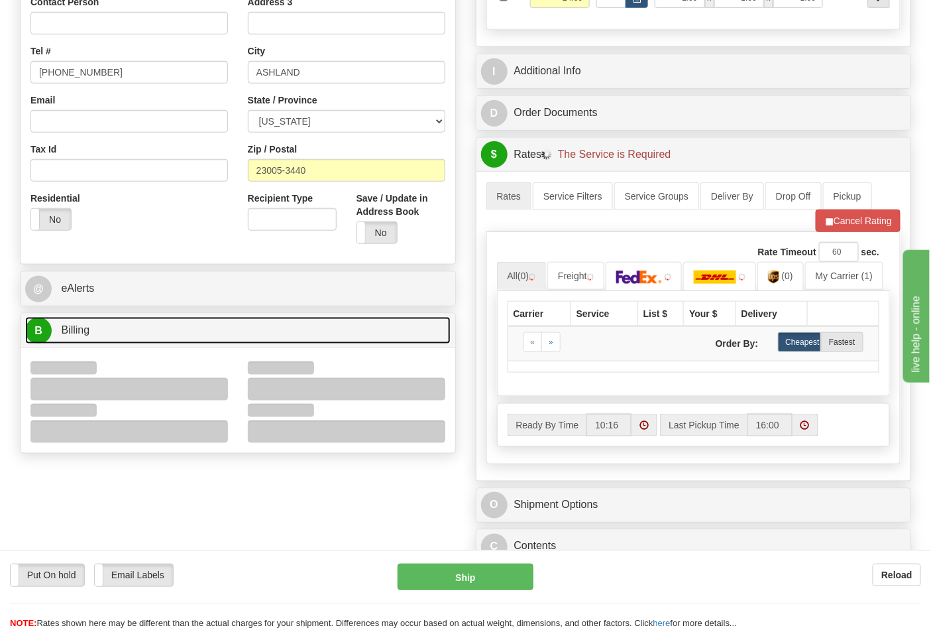
scroll to position [368, 0]
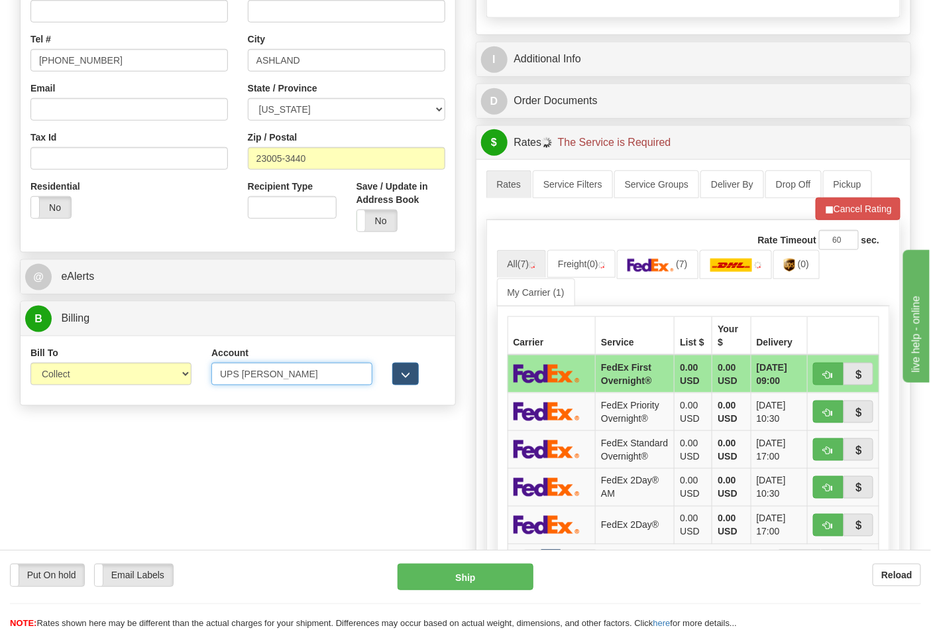
drag, startPoint x: 270, startPoint y: 378, endPoint x: 209, endPoint y: 379, distance: 61.0
click at [209, 379] on div "Account UPS Courie 3rd Party Account List Please select" at bounding box center [291, 370] width 181 height 49
type input "237049"
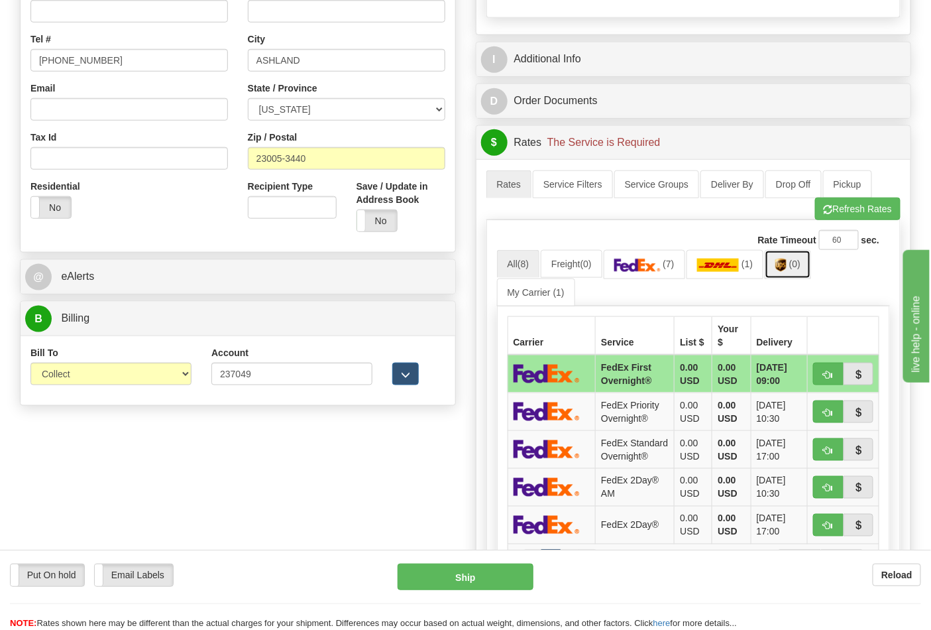
click at [779, 265] on link "(0)" at bounding box center [788, 264] width 46 height 29
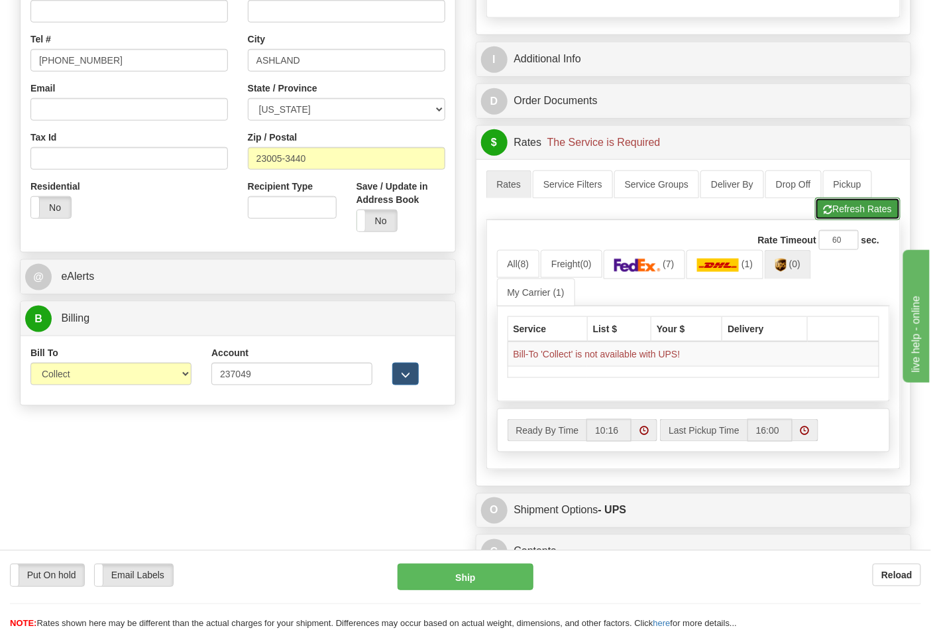
click at [856, 204] on button "Refresh Rates" at bounding box center [858, 209] width 86 height 23
click at [846, 206] on button "Refresh Rates" at bounding box center [858, 209] width 86 height 23
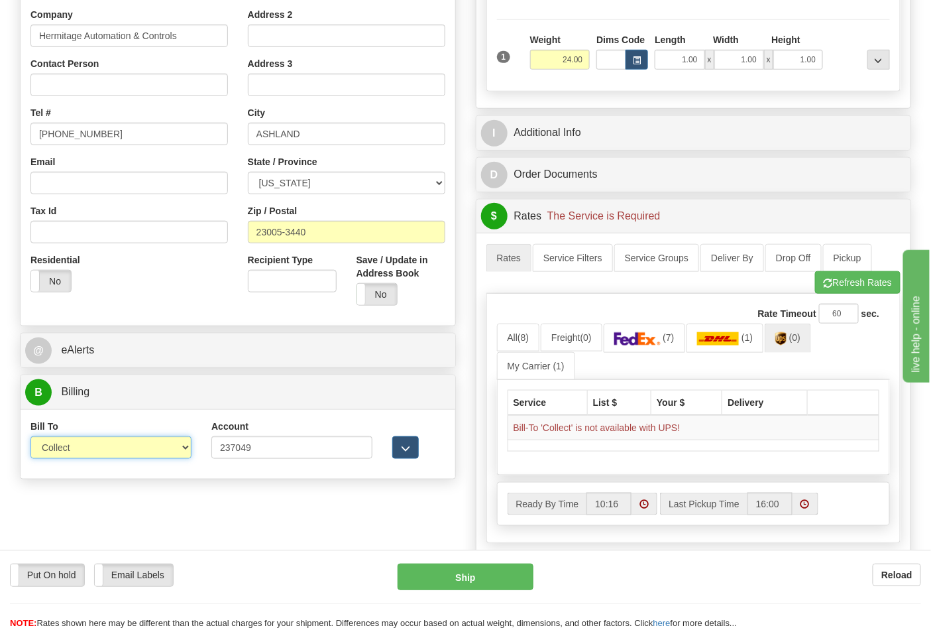
click at [181, 455] on select "Sender Recipient Third Party Collect" at bounding box center [110, 447] width 161 height 23
select select "2"
click at [30, 437] on select "Sender Recipient Third Party Collect" at bounding box center [110, 447] width 161 height 23
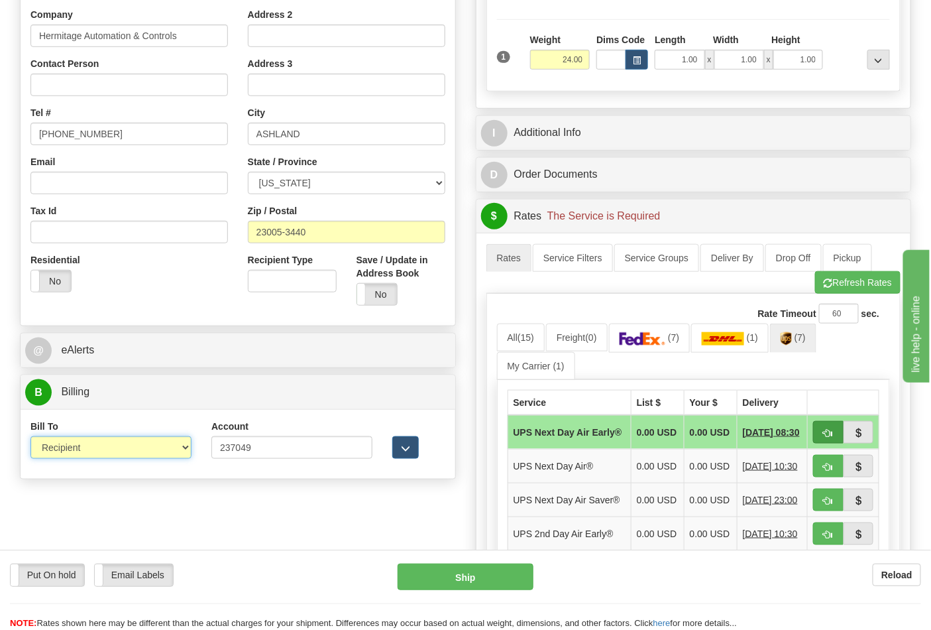
scroll to position [368, 0]
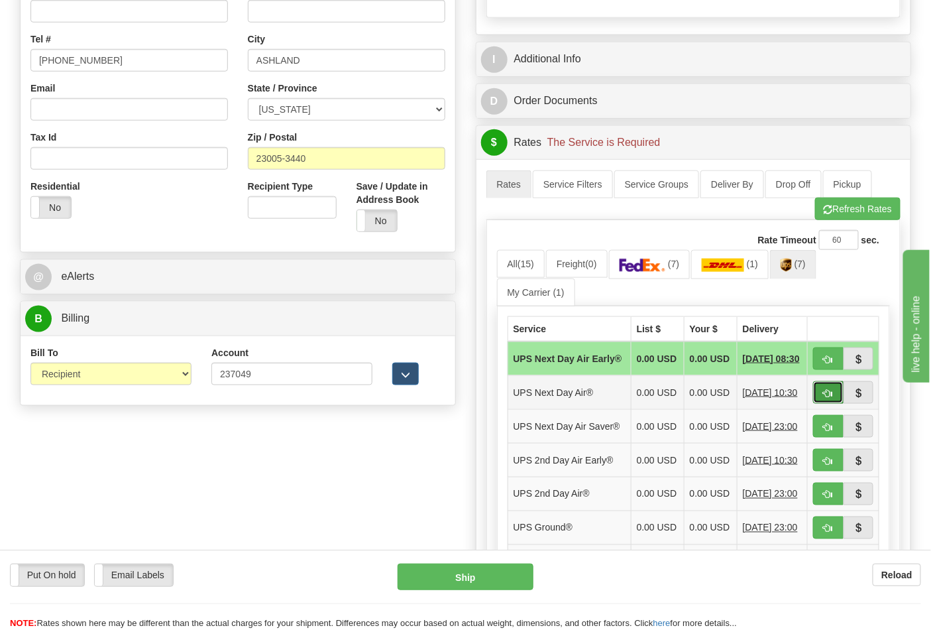
click at [829, 398] on span "button" at bounding box center [828, 393] width 9 height 9
type input "01"
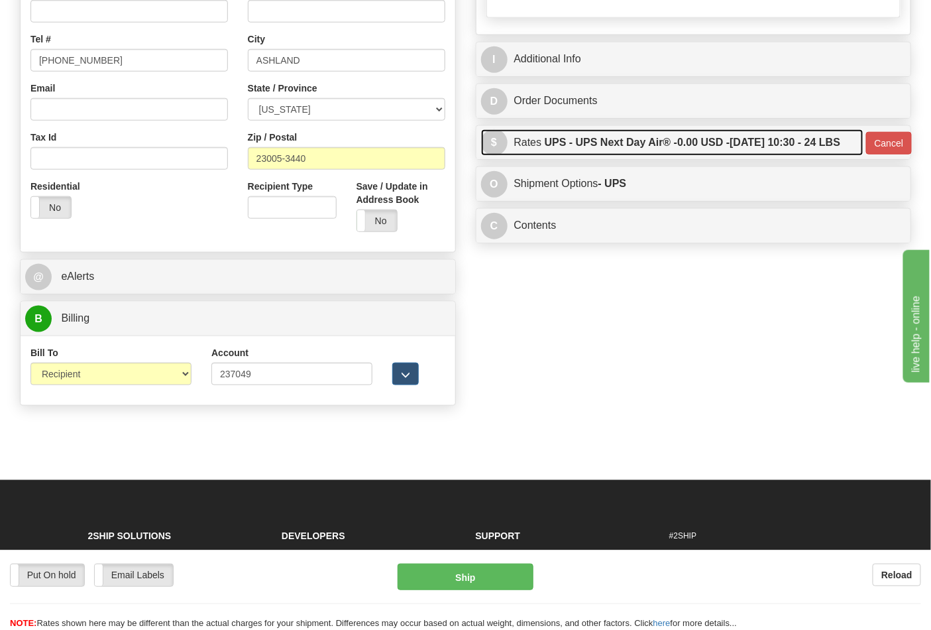
click at [754, 156] on label "UPS - UPS Next Day Air® - 0.00 USD - 09/29/2025 10:30 - 24 LBS" at bounding box center [693, 142] width 296 height 27
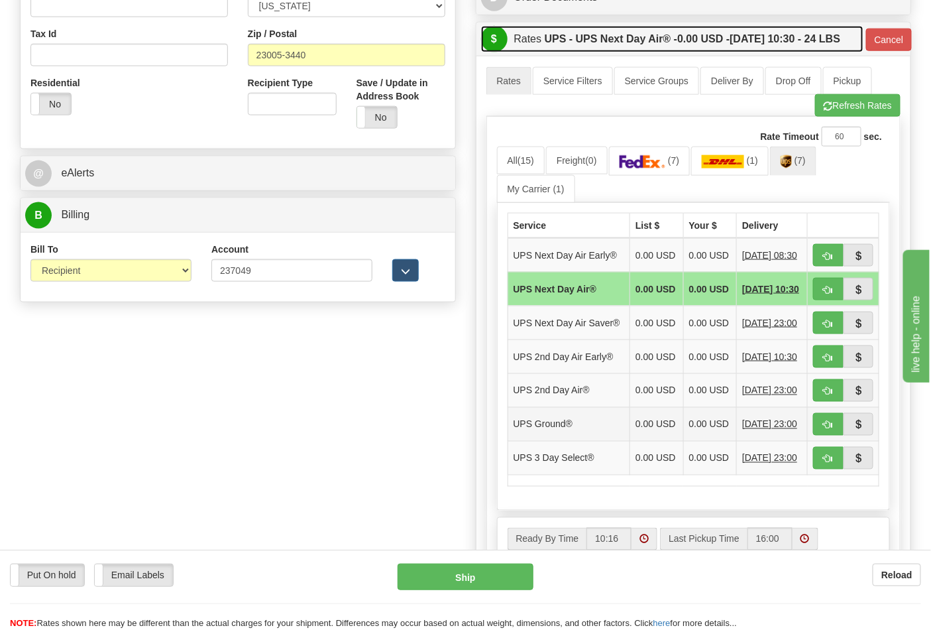
scroll to position [515, 0]
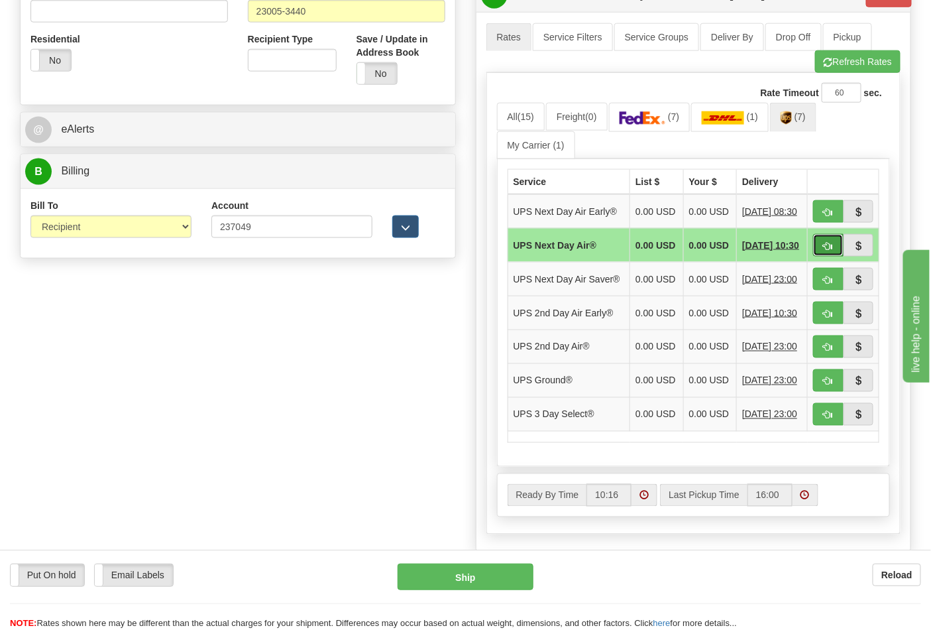
click at [827, 251] on span "button" at bounding box center [828, 246] width 9 height 9
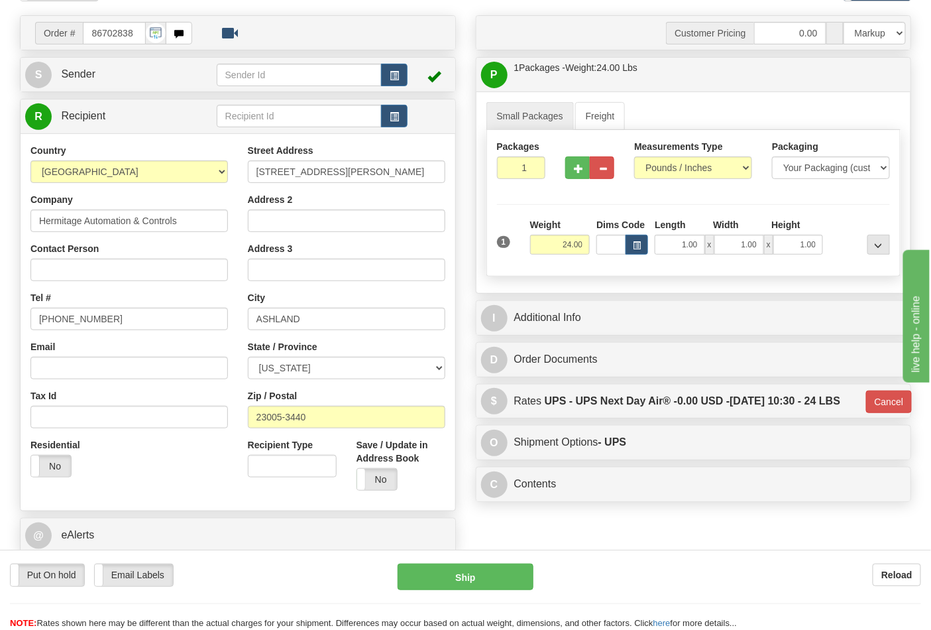
scroll to position [53, 0]
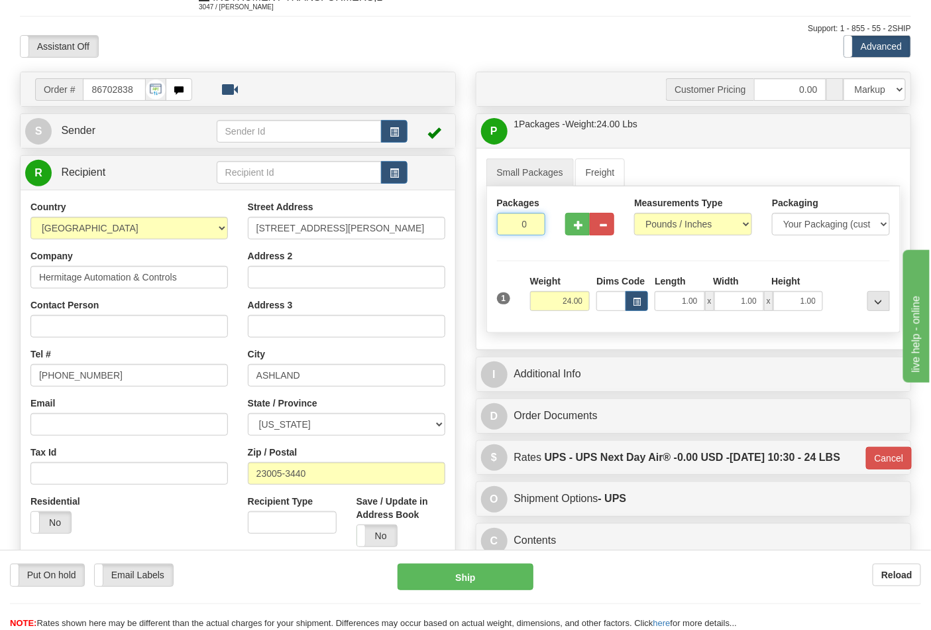
click at [532, 225] on input "0" at bounding box center [521, 224] width 49 height 23
type input "1"
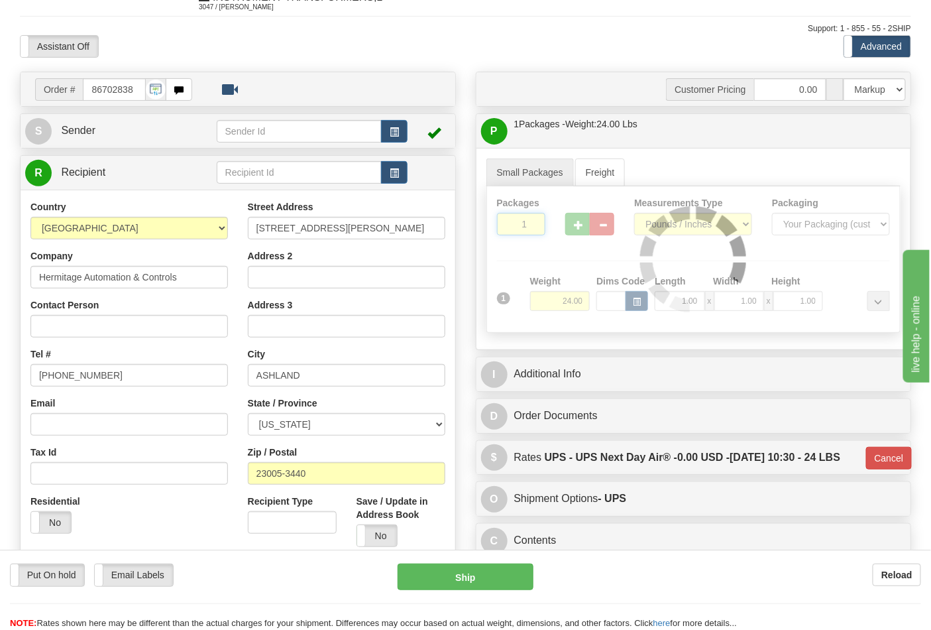
type input "01"
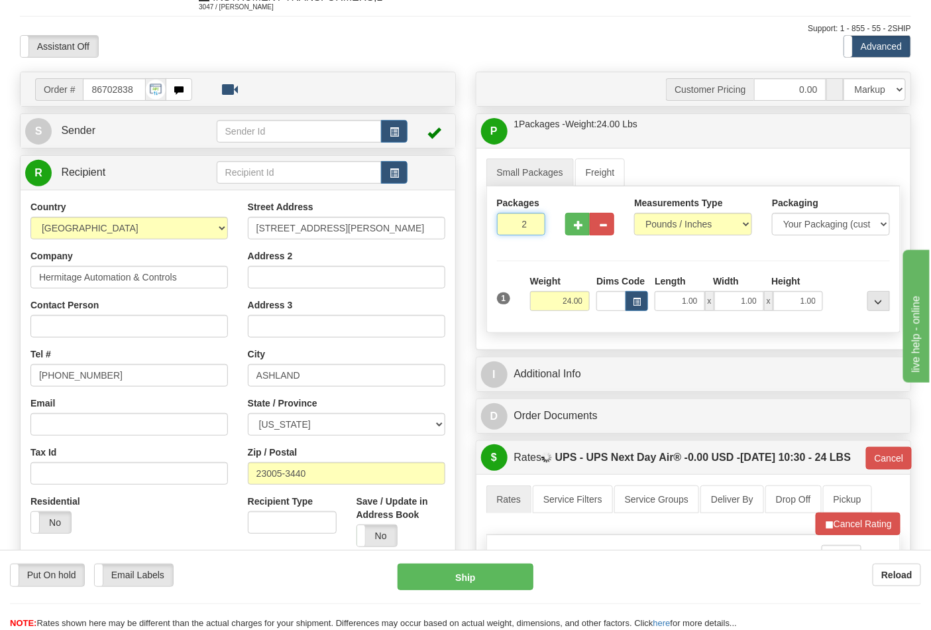
click at [532, 224] on input "2" at bounding box center [521, 224] width 49 height 23
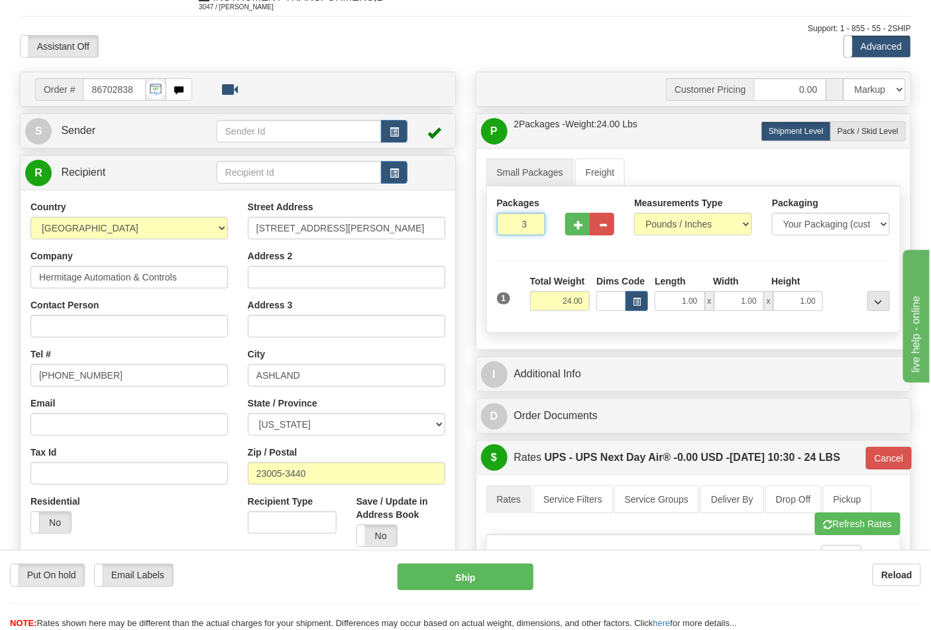
type input "3"
click at [530, 224] on input "3" at bounding box center [521, 224] width 49 height 23
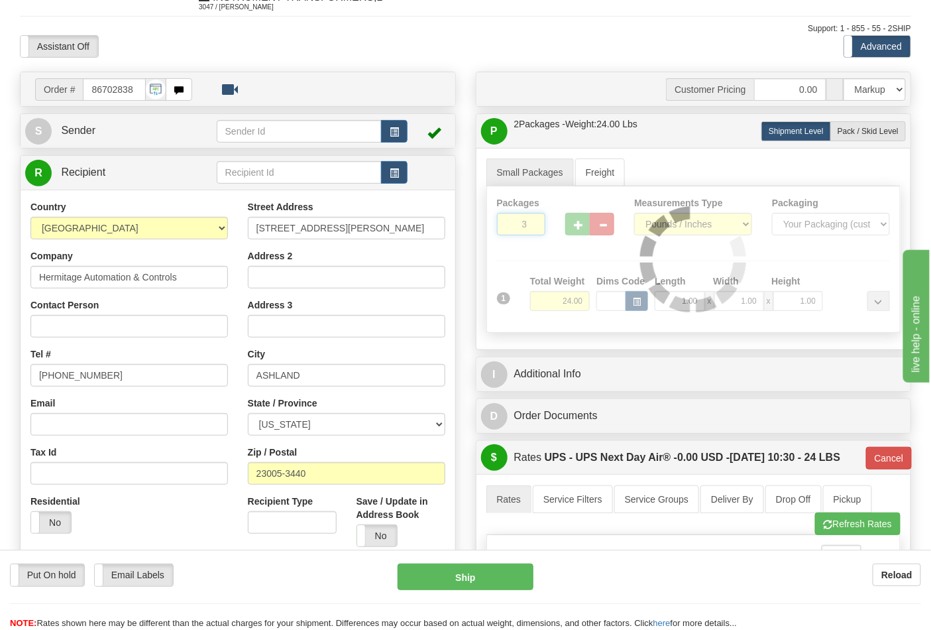
type input "01"
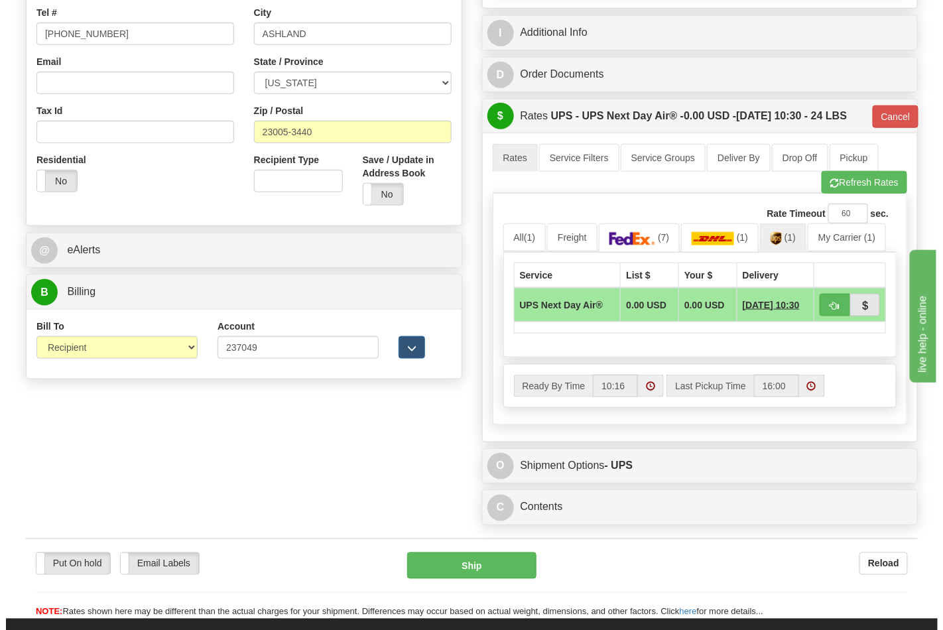
scroll to position [421, 0]
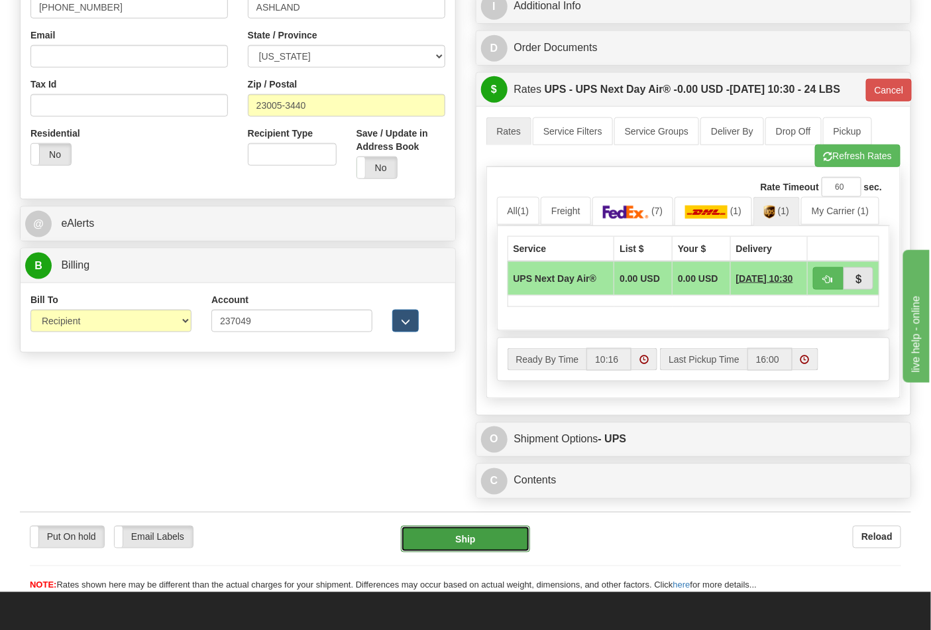
click at [467, 552] on button "Ship" at bounding box center [465, 539] width 129 height 27
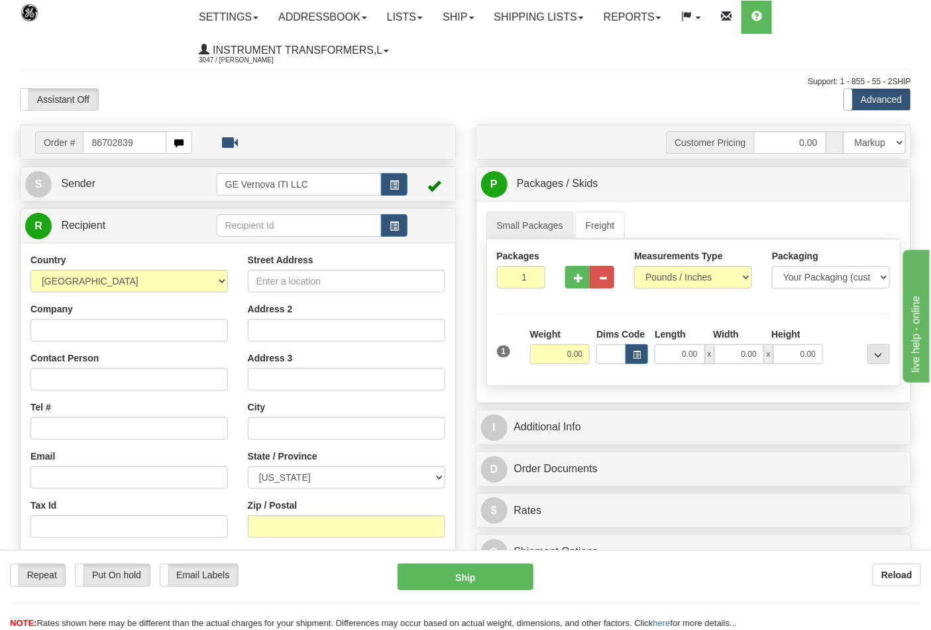
type input "86702839"
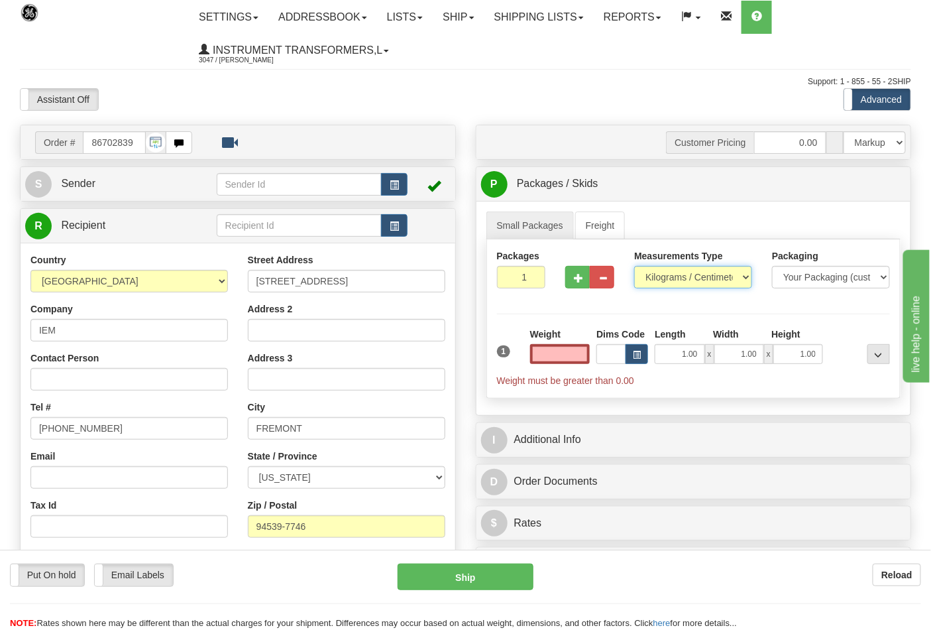
type input "0.00"
click at [710, 272] on select "Pounds / Inches Kilograms / Centimeters" at bounding box center [693, 277] width 118 height 23
select select "0"
click at [634, 266] on select "Pounds / Inches Kilograms / Centimeters" at bounding box center [693, 277] width 118 height 23
click at [584, 349] on input "0.00" at bounding box center [560, 354] width 60 height 20
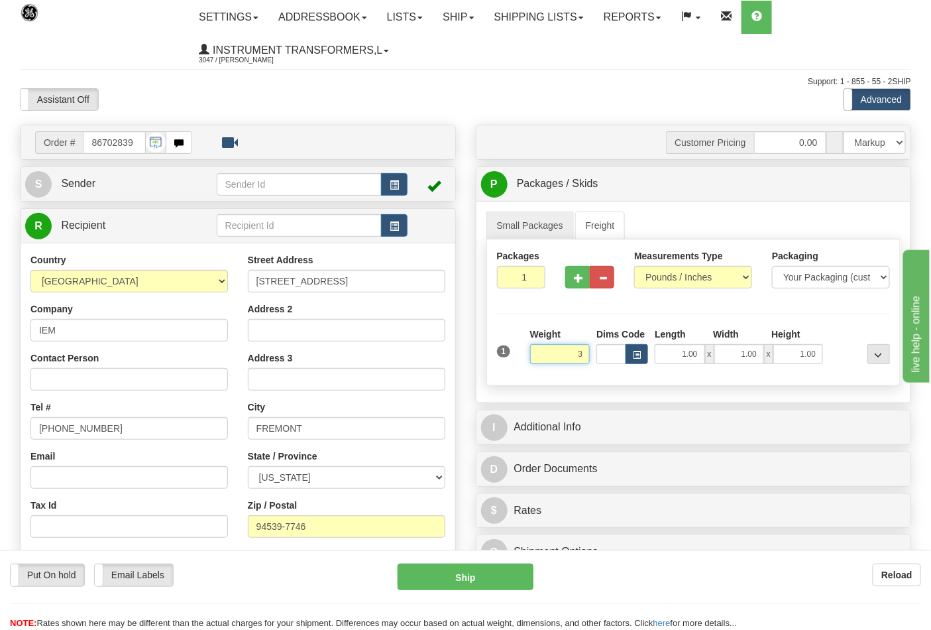
click button "Delete" at bounding box center [0, 0] width 0 height 0
type input "3.00"
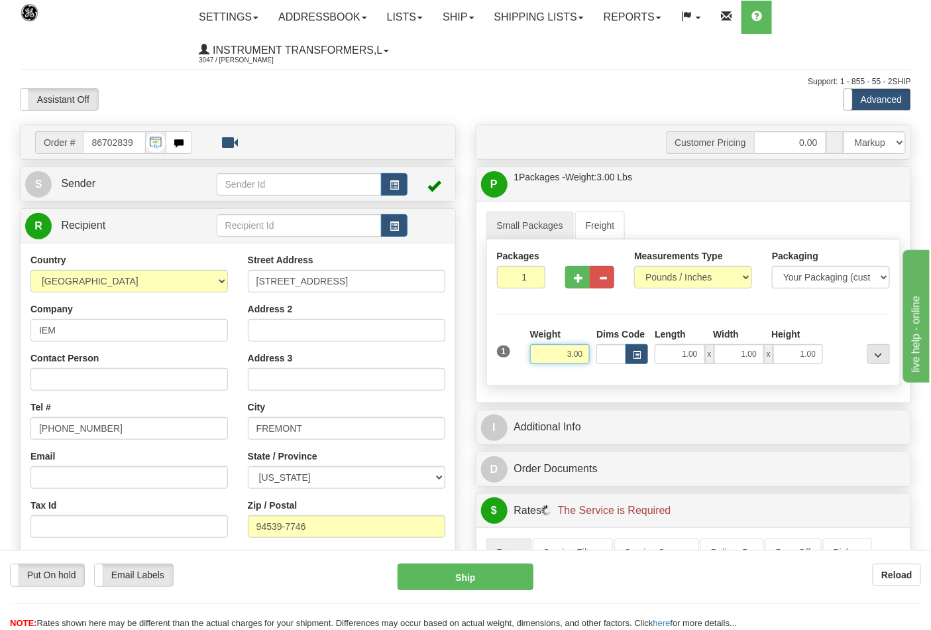
click button "Delete" at bounding box center [0, 0] width 0 height 0
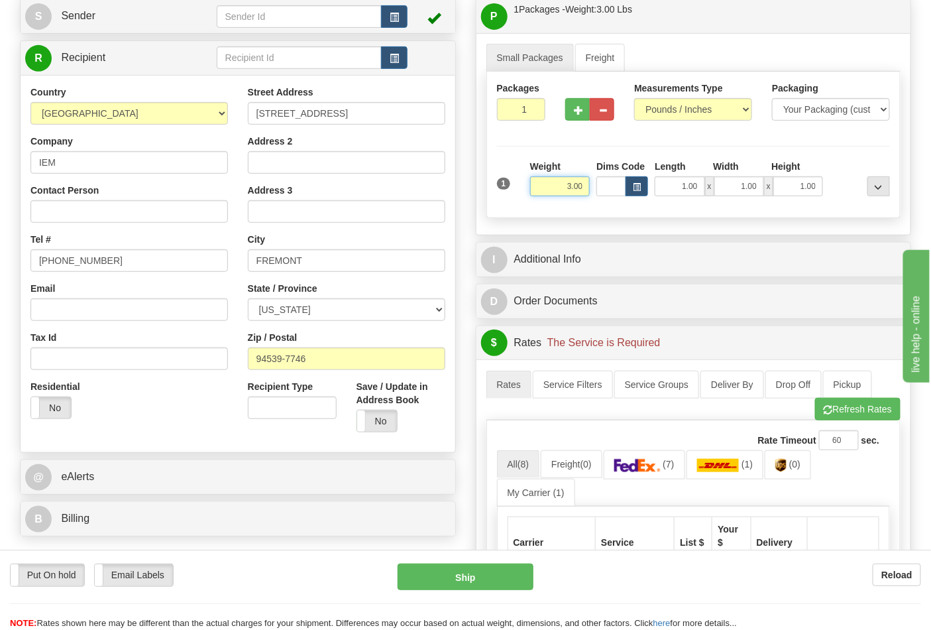
scroll to position [441, 0]
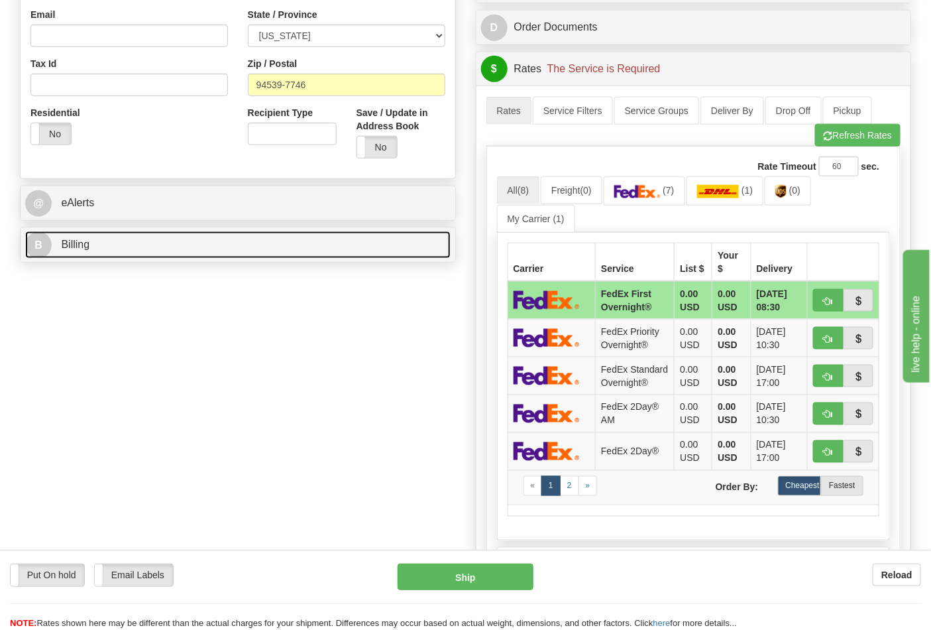
click at [307, 247] on link "B Billing" at bounding box center [238, 244] width 426 height 27
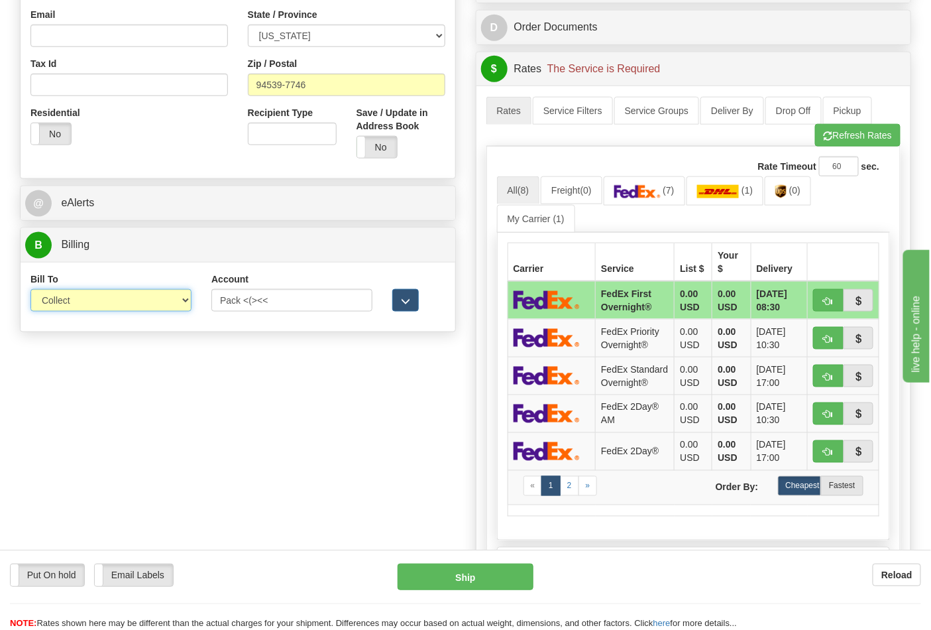
click at [148, 299] on select "Sender Recipient Third Party Collect" at bounding box center [110, 300] width 161 height 23
select select "2"
click at [30, 290] on select "Sender Recipient Third Party Collect" at bounding box center [110, 300] width 161 height 23
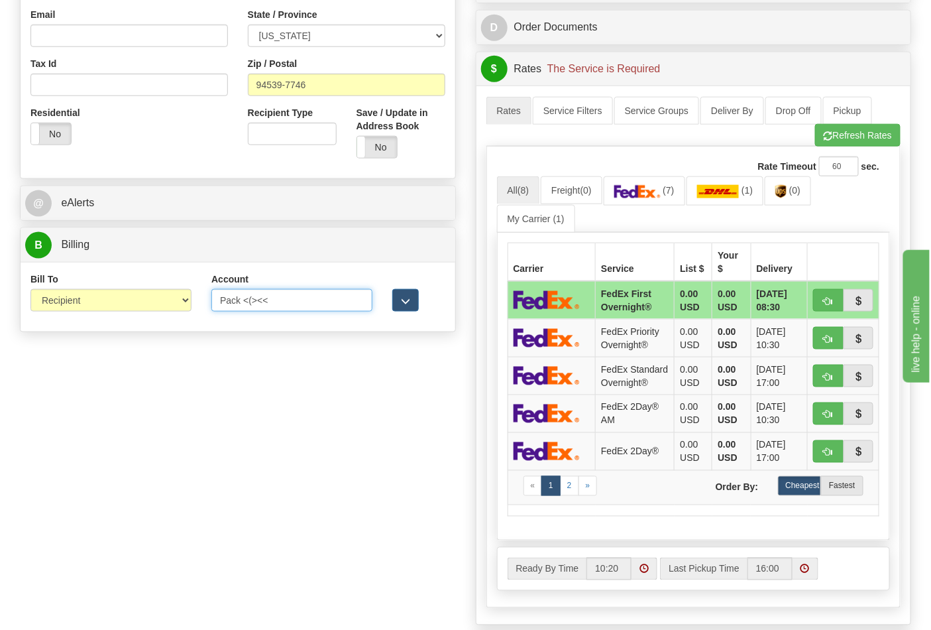
drag, startPoint x: 270, startPoint y: 304, endPoint x: 247, endPoint y: 308, distance: 24.2
click at [247, 308] on input "Pack <(><<" at bounding box center [291, 300] width 161 height 23
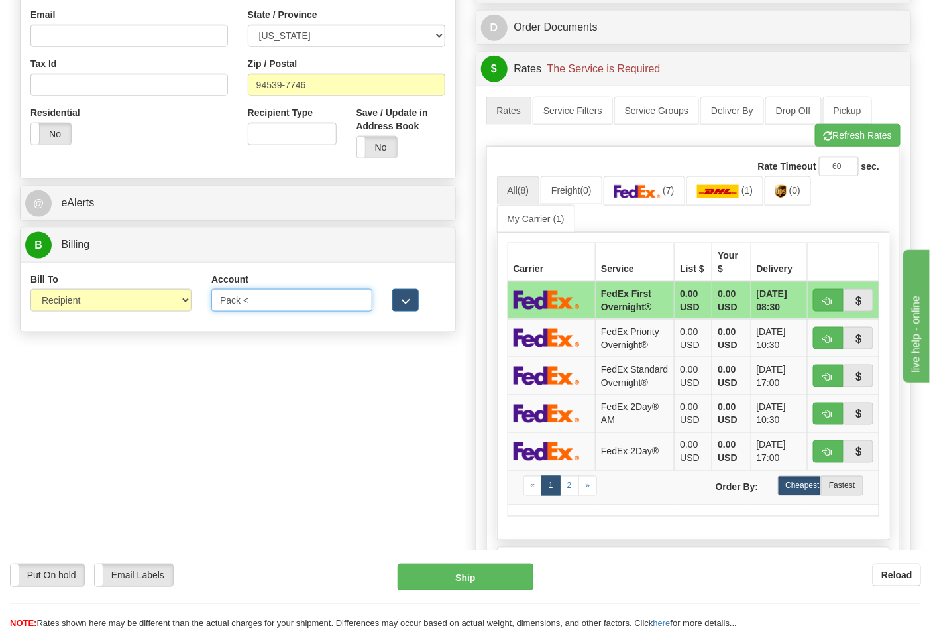
drag, startPoint x: 249, startPoint y: 304, endPoint x: 212, endPoint y: 314, distance: 38.4
click at [212, 314] on div "Account Pack < 3rd Party Account List Please select" at bounding box center [291, 296] width 181 height 49
type input "312270463"
click button "Delete" at bounding box center [0, 0] width 0 height 0
click at [655, 192] on img at bounding box center [637, 191] width 46 height 13
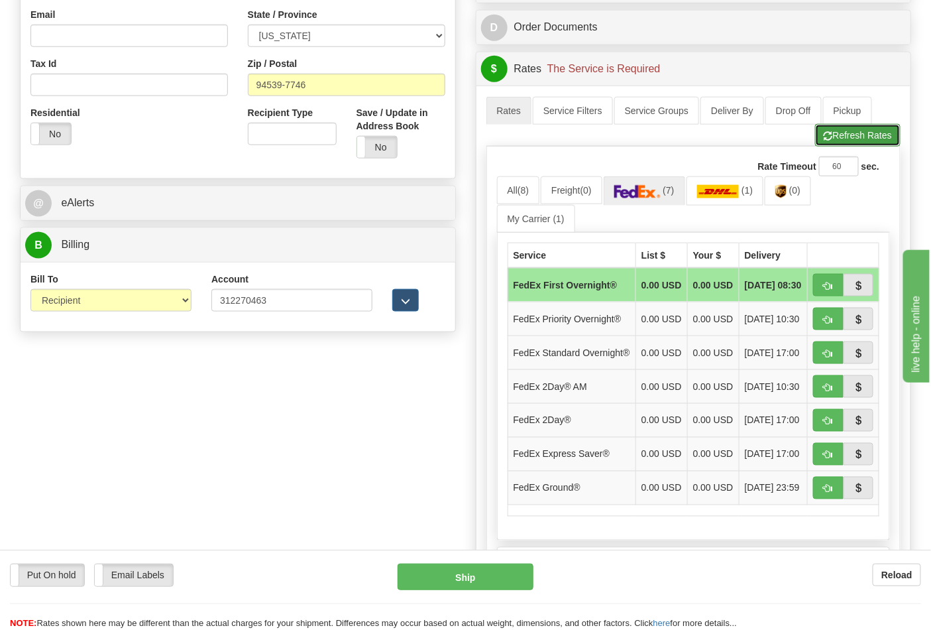
click at [829, 141] on span "button" at bounding box center [828, 136] width 9 height 9
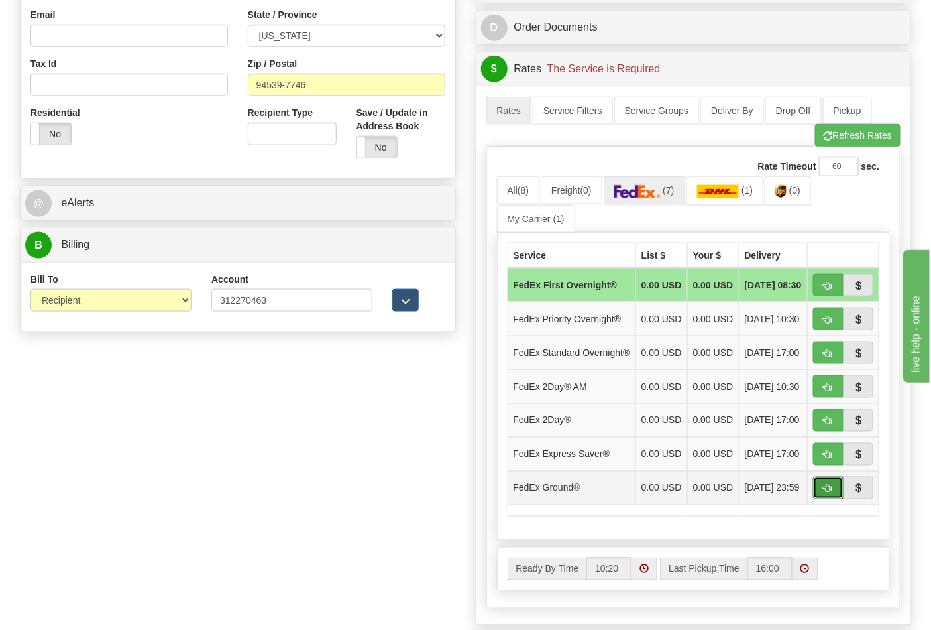
click at [824, 493] on span "button" at bounding box center [828, 489] width 9 height 9
type input "92"
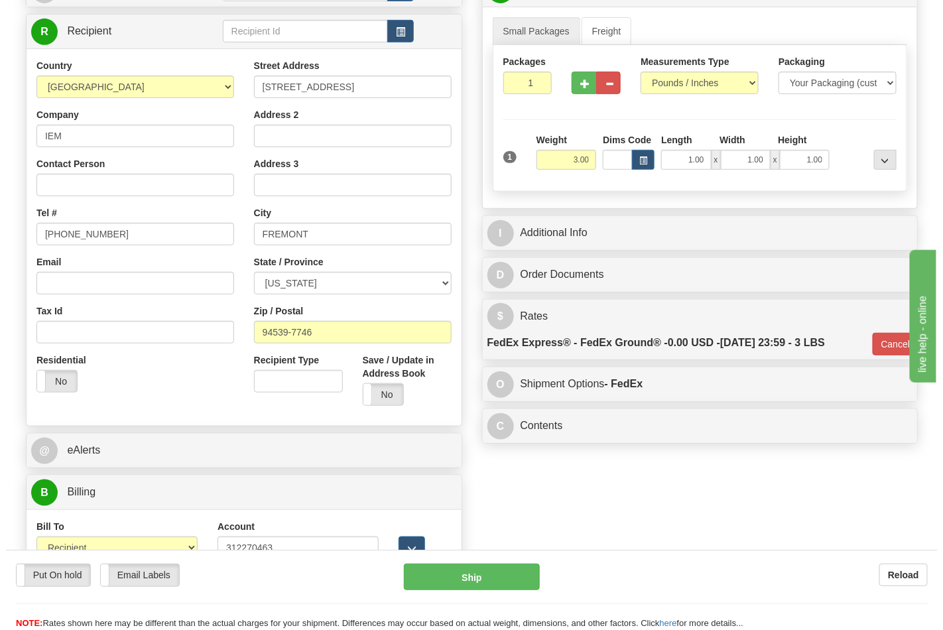
scroll to position [221, 0]
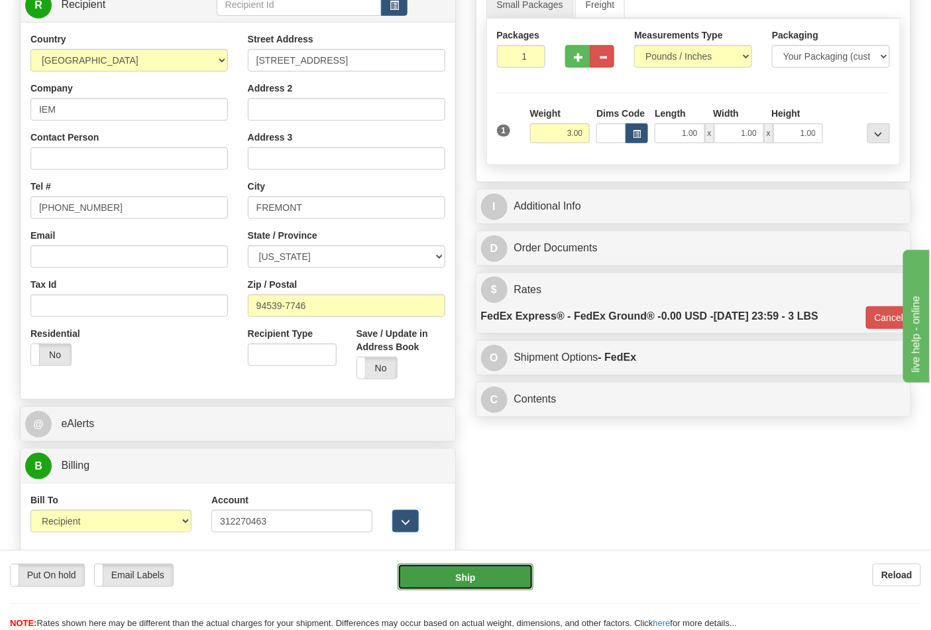
click at [473, 575] on button "Ship" at bounding box center [465, 576] width 135 height 27
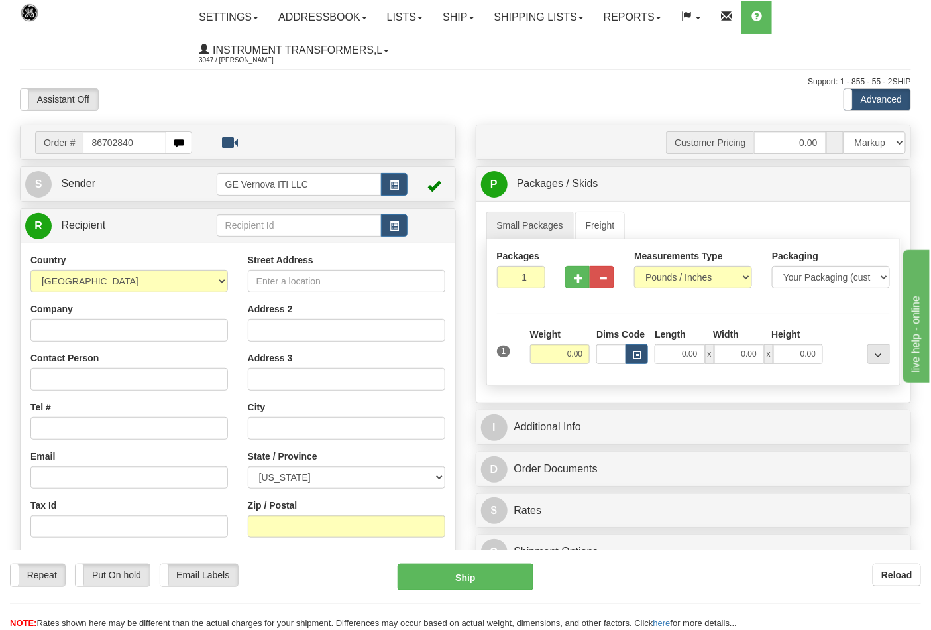
type input "86702840"
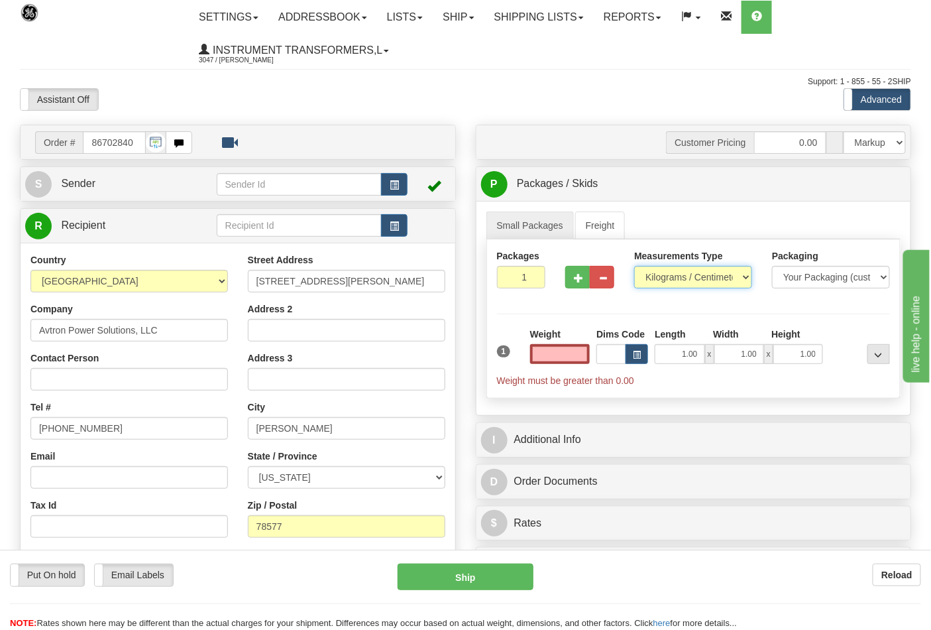
type input "0.00"
click at [654, 276] on select "Pounds / Inches Kilograms / Centimeters" at bounding box center [693, 277] width 118 height 23
select select "0"
click at [634, 266] on select "Pounds / Inches Kilograms / Centimeters" at bounding box center [693, 277] width 118 height 23
click at [559, 352] on input "0.00" at bounding box center [560, 354] width 60 height 20
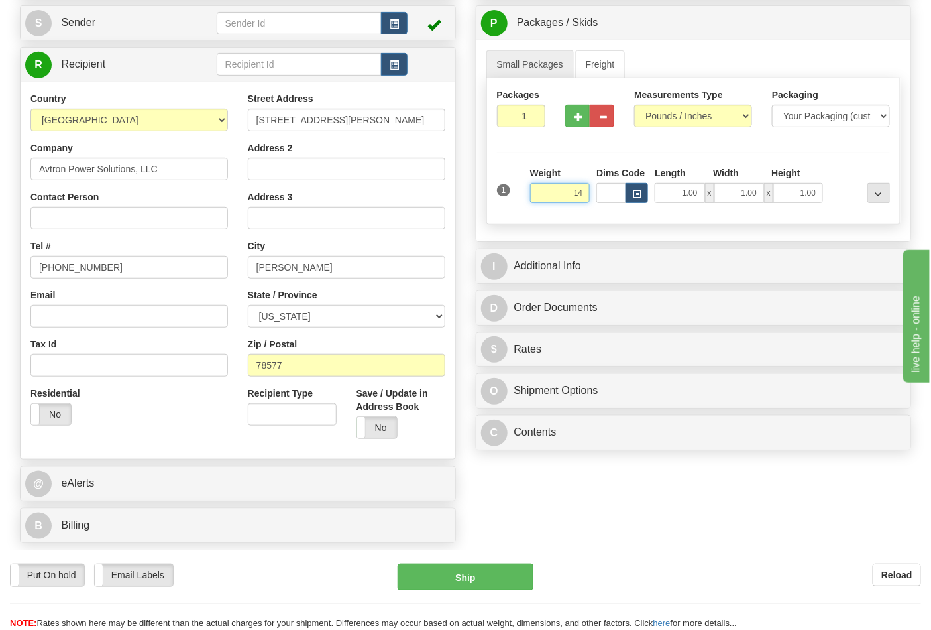
scroll to position [221, 0]
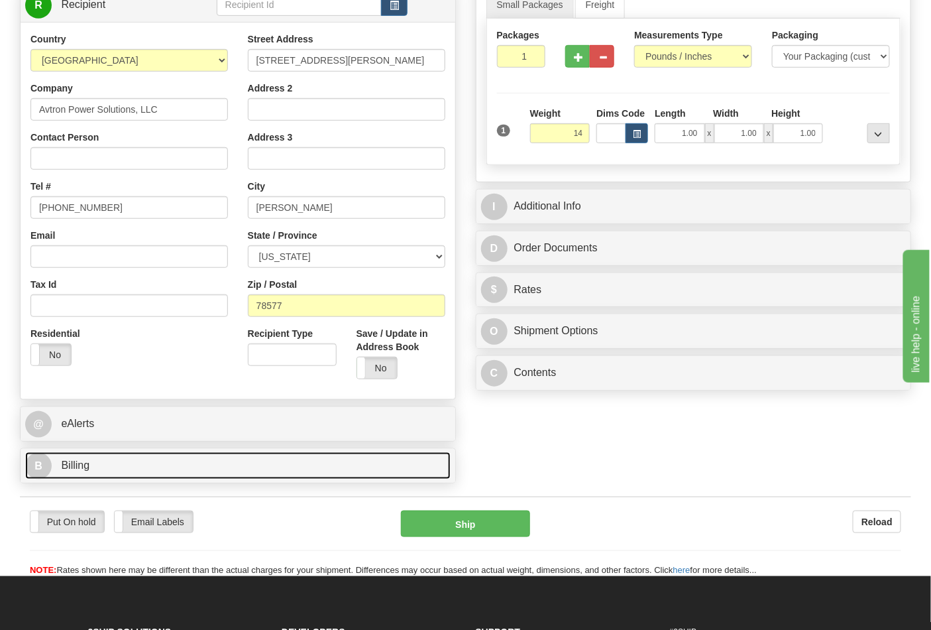
type input "14.00"
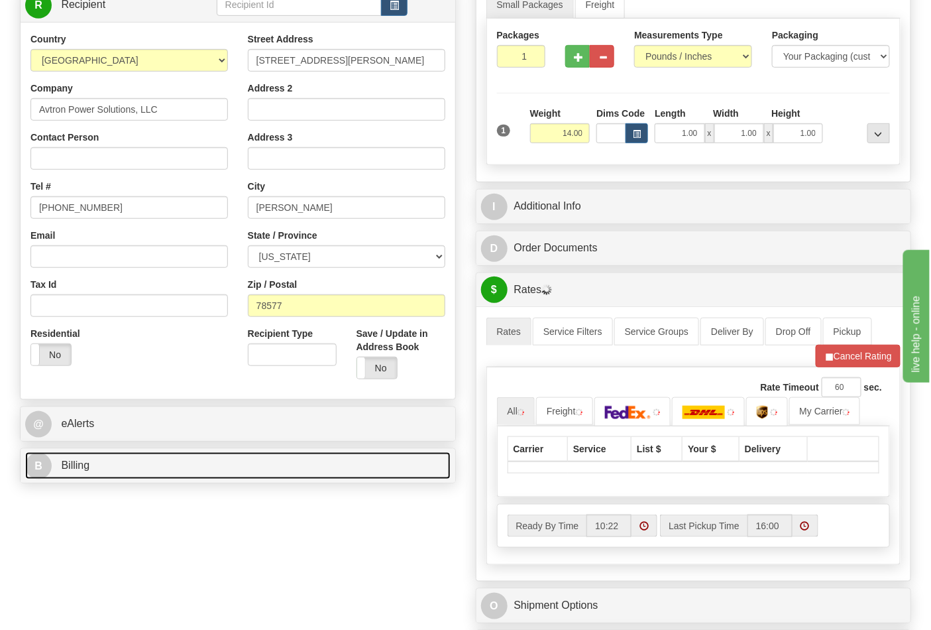
click at [181, 467] on link "B Billing" at bounding box center [238, 465] width 426 height 27
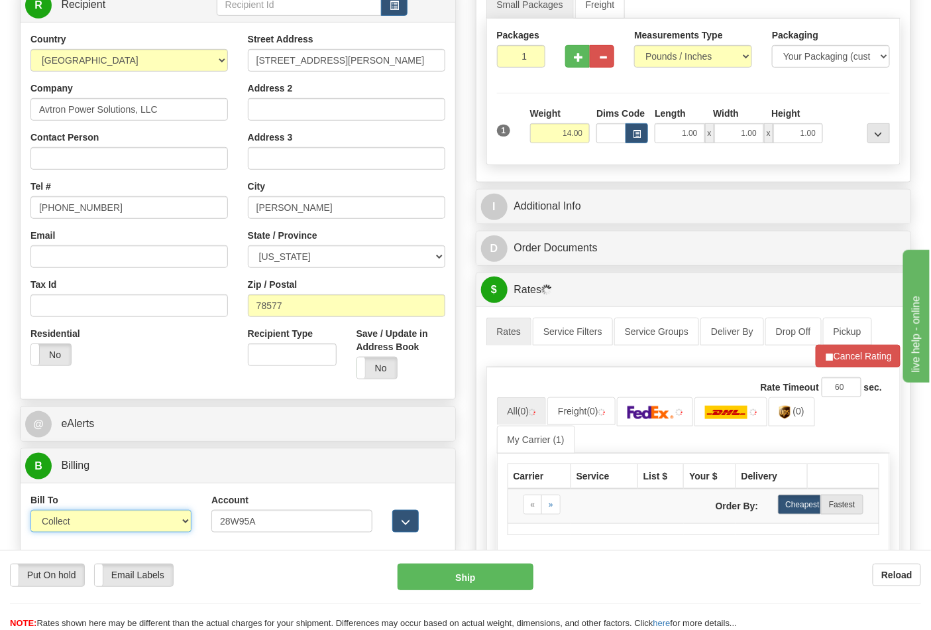
click at [76, 520] on select "Sender Recipient Third Party Collect" at bounding box center [110, 521] width 161 height 23
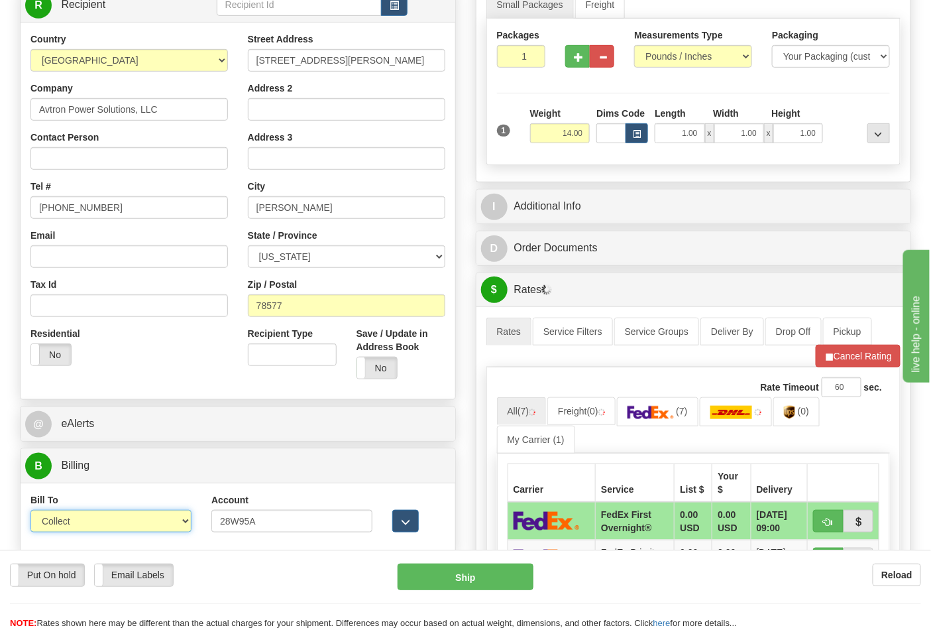
select select "2"
click at [30, 512] on select "Sender Recipient Third Party Collect" at bounding box center [110, 521] width 161 height 23
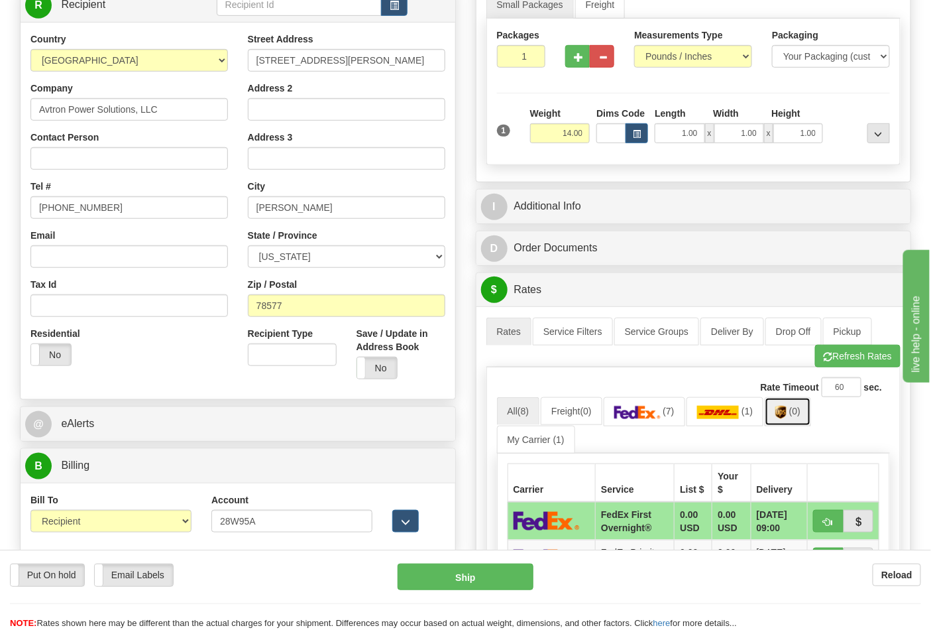
click at [779, 407] on link "(0)" at bounding box center [788, 411] width 46 height 29
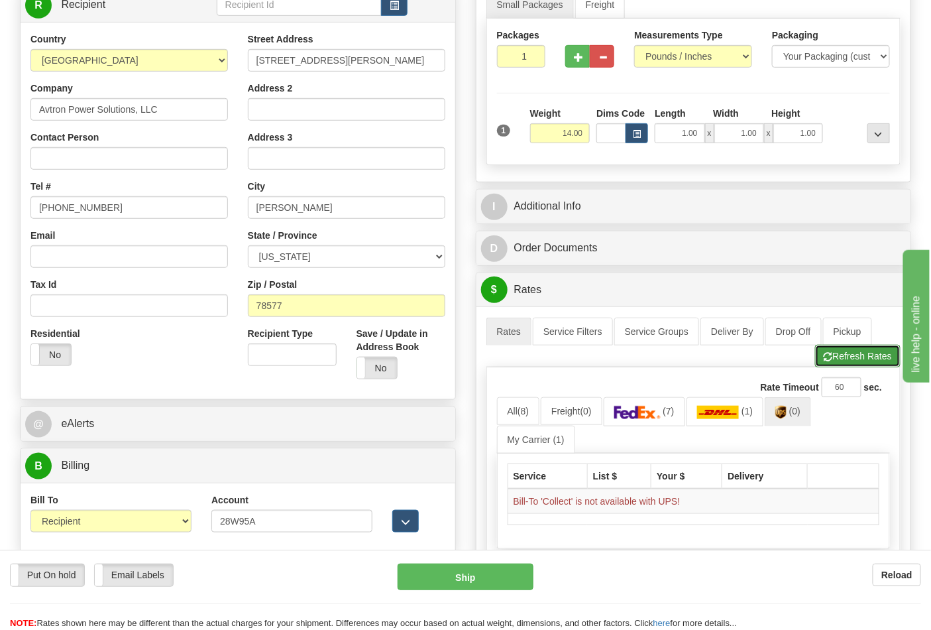
click at [858, 359] on button "Refresh Rates" at bounding box center [858, 356] width 86 height 23
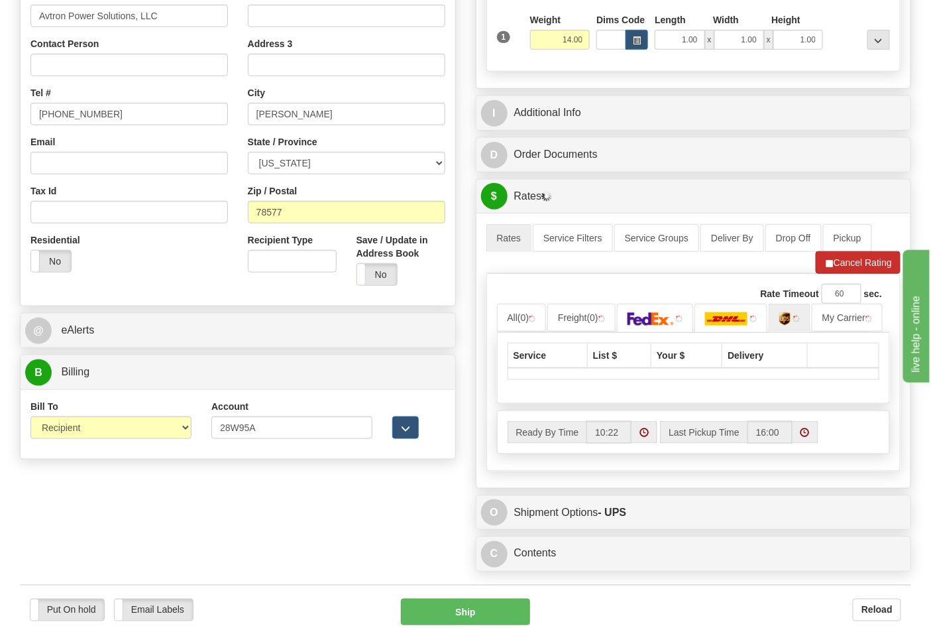
scroll to position [589, 0]
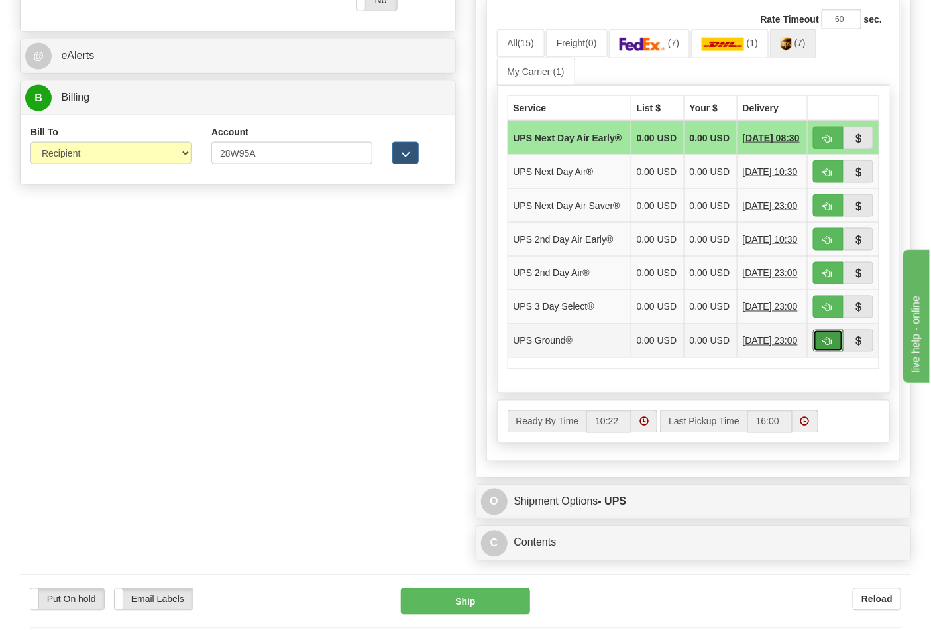
click at [826, 346] on span "button" at bounding box center [828, 341] width 9 height 9
type input "03"
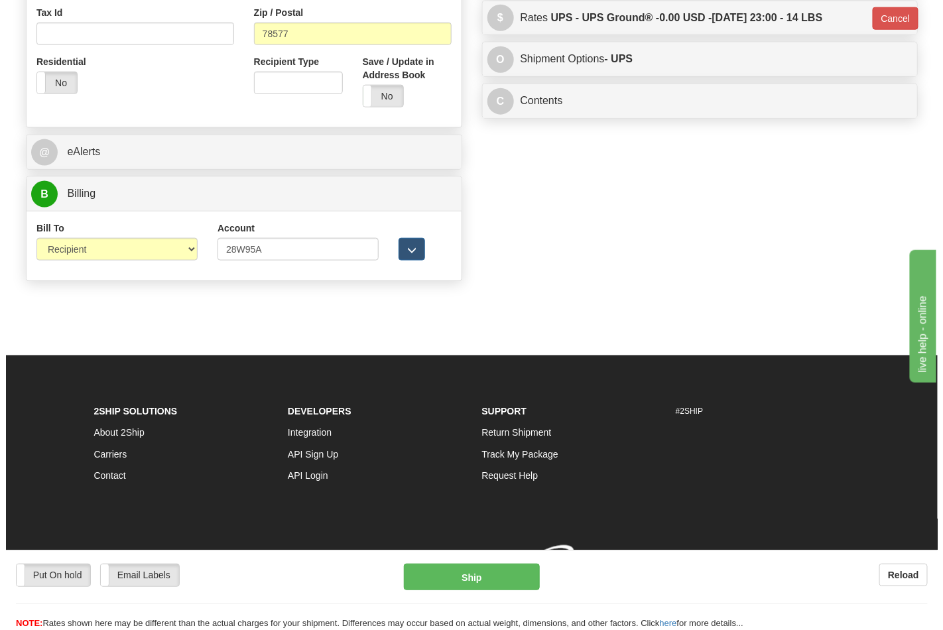
scroll to position [514, 0]
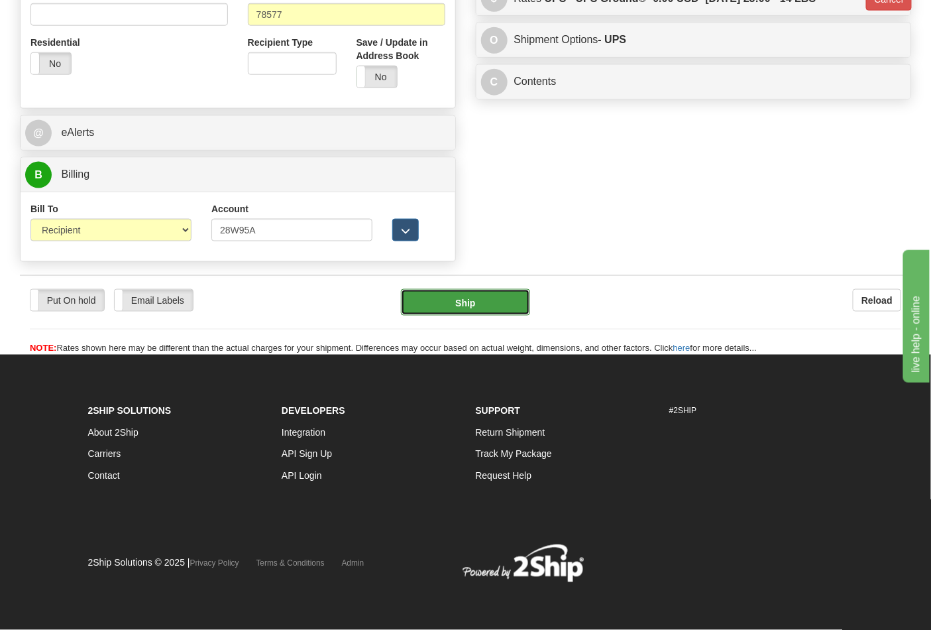
click at [492, 303] on button "Ship" at bounding box center [465, 302] width 129 height 27
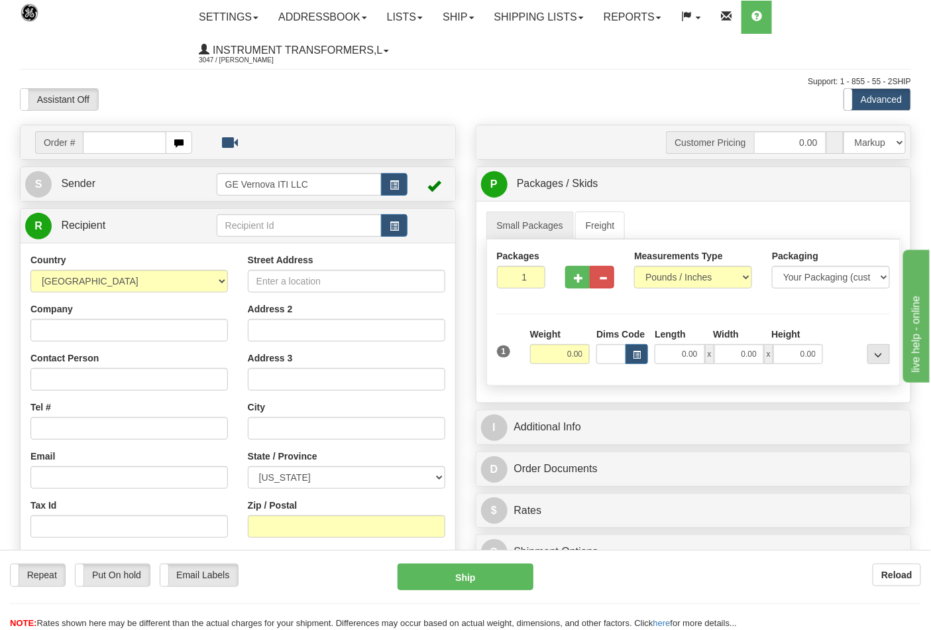
click at [156, 137] on input "text" at bounding box center [125, 142] width 84 height 23
type input "86702804"
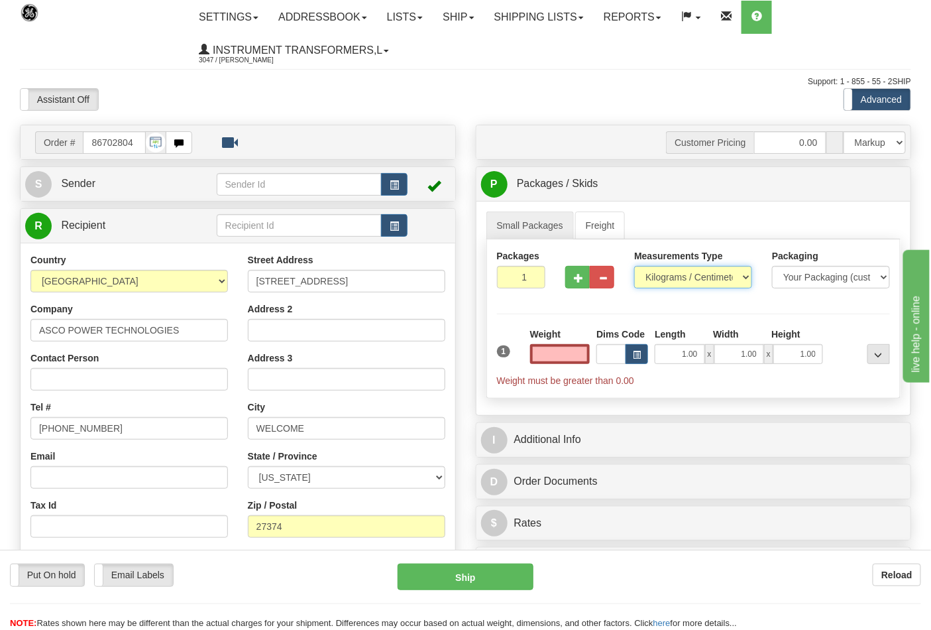
type input "0.00"
click at [671, 280] on select "Pounds / Inches Kilograms / Centimeters" at bounding box center [693, 277] width 118 height 23
select select "0"
click at [634, 266] on select "Pounds / Inches Kilograms / Centimeters" at bounding box center [693, 277] width 118 height 23
click at [570, 276] on button "button" at bounding box center [577, 277] width 25 height 23
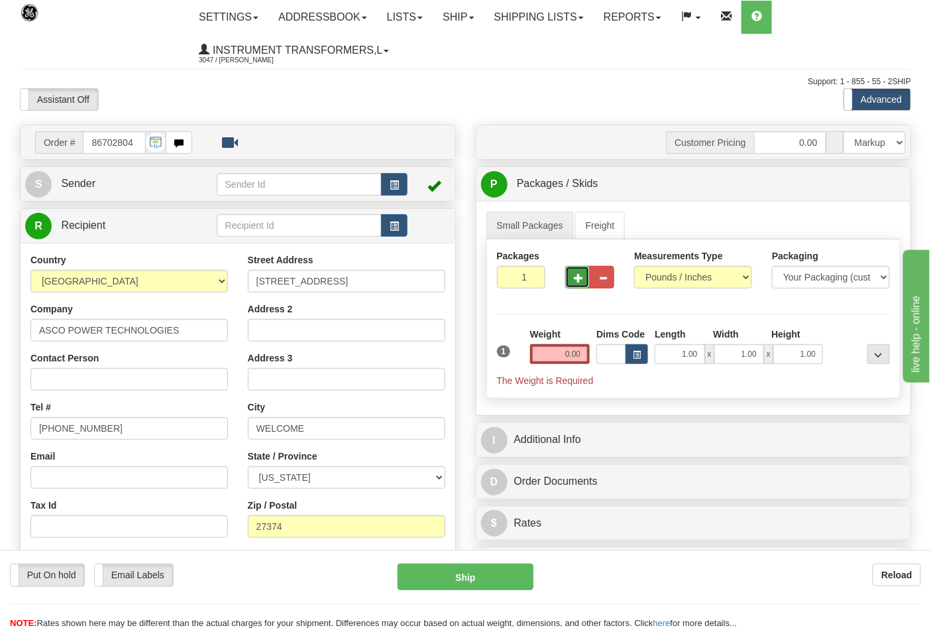
type input "2"
click at [580, 361] on input "0.00" at bounding box center [560, 354] width 60 height 20
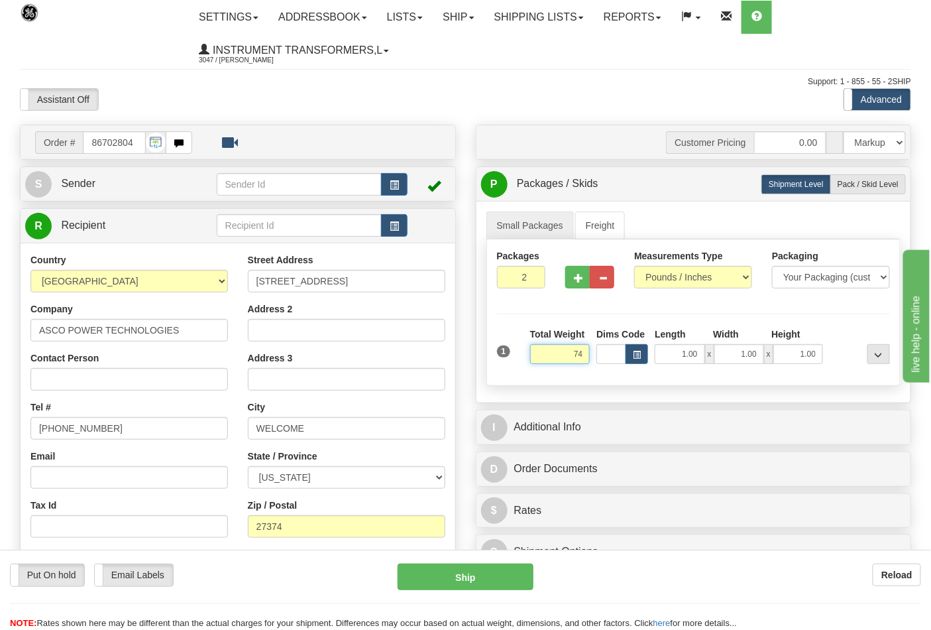
click button "Delete" at bounding box center [0, 0] width 0 height 0
type input "74.00"
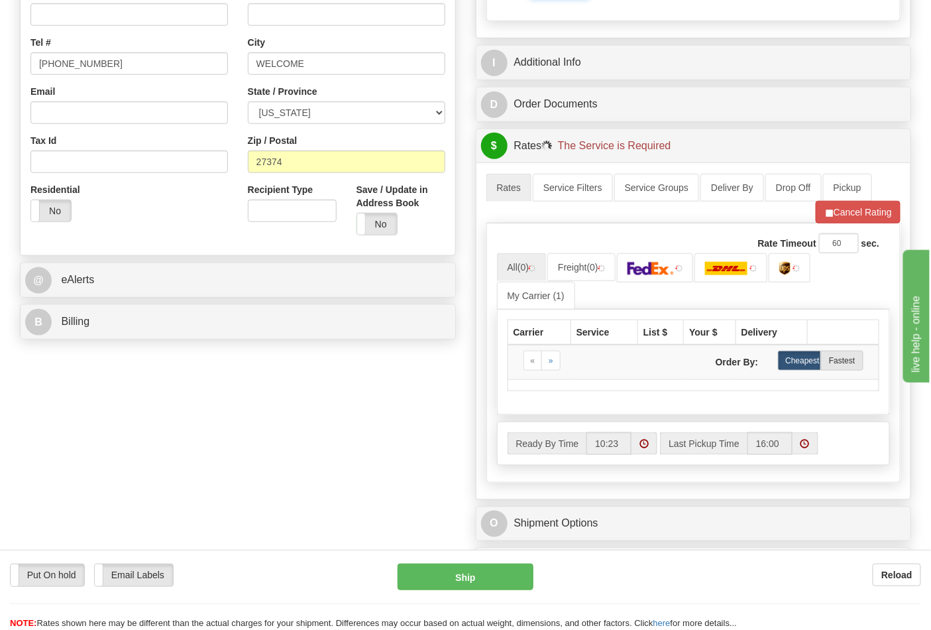
scroll to position [368, 0]
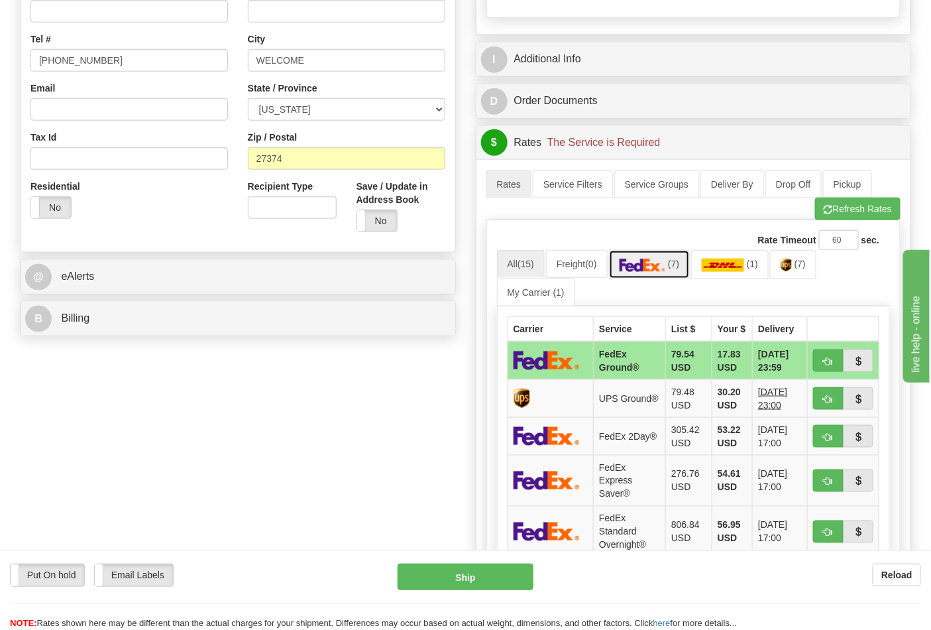
click at [678, 269] on span "(7)" at bounding box center [673, 263] width 11 height 11
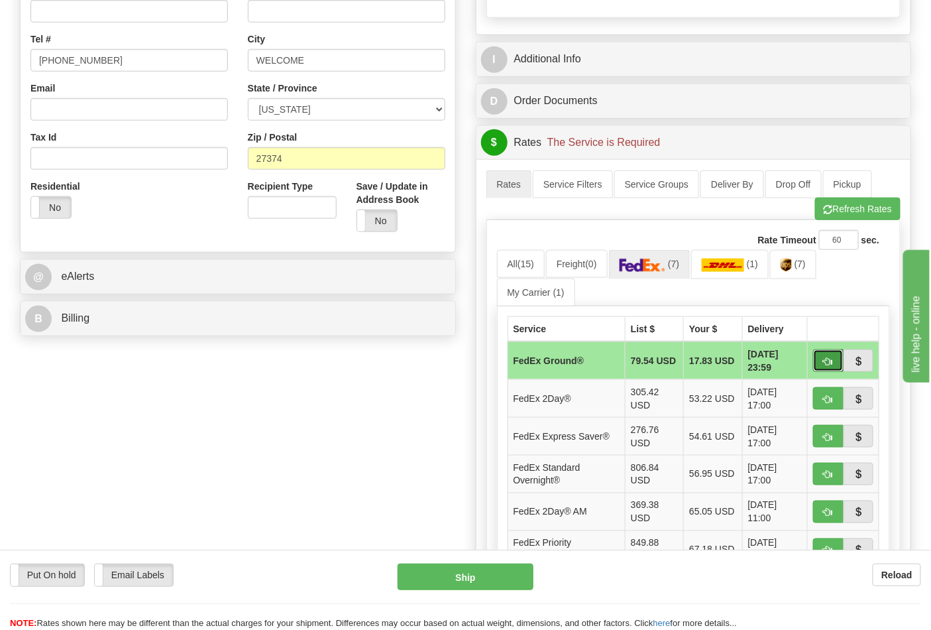
click at [825, 359] on span "button" at bounding box center [828, 361] width 9 height 9
type input "92"
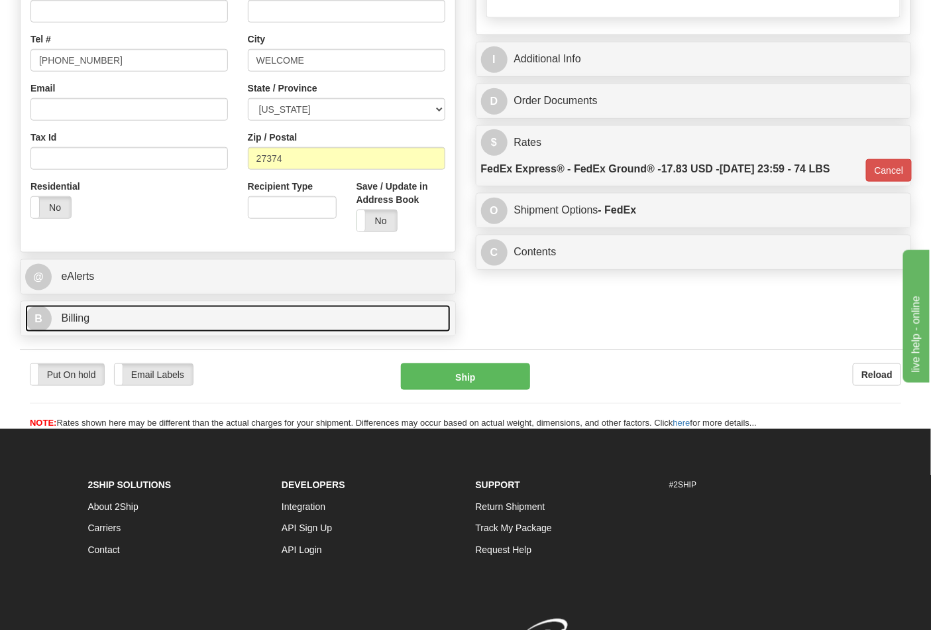
click at [369, 321] on link "B Billing" at bounding box center [238, 318] width 426 height 27
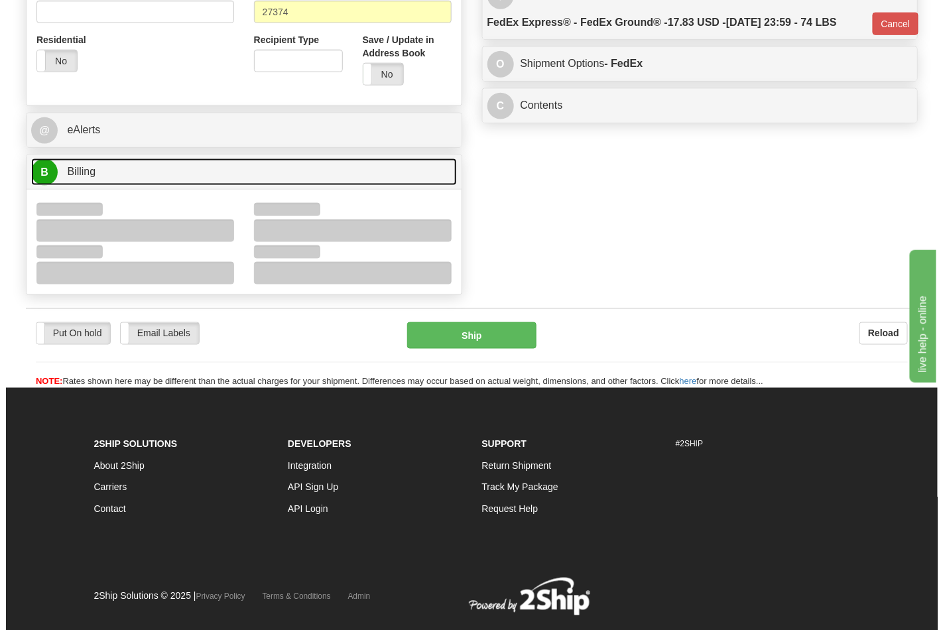
scroll to position [514, 0]
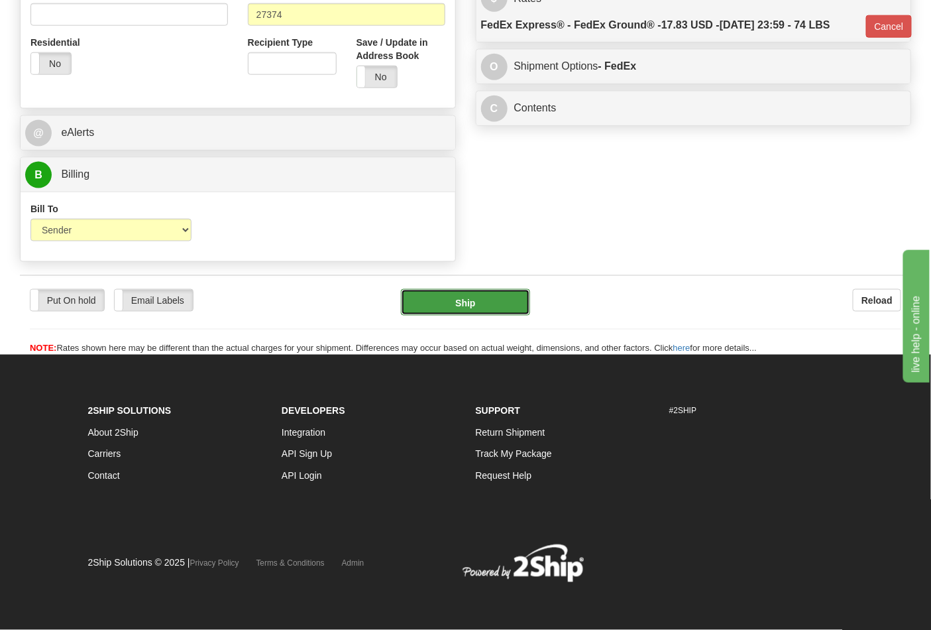
click at [500, 307] on button "Ship" at bounding box center [465, 302] width 129 height 27
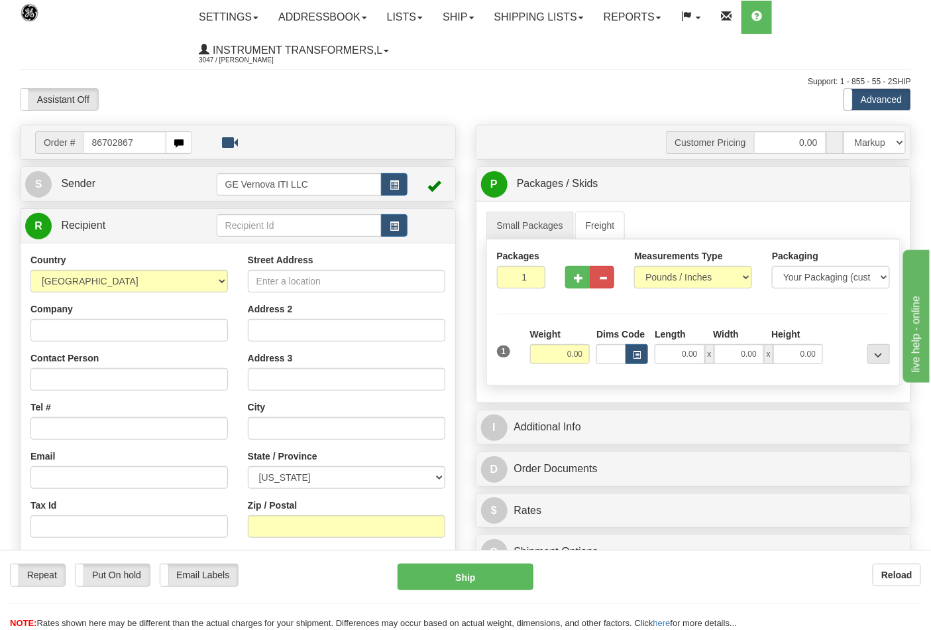
type input "86702867"
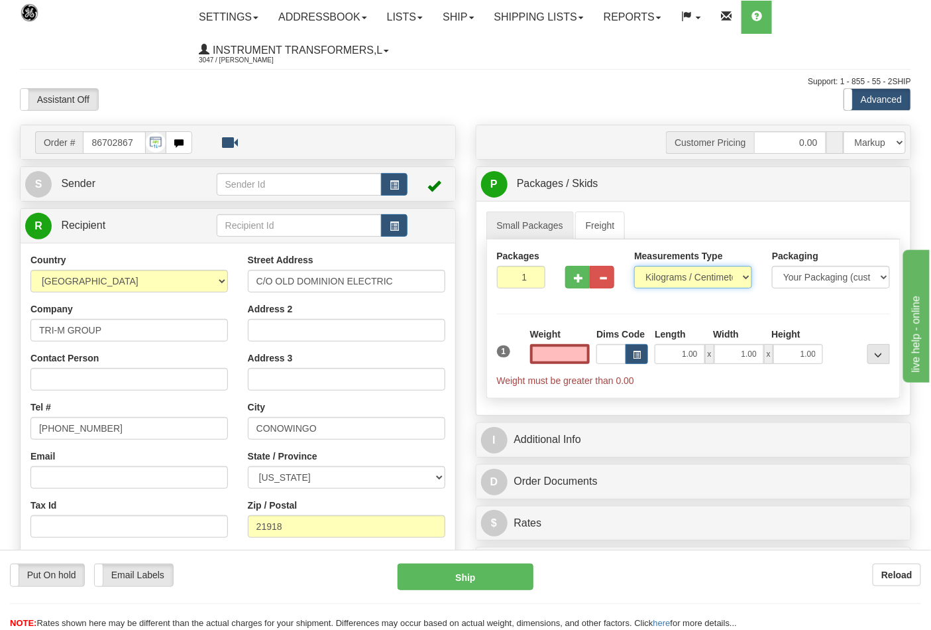
type input "0.00"
click at [669, 281] on select "Pounds / Inches Kilograms / Centimeters" at bounding box center [693, 277] width 118 height 23
select select "0"
click at [634, 266] on select "Pounds / Inches Kilograms / Centimeters" at bounding box center [693, 277] width 118 height 23
click at [571, 352] on input "0.00" at bounding box center [560, 354] width 60 height 20
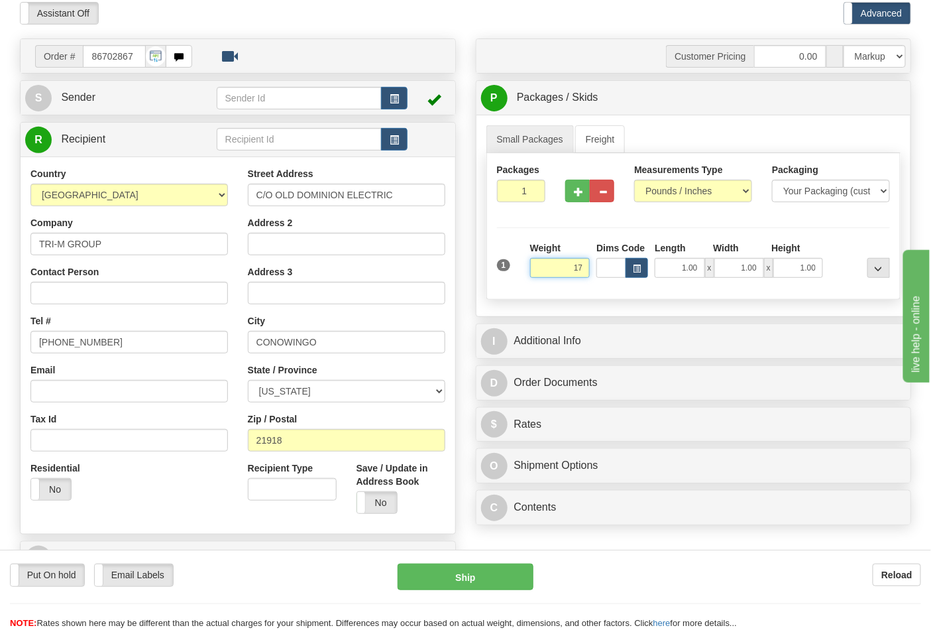
scroll to position [221, 0]
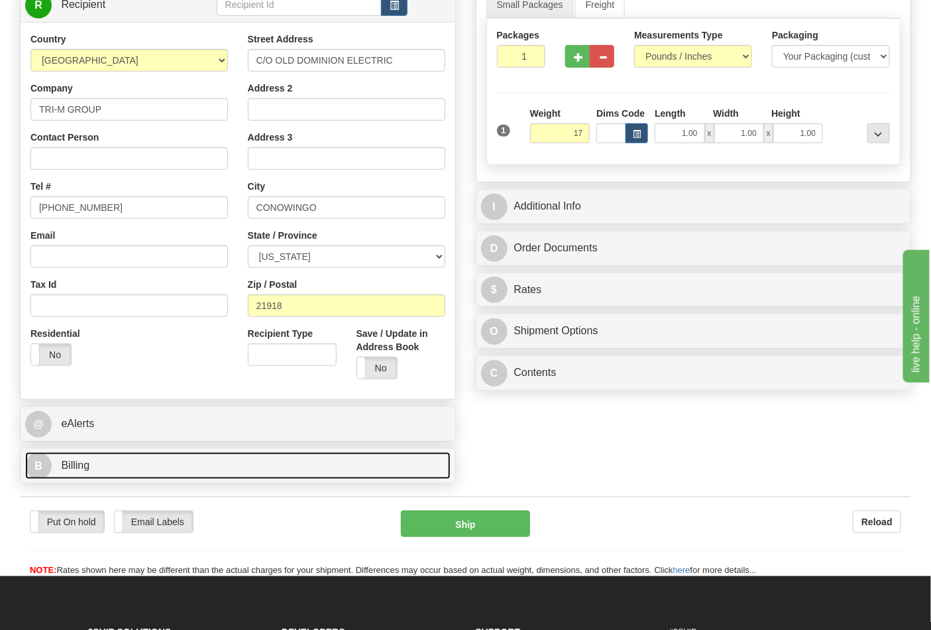
type input "17.00"
click at [209, 463] on link "B Billing" at bounding box center [238, 465] width 426 height 27
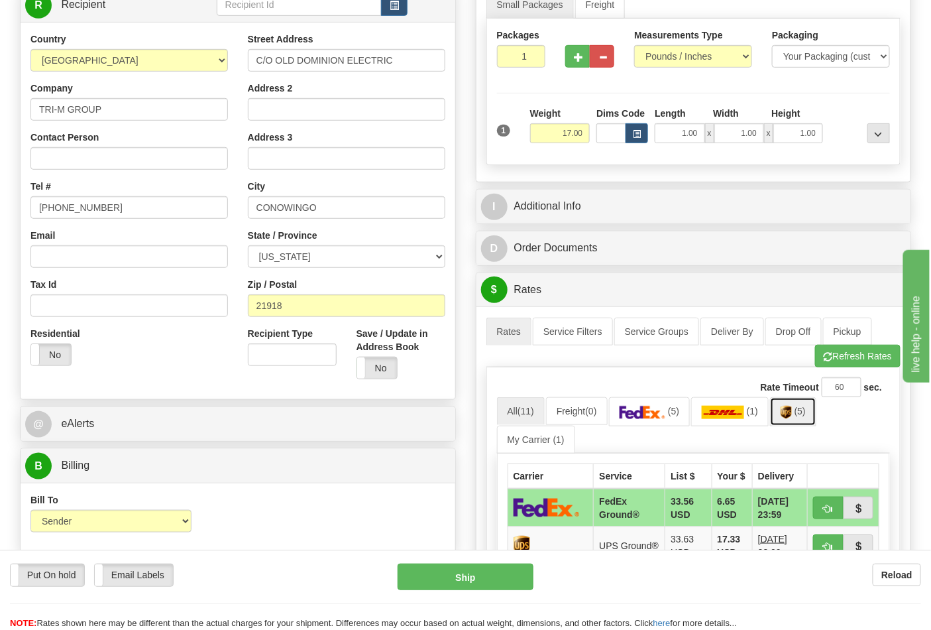
click at [797, 415] on link "(5)" at bounding box center [793, 411] width 46 height 29
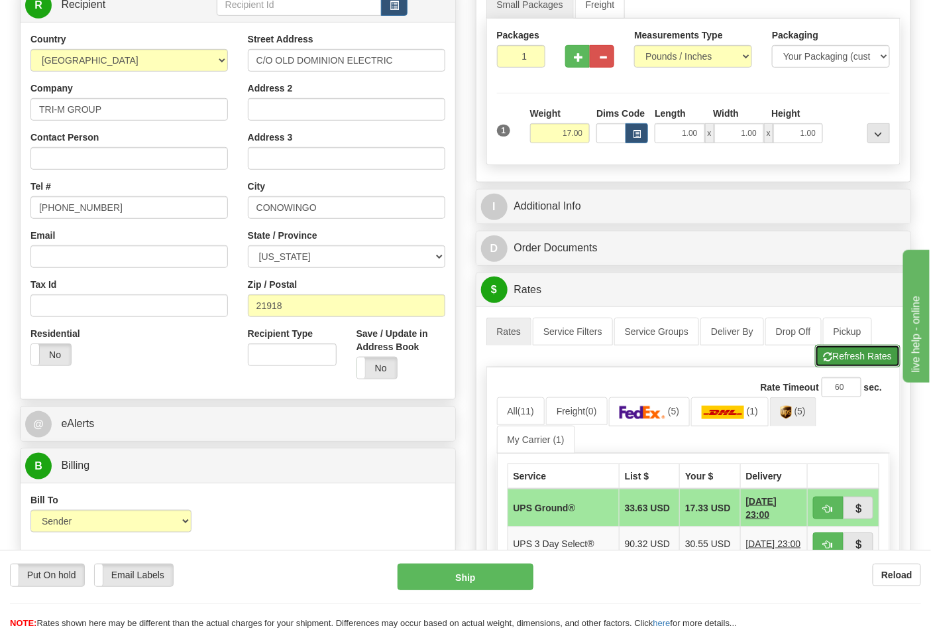
click at [845, 355] on button "Refresh Rates" at bounding box center [858, 356] width 86 height 23
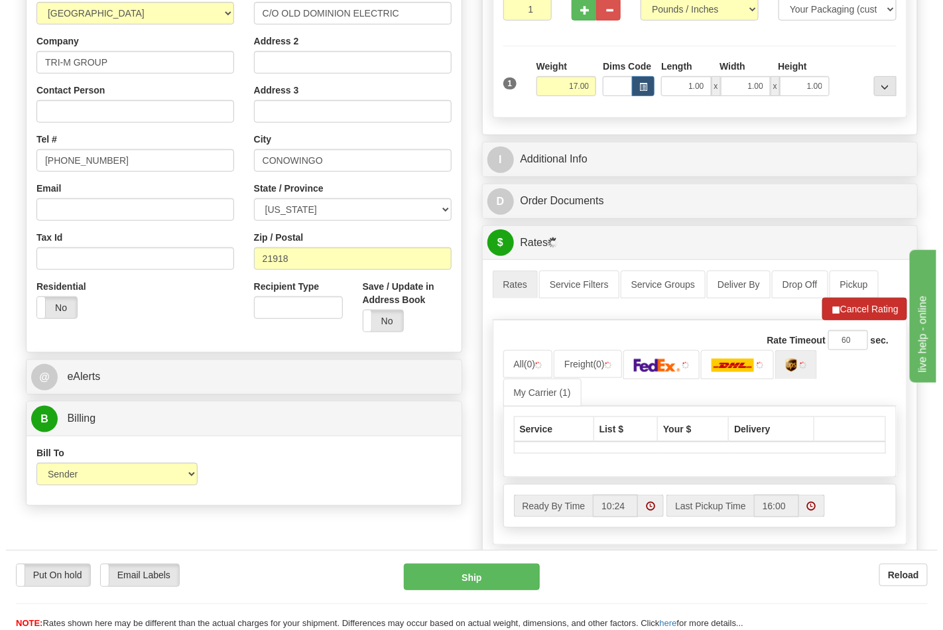
scroll to position [294, 0]
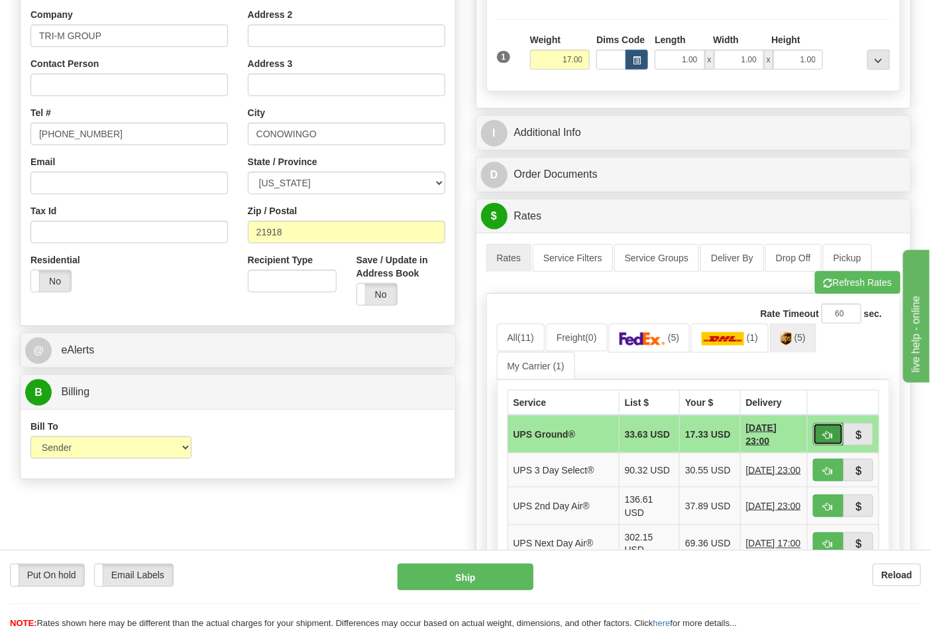
click at [823, 436] on button "button" at bounding box center [828, 434] width 30 height 23
type input "03"
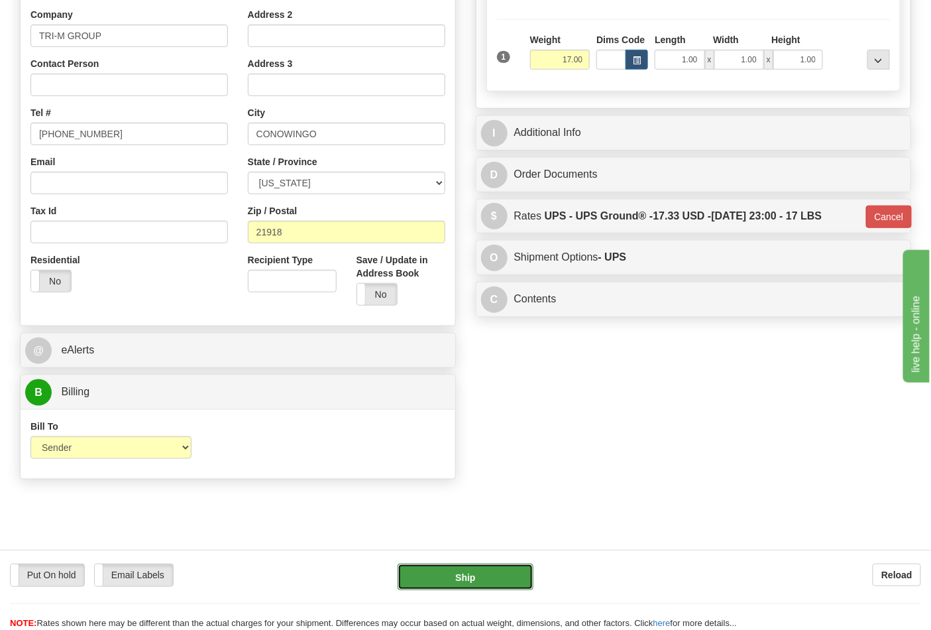
click at [479, 588] on button "Ship" at bounding box center [465, 576] width 135 height 27
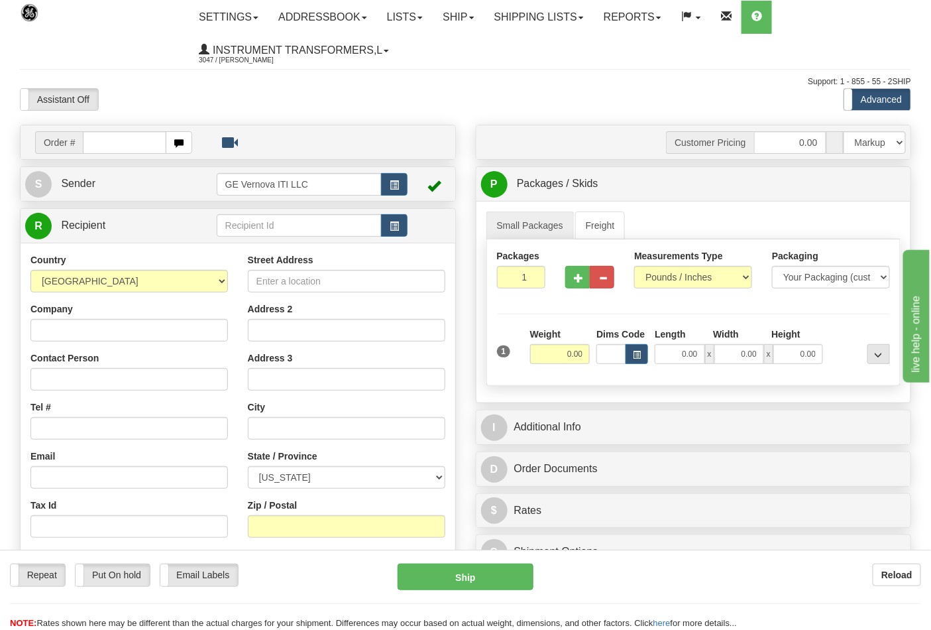
click at [85, 137] on input "text" at bounding box center [125, 142] width 84 height 23
type input "86702862"
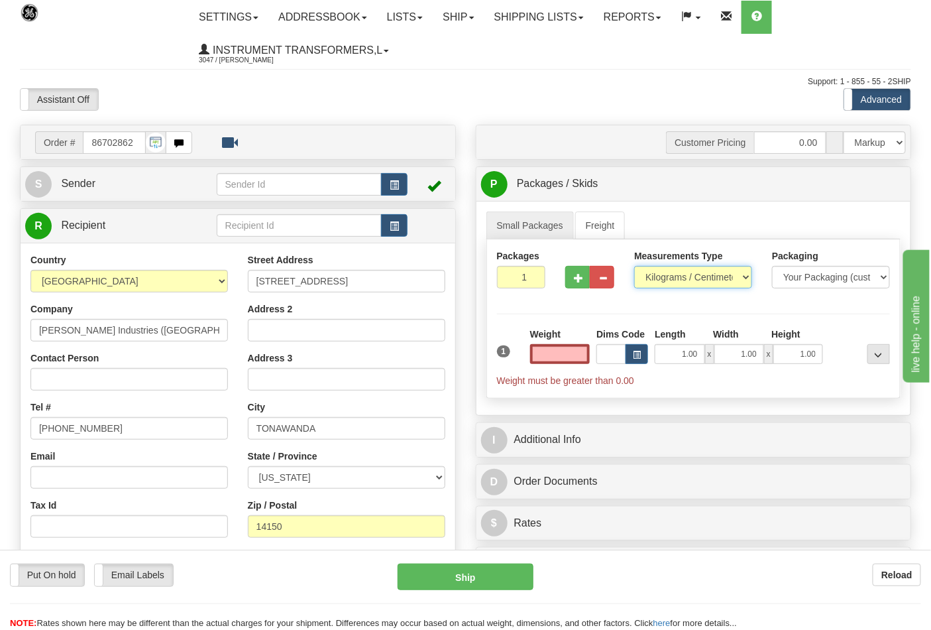
type input "0.00"
click at [718, 279] on select "Pounds / Inches Kilograms / Centimeters" at bounding box center [693, 277] width 118 height 23
select select "0"
click at [634, 266] on select "Pounds / Inches Kilograms / Centimeters" at bounding box center [693, 277] width 118 height 23
click at [569, 359] on input "0.00" at bounding box center [560, 354] width 60 height 20
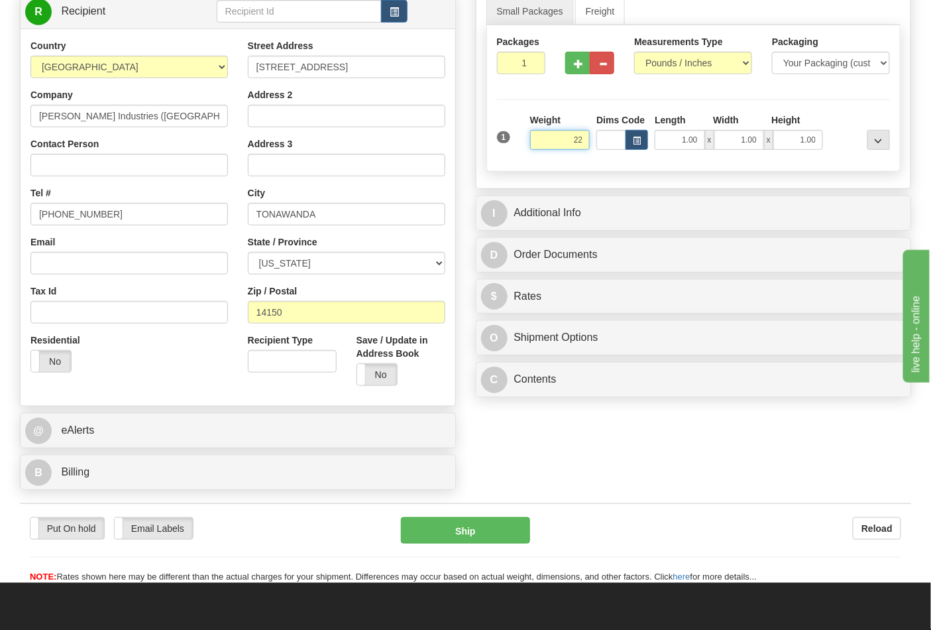
scroll to position [294, 0]
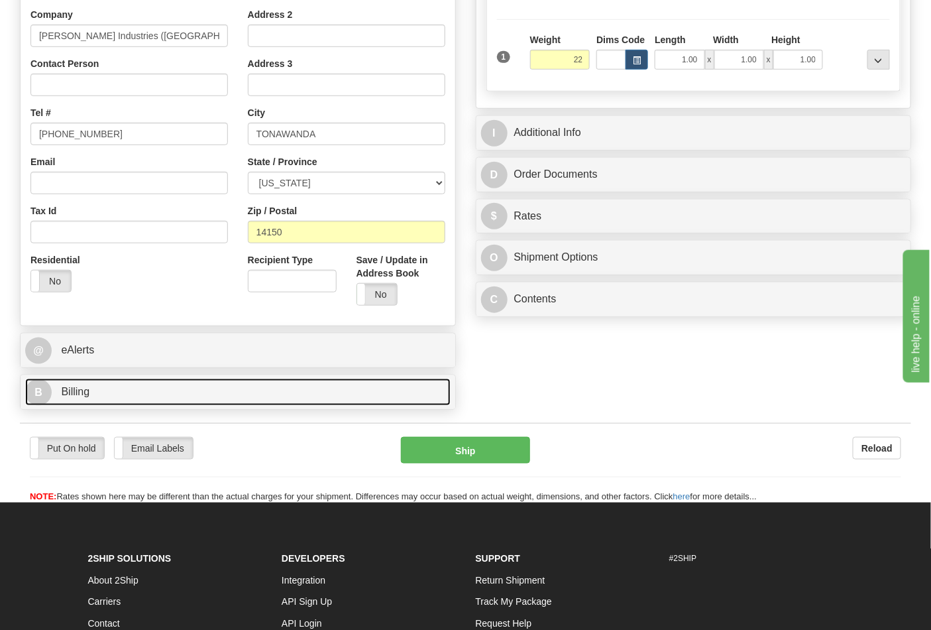
type input "22.00"
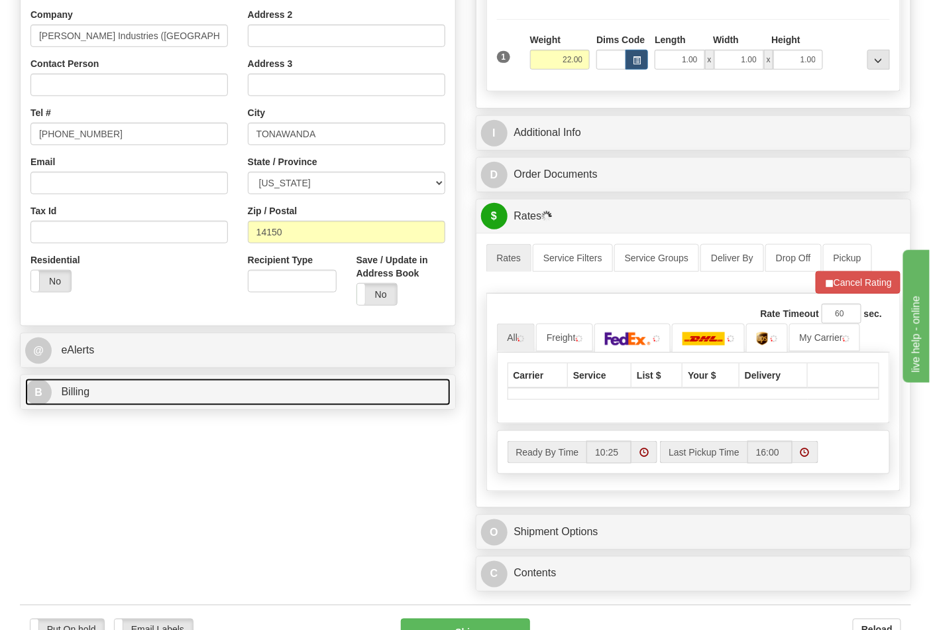
click at [341, 395] on link "B Billing" at bounding box center [238, 391] width 426 height 27
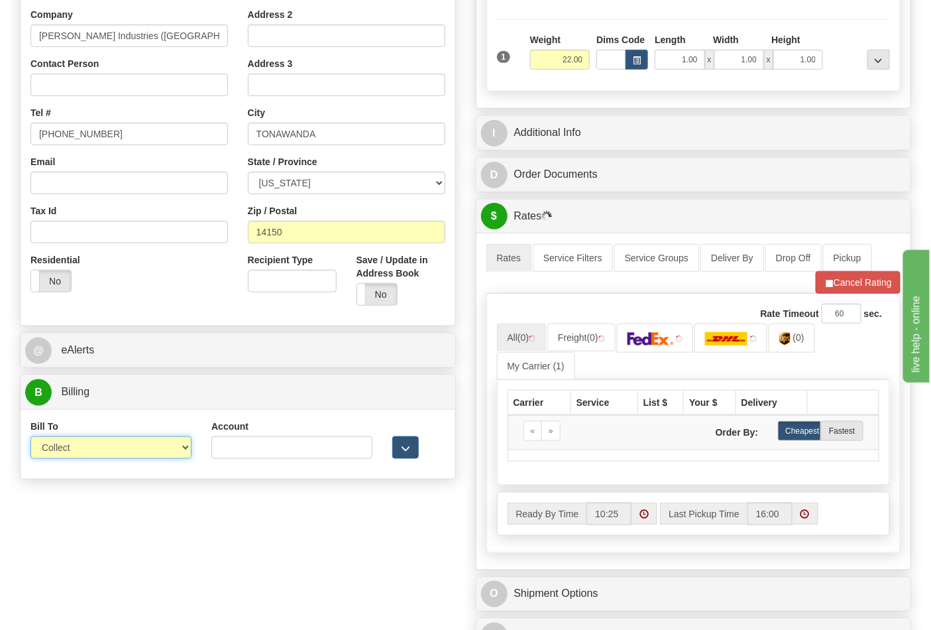
click at [175, 449] on select "Sender Recipient Third Party Collect" at bounding box center [110, 447] width 161 height 23
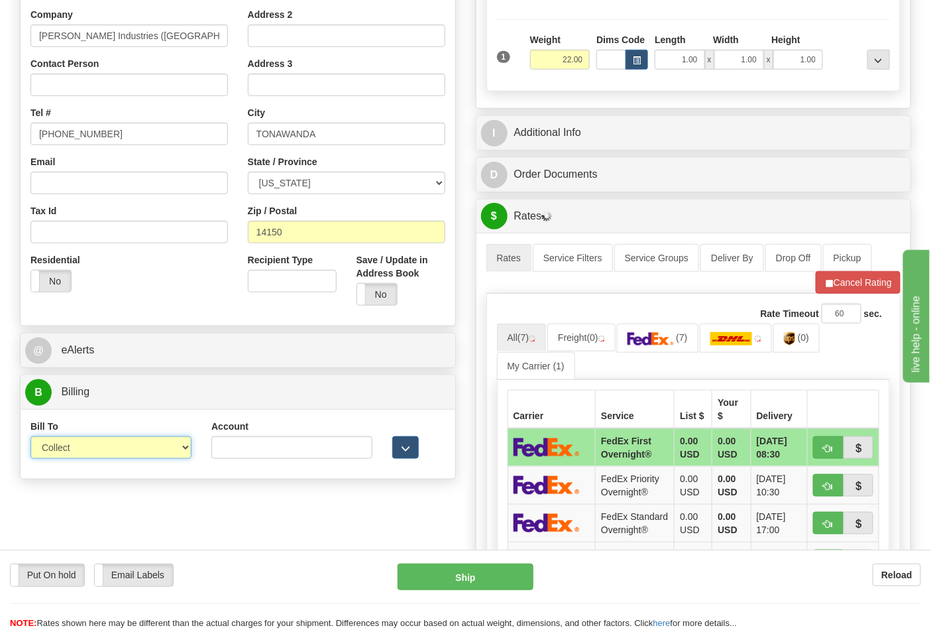
select select "2"
click at [30, 437] on select "Sender Recipient Third Party Collect" at bounding box center [110, 447] width 161 height 23
click at [257, 437] on input "Account" at bounding box center [291, 447] width 161 height 23
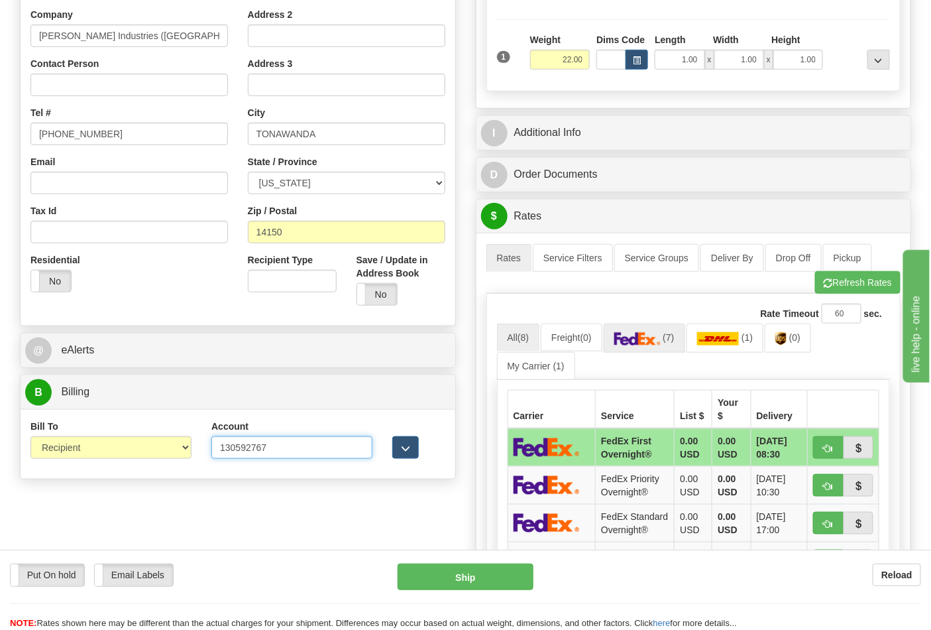
type input "130592767"
click at [642, 329] on link "(7)" at bounding box center [645, 337] width 82 height 29
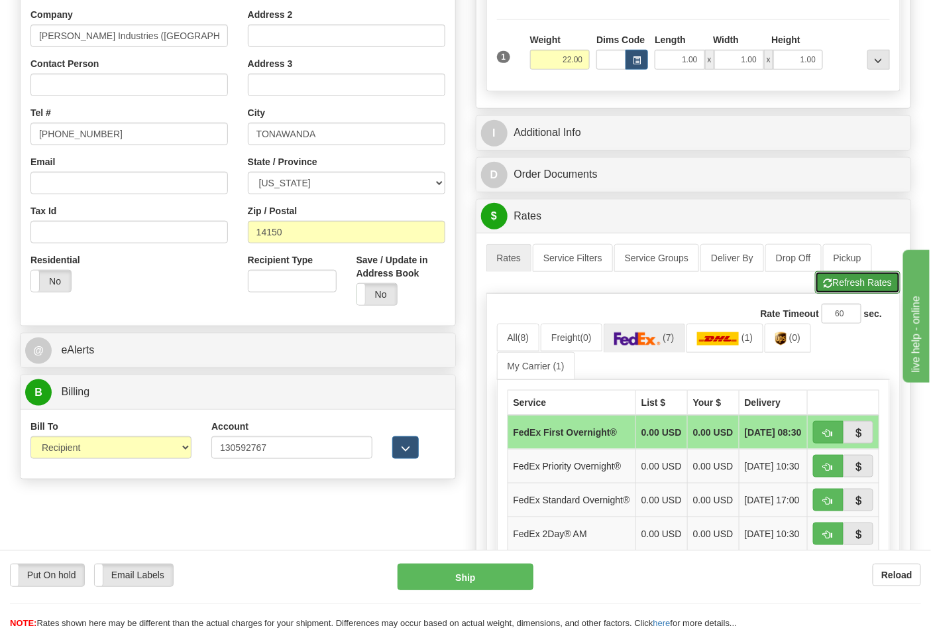
click at [835, 281] on button "Refresh Rates" at bounding box center [858, 282] width 86 height 23
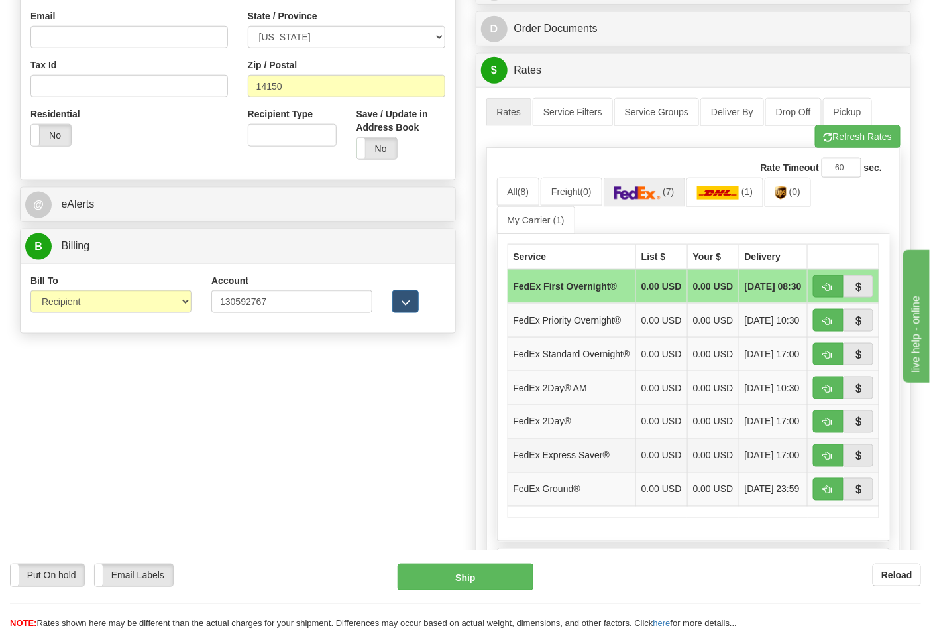
scroll to position [441, 0]
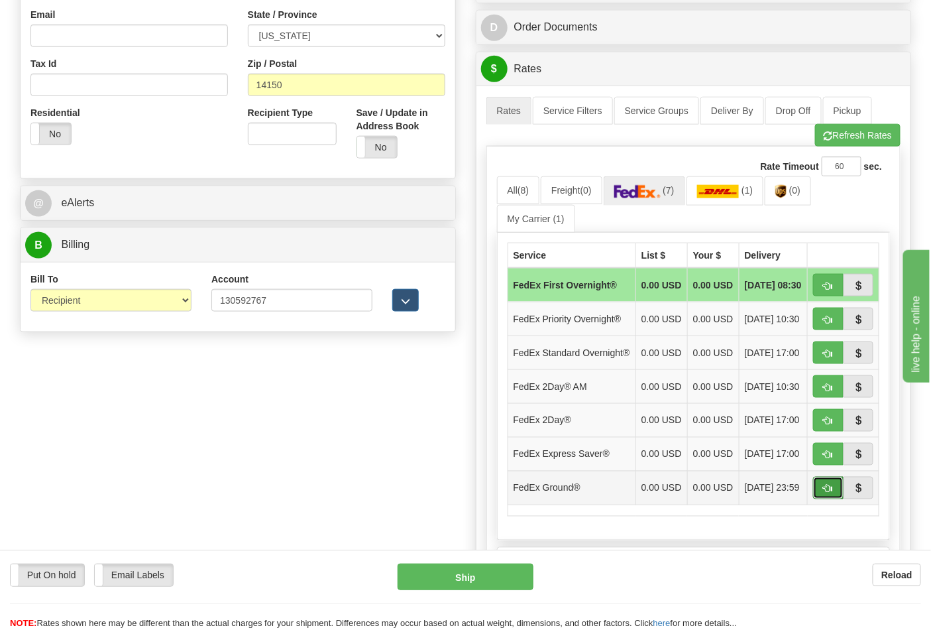
click at [834, 499] on button "button" at bounding box center [828, 488] width 30 height 23
type input "92"
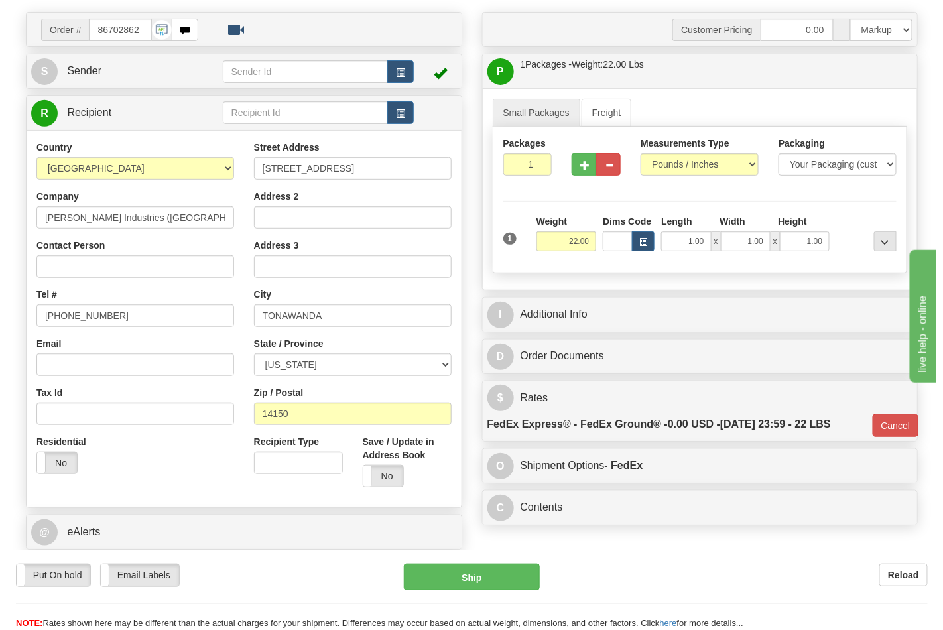
scroll to position [147, 0]
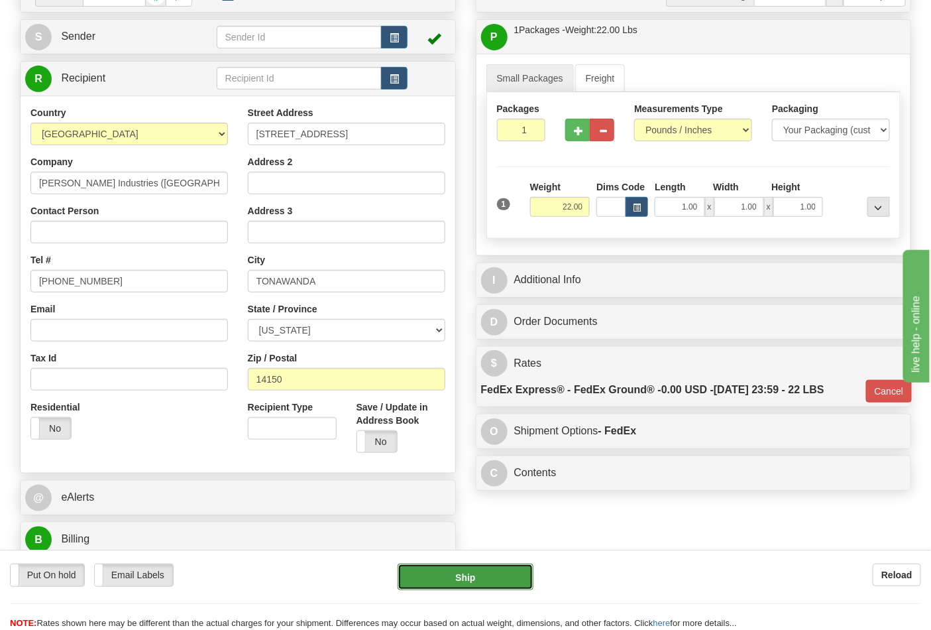
click at [484, 575] on button "Ship" at bounding box center [465, 576] width 135 height 27
